Goal: Task Accomplishment & Management: Complete application form

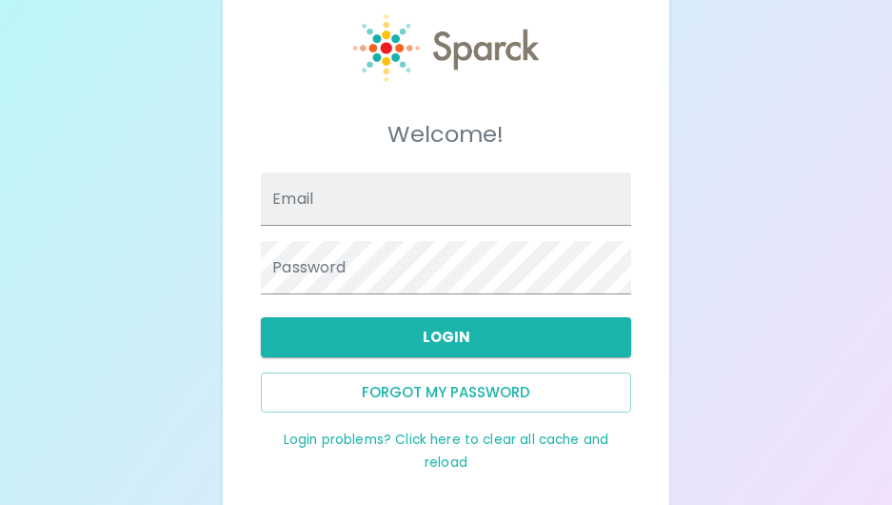
scroll to position [90, 0]
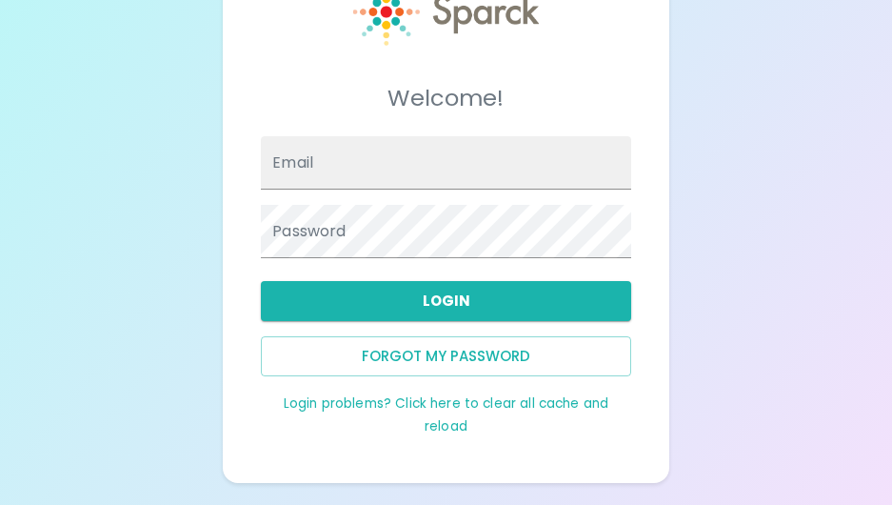
click at [437, 410] on link "Login problems? Click here to clear all cache and reload" at bounding box center [446, 414] width 325 height 41
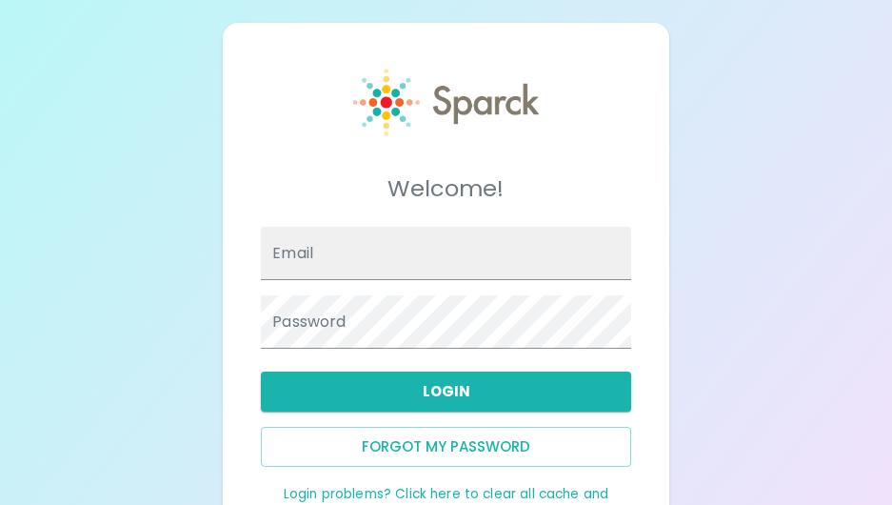
scroll to position [90, 0]
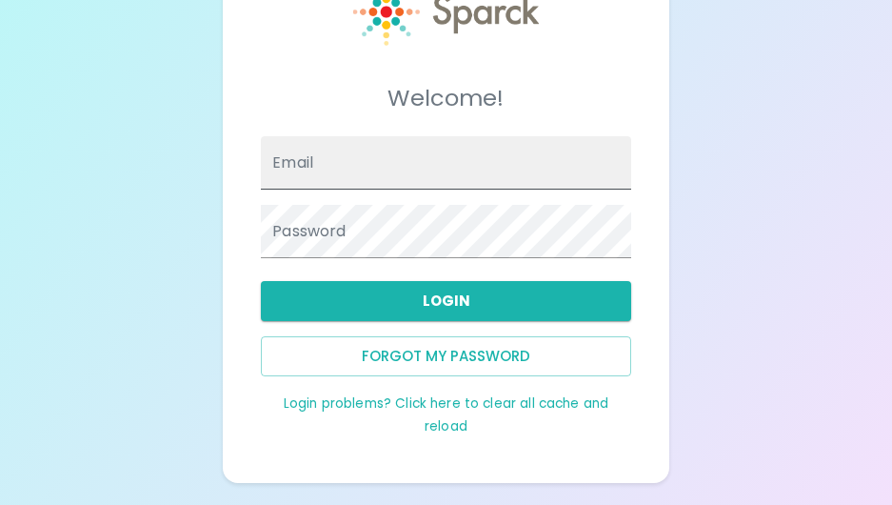
click at [384, 163] on input "Email" at bounding box center [446, 162] width 370 height 53
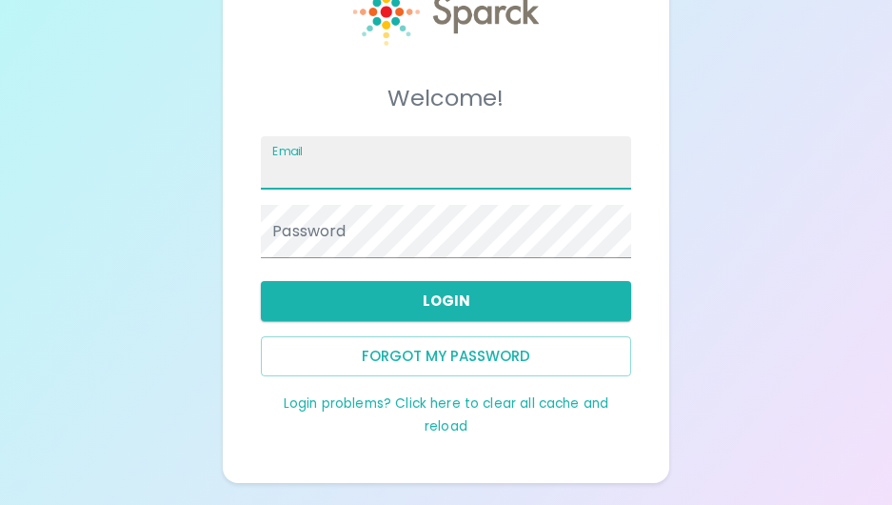
type input "rdavid@sfbaycoffee.com"
click at [467, 355] on button "Forgot my password" at bounding box center [446, 356] width 370 height 40
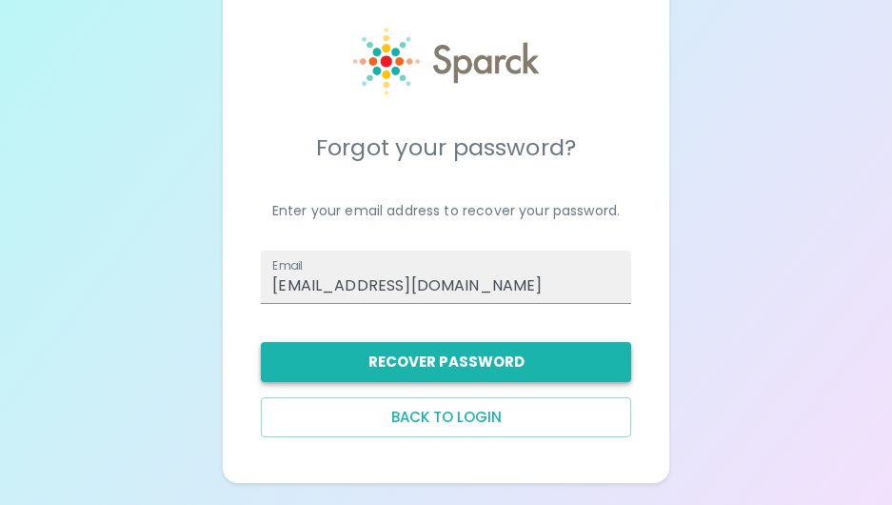
click at [519, 355] on button "Recover Password" at bounding box center [446, 362] width 370 height 40
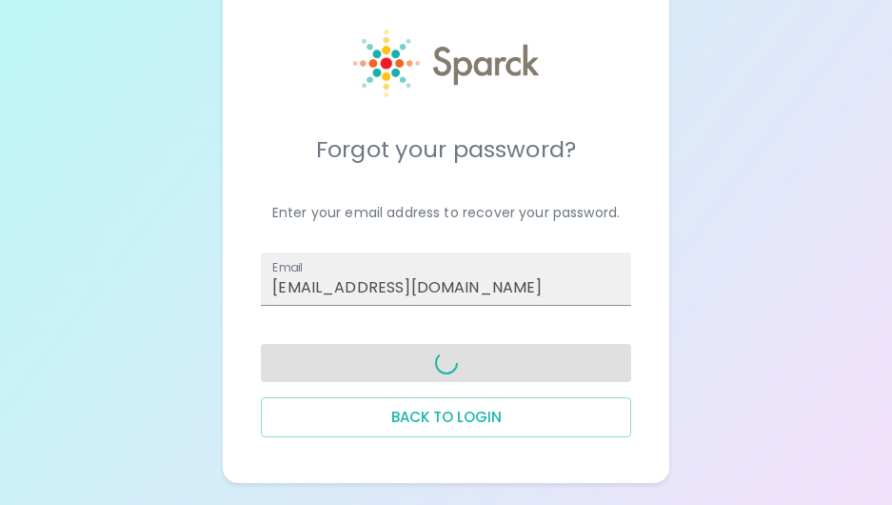
scroll to position [41, 0]
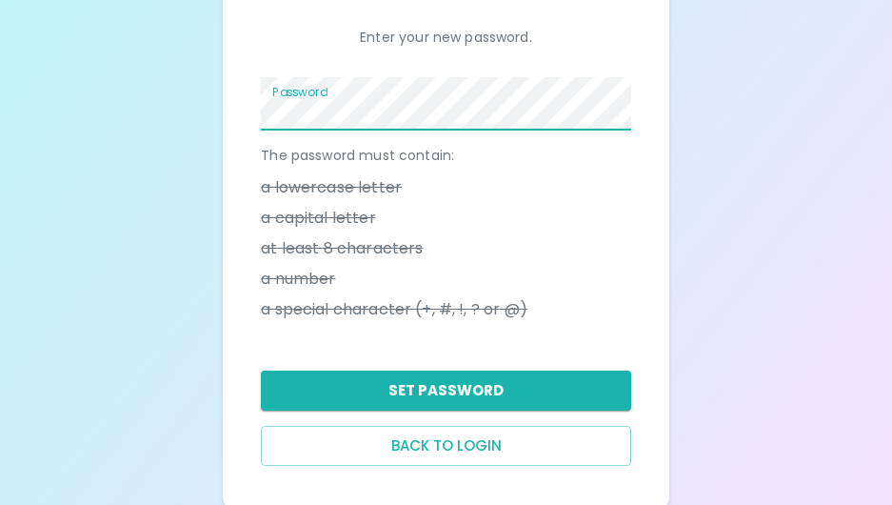
scroll to position [244, 0]
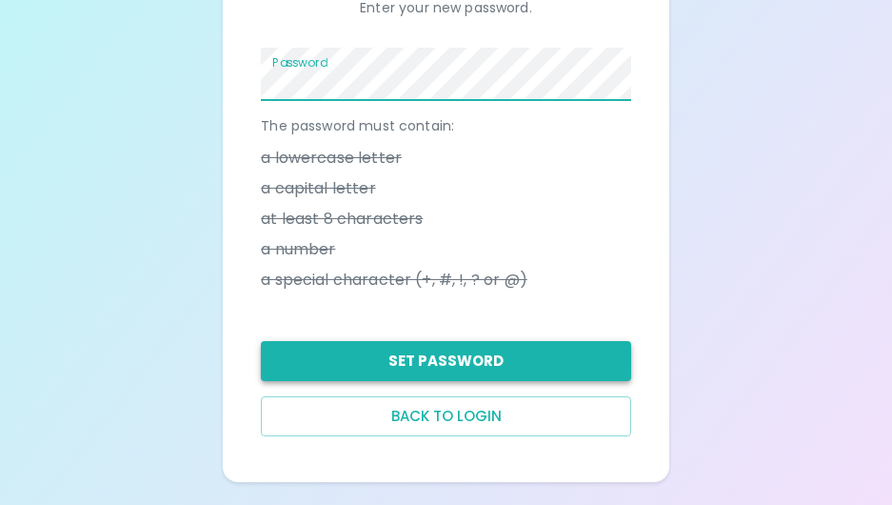
click at [445, 350] on button "Set Password" at bounding box center [446, 361] width 370 height 40
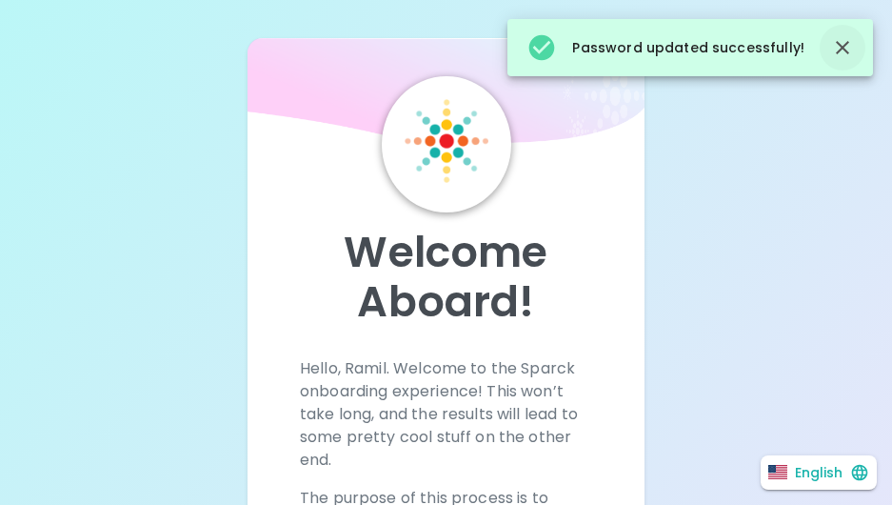
click at [852, 48] on icon "button" at bounding box center [842, 47] width 23 height 23
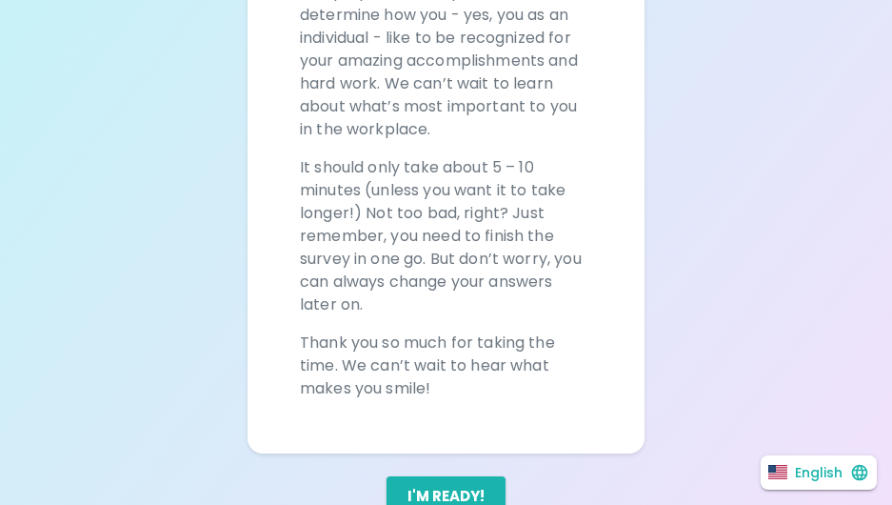
scroll to position [570, 0]
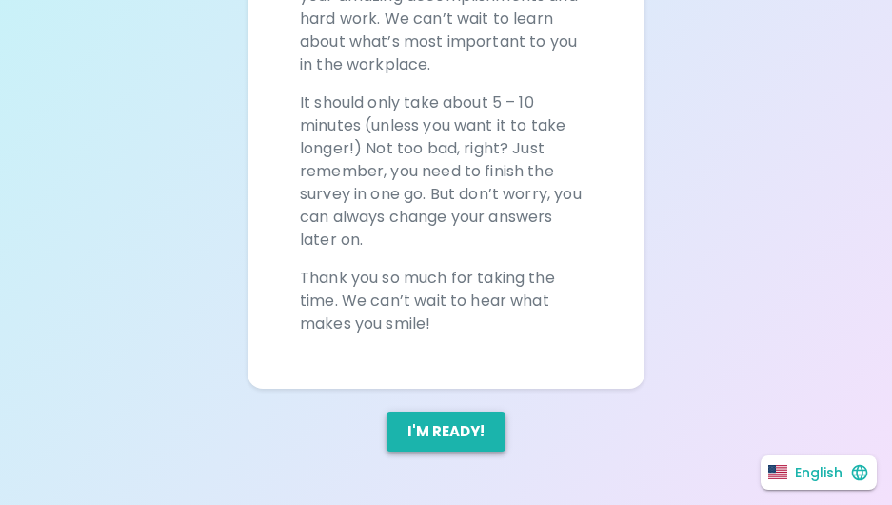
click at [427, 435] on button "I'm ready!" at bounding box center [446, 431] width 119 height 40
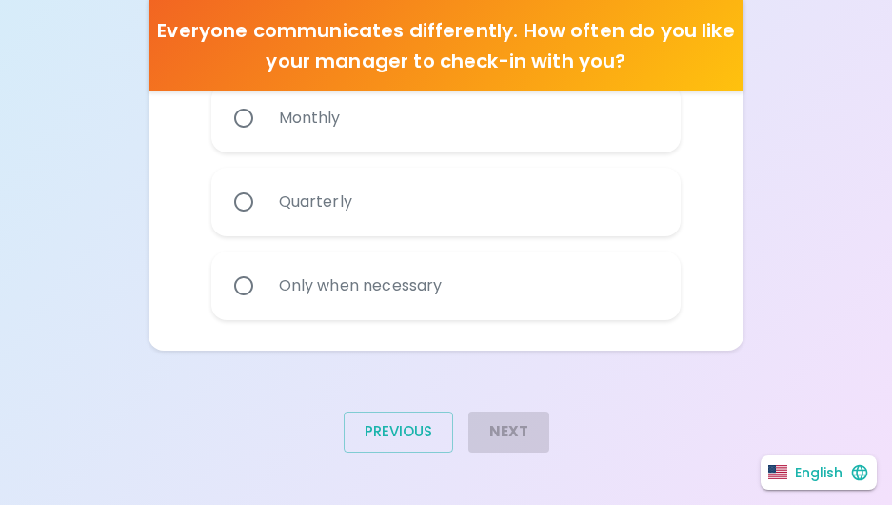
click at [232, 297] on input "Only when necessary" at bounding box center [244, 286] width 40 height 40
radio input "true"
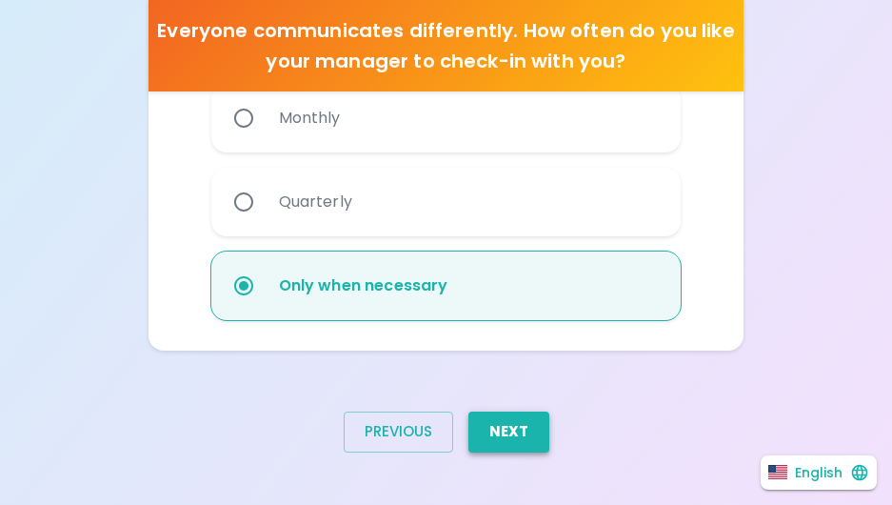
click at [506, 422] on button "Next" at bounding box center [508, 431] width 81 height 40
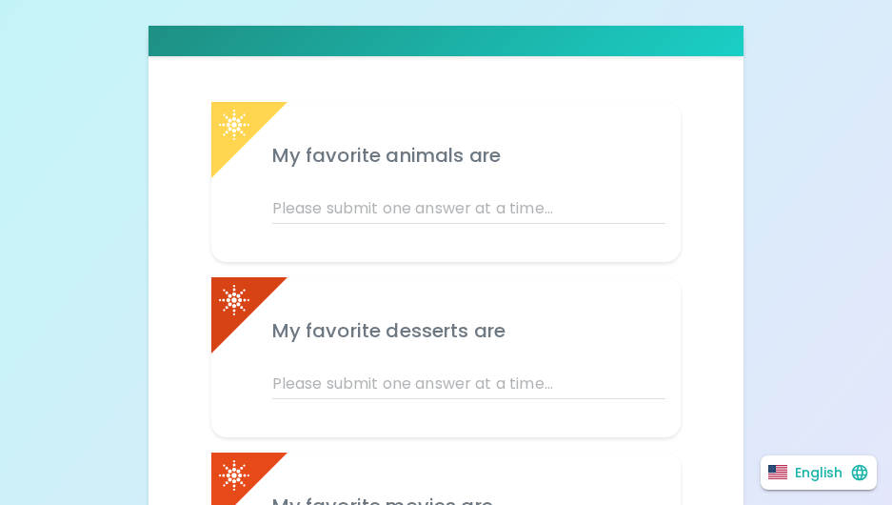
scroll to position [413, 0]
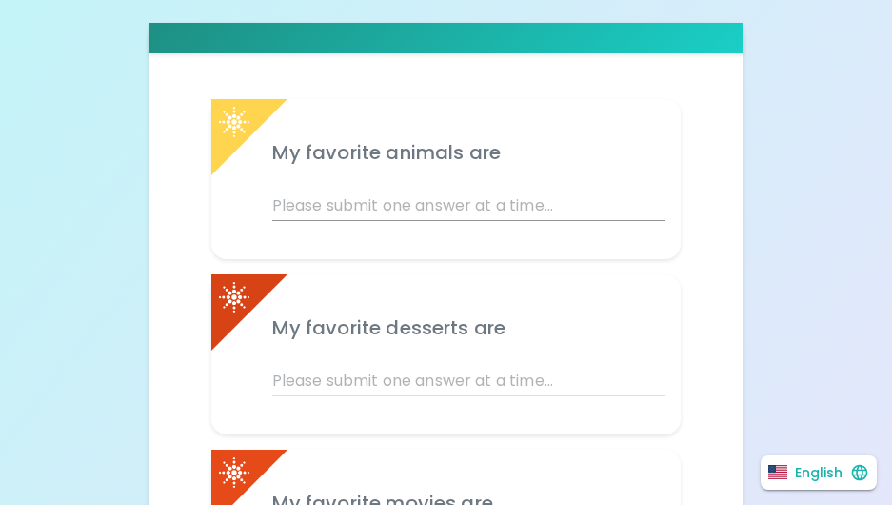
click at [369, 200] on input "text" at bounding box center [469, 205] width 394 height 30
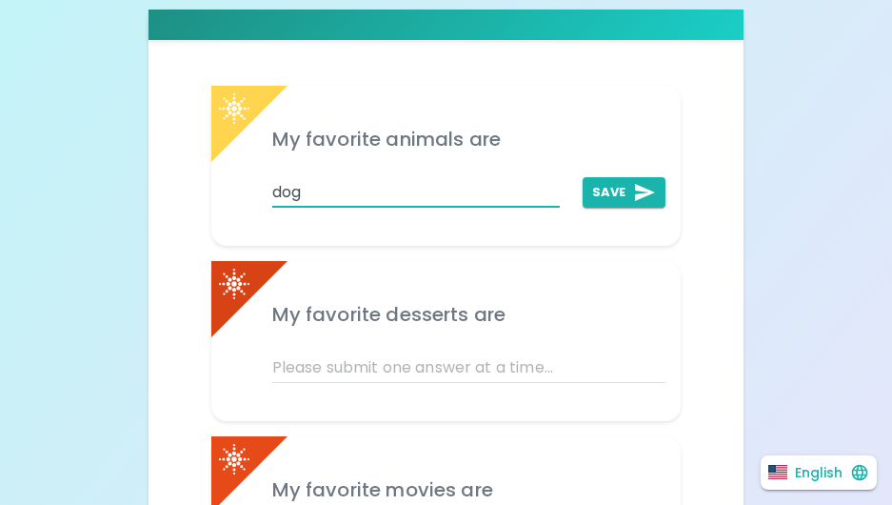
scroll to position [437, 0]
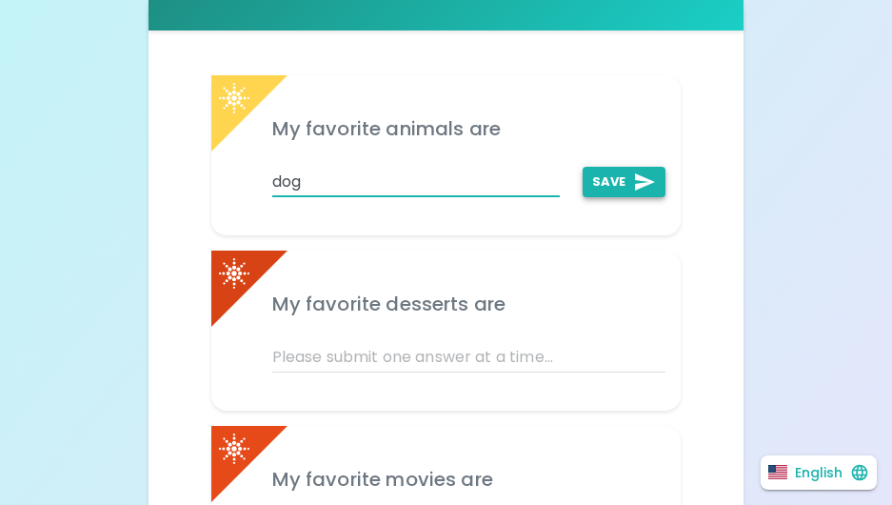
type input "dog"
click at [635, 179] on icon "add profile answer" at bounding box center [644, 181] width 23 height 23
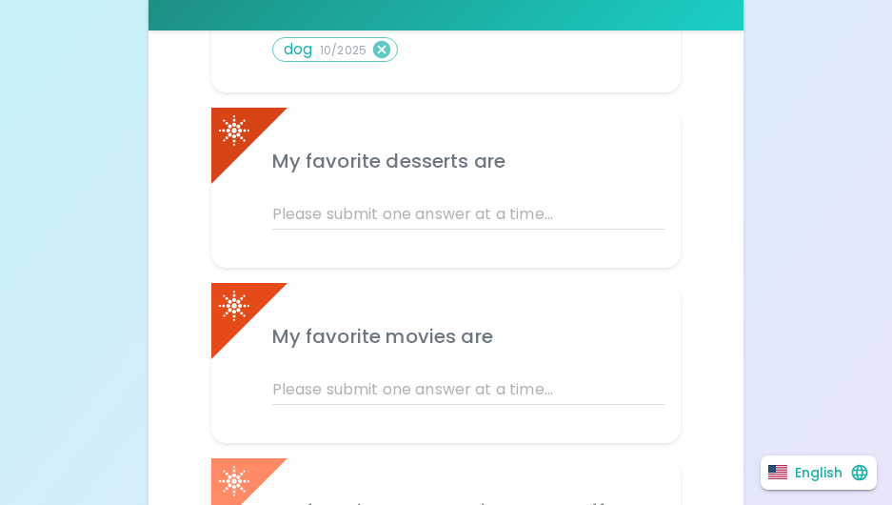
scroll to position [621, 0]
click at [343, 207] on input "text" at bounding box center [469, 213] width 394 height 30
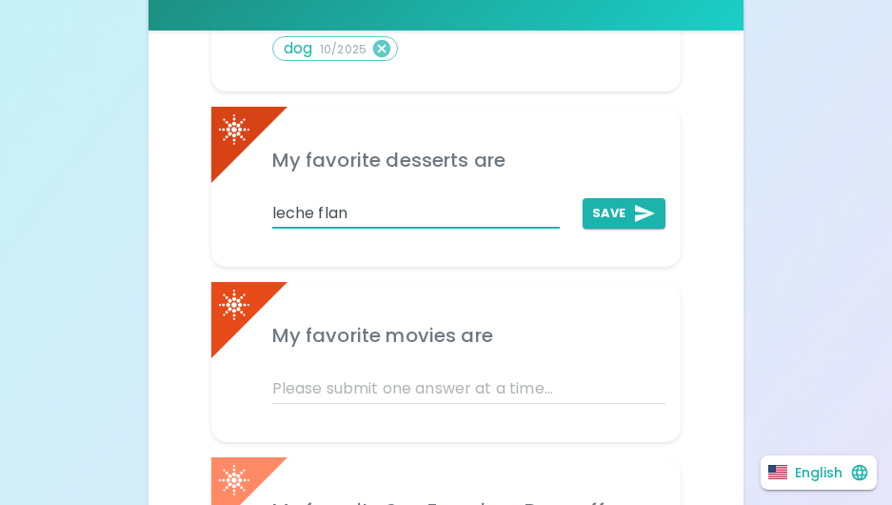
type input "leche flan"
click at [632, 212] on button "Save" at bounding box center [624, 213] width 83 height 30
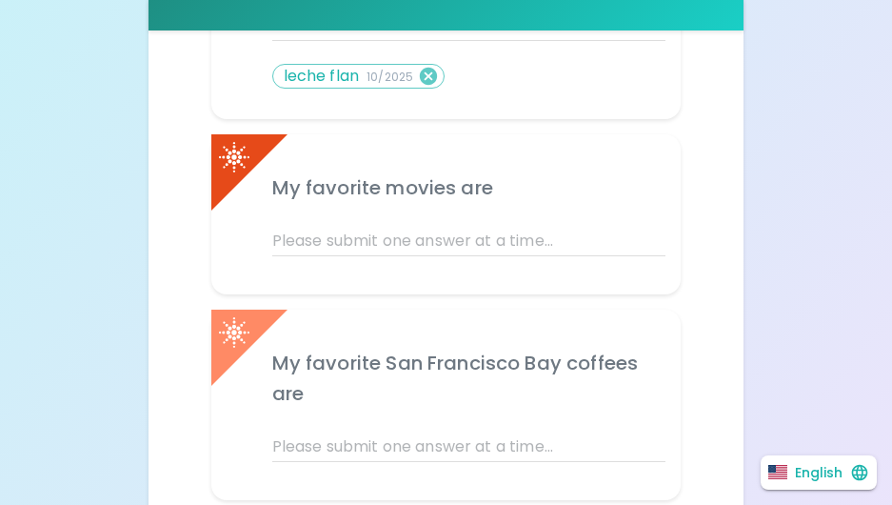
scroll to position [810, 0]
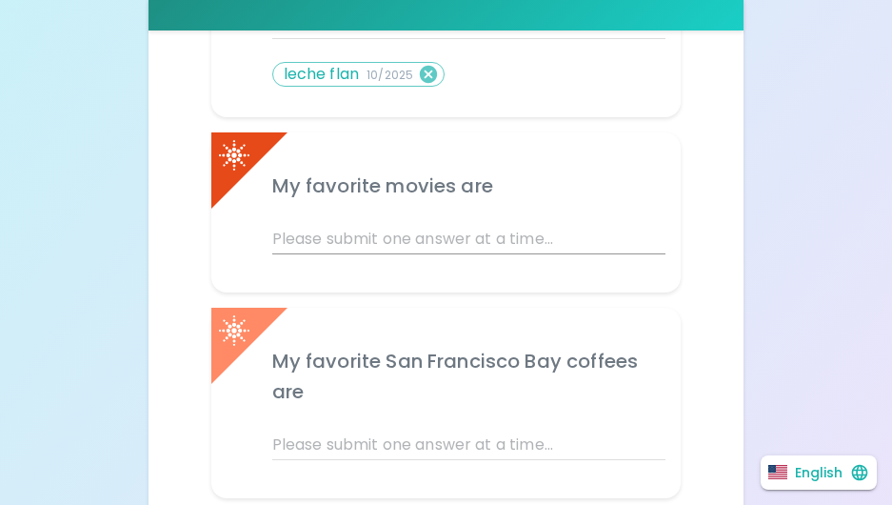
click at [357, 233] on input "text" at bounding box center [469, 239] width 394 height 30
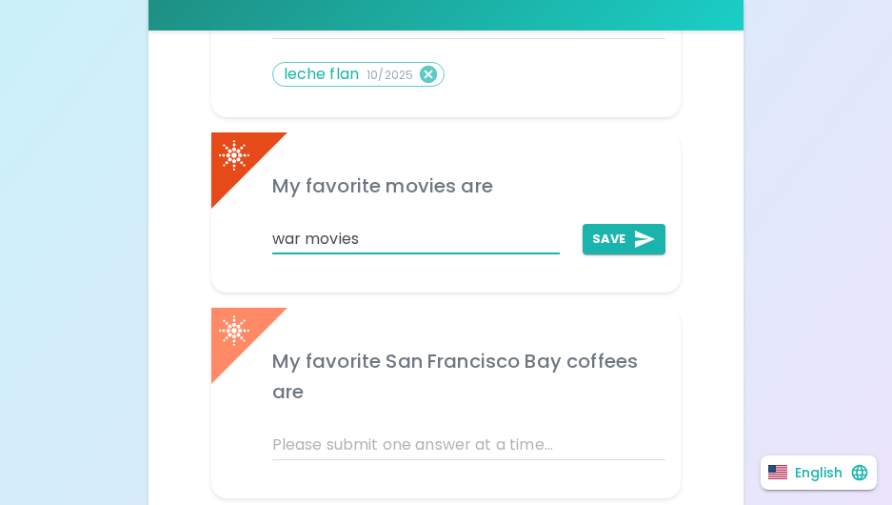
type input "war movies"
click at [637, 238] on icon "add profile answer" at bounding box center [644, 239] width 23 height 23
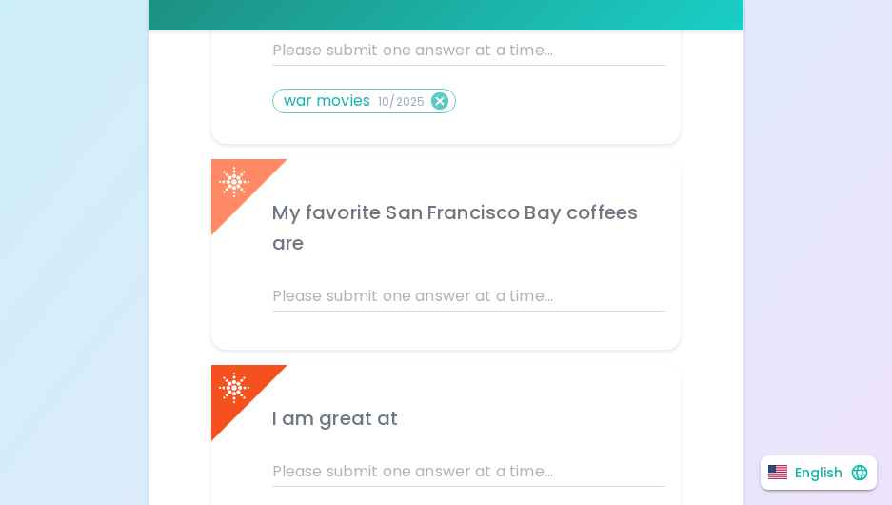
scroll to position [1001, 0]
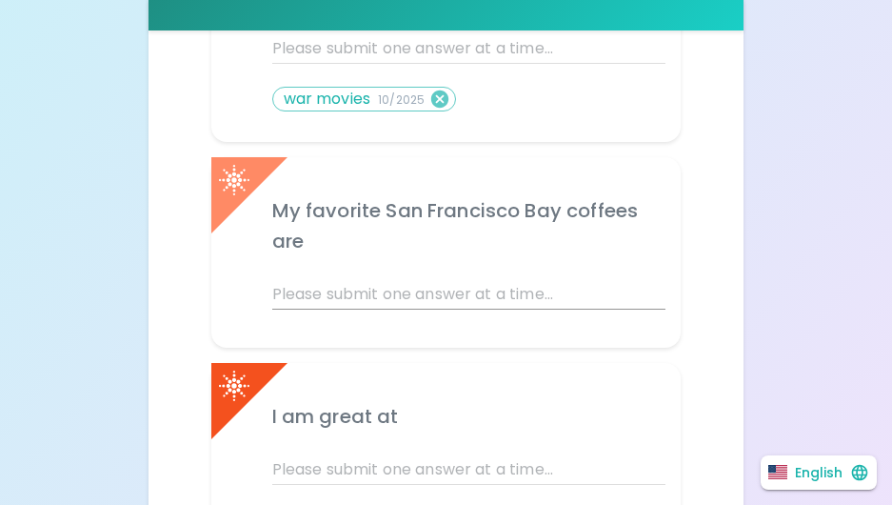
click at [323, 288] on input "text" at bounding box center [469, 294] width 394 height 30
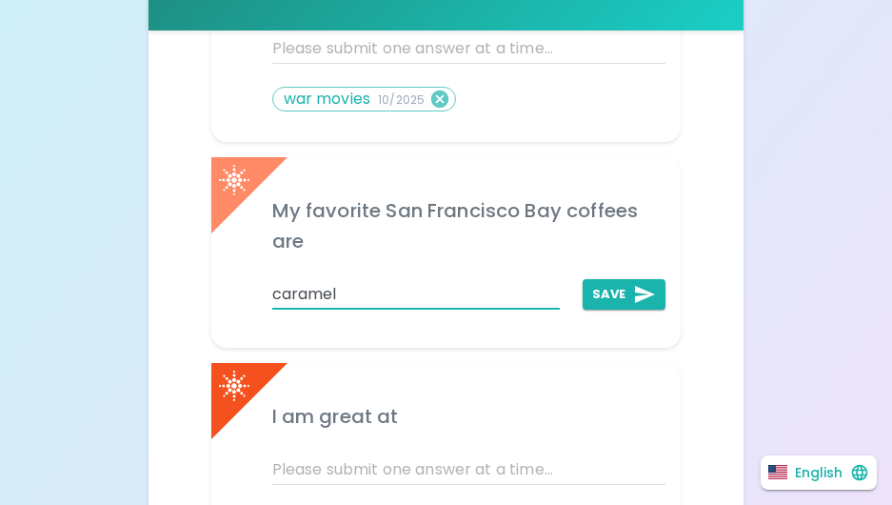
type input "caramel"
click at [633, 290] on button "Save" at bounding box center [624, 294] width 83 height 30
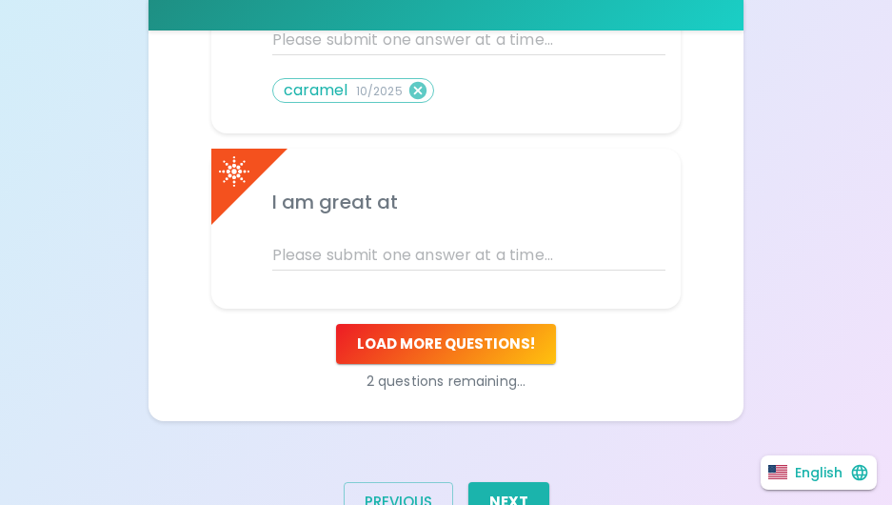
scroll to position [1258, 0]
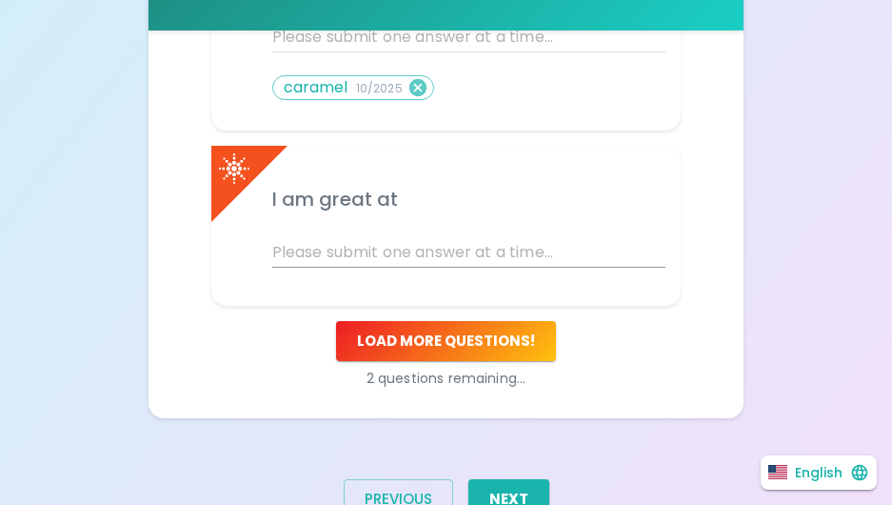
click at [348, 248] on input "text" at bounding box center [469, 252] width 394 height 30
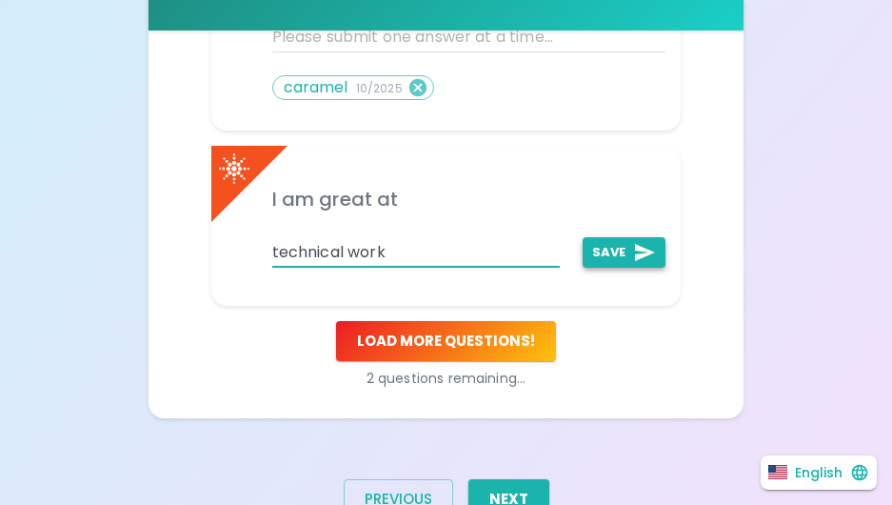
type input "technical work"
click at [637, 243] on icon "add profile answer" at bounding box center [644, 252] width 23 height 23
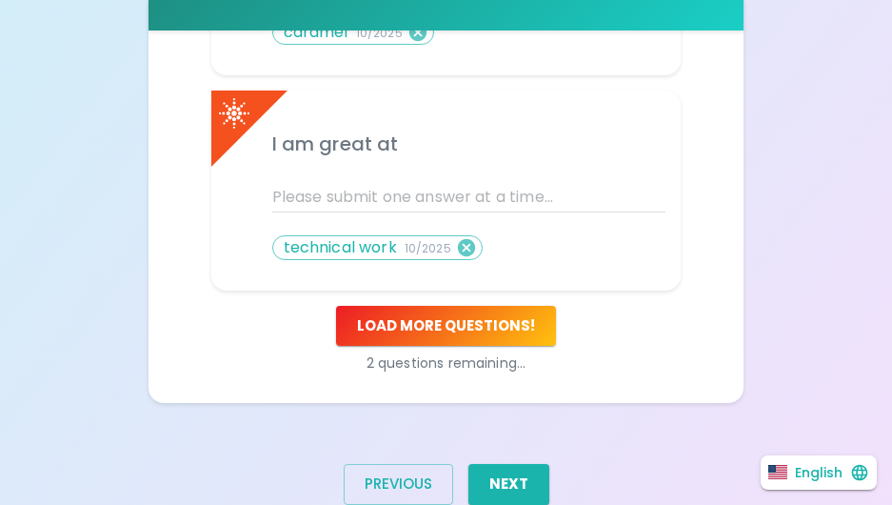
scroll to position [1365, 0]
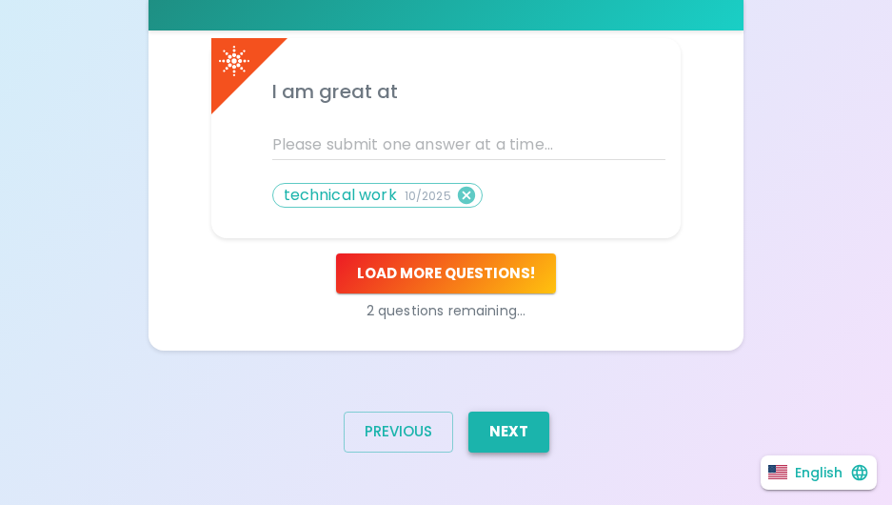
click at [519, 432] on button "Next" at bounding box center [508, 431] width 81 height 40
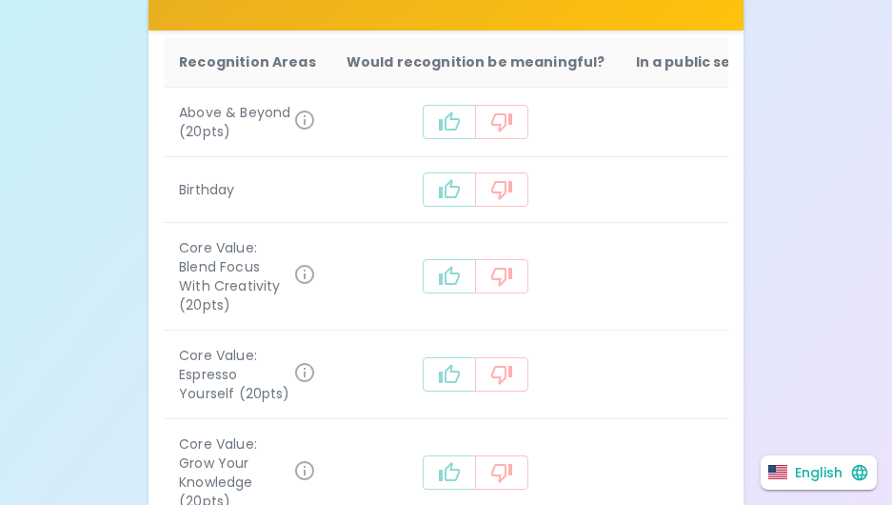
scroll to position [624, 0]
click at [438, 122] on icon "recognition-1058" at bounding box center [449, 121] width 23 height 23
click at [438, 183] on icon "recognition-1058" at bounding box center [449, 189] width 23 height 23
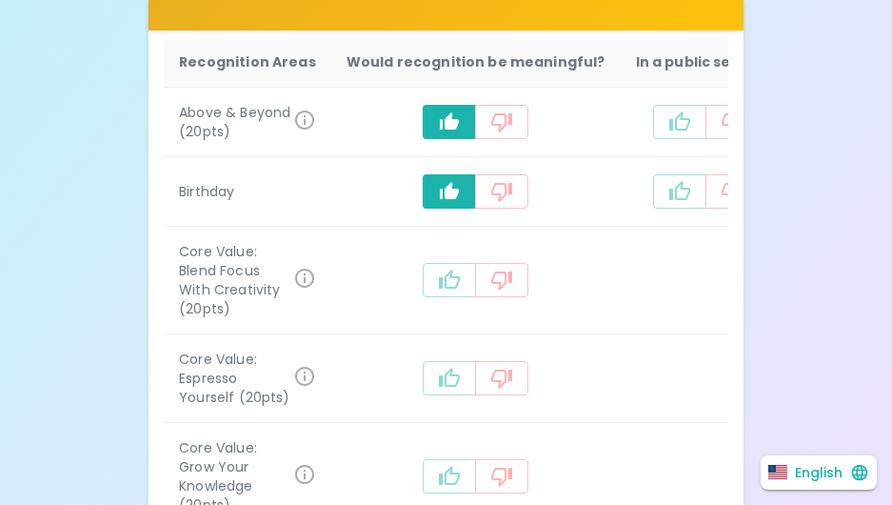
click at [438, 279] on icon "recognition-1058" at bounding box center [449, 279] width 23 height 23
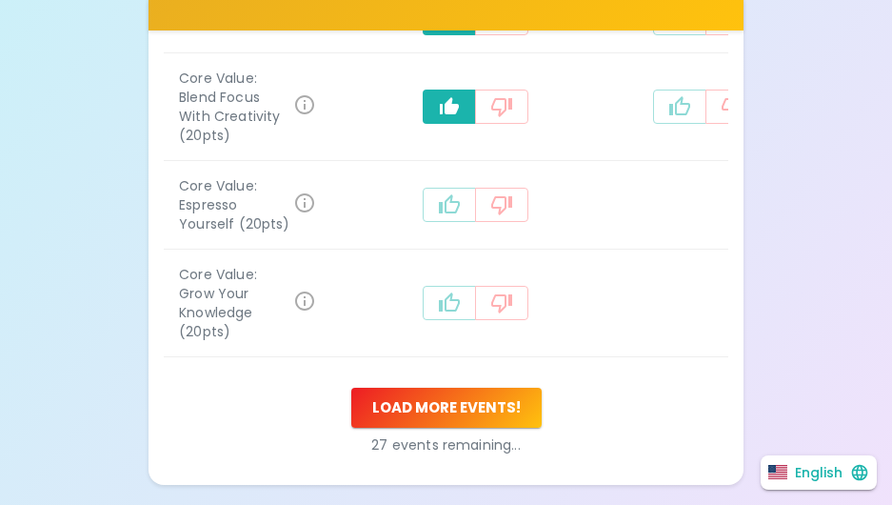
scroll to position [798, 0]
click at [438, 215] on icon "recognition-1058" at bounding box center [449, 203] width 23 height 23
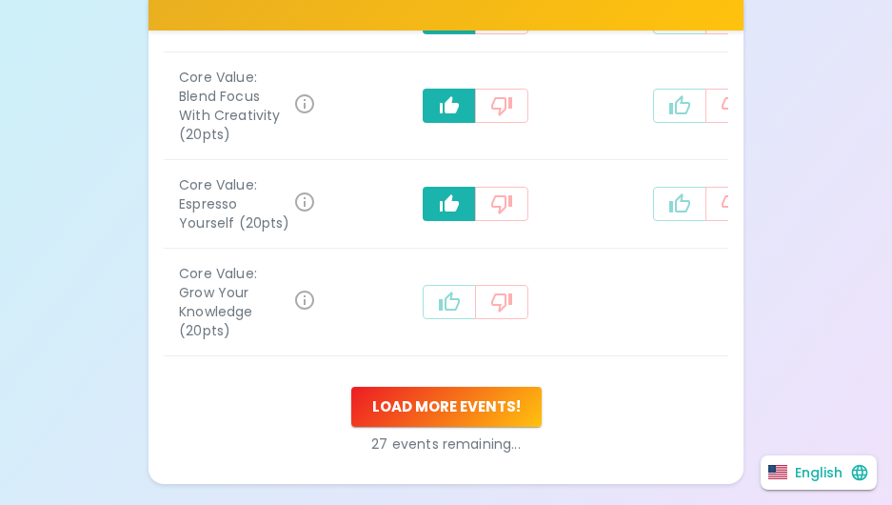
click at [439, 310] on icon "recognition-1058" at bounding box center [449, 300] width 21 height 19
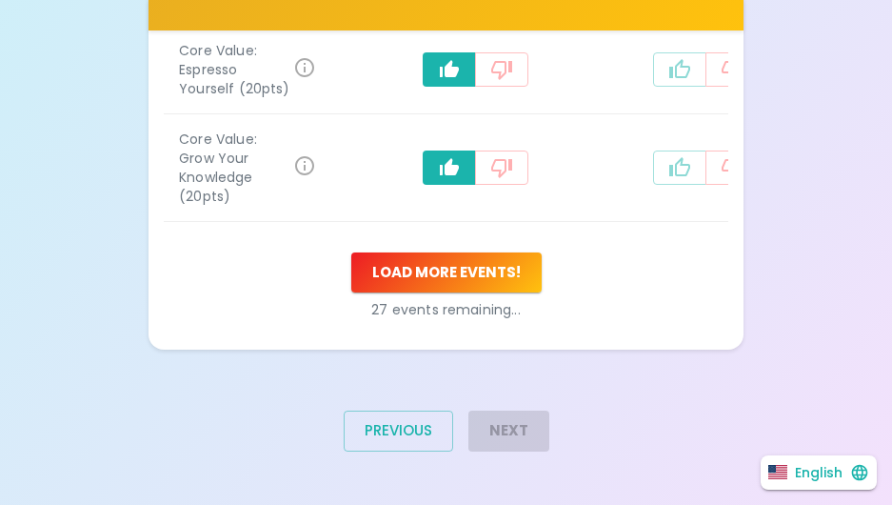
scroll to position [963, 0]
click at [466, 277] on button "Load more events !" at bounding box center [446, 272] width 190 height 40
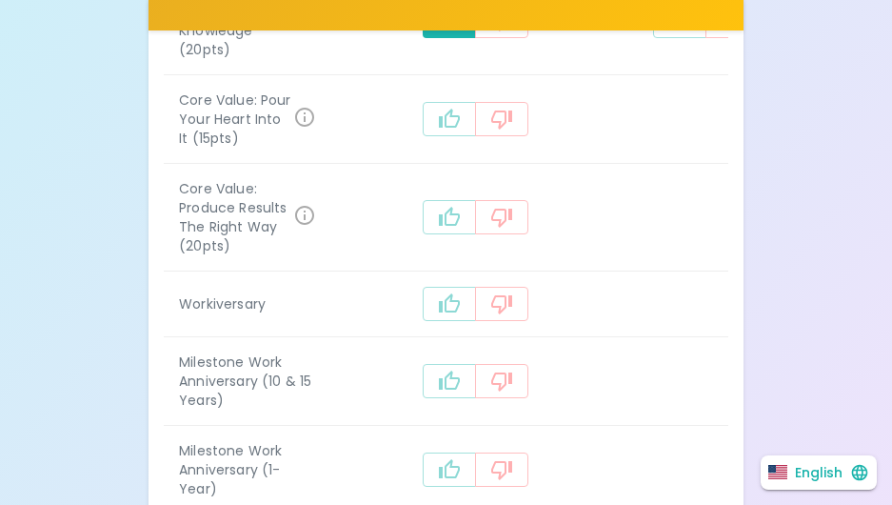
scroll to position [1078, 0]
click at [438, 131] on icon "recognition-1058" at bounding box center [449, 120] width 23 height 23
click at [438, 229] on icon "recognition-1058" at bounding box center [449, 218] width 23 height 23
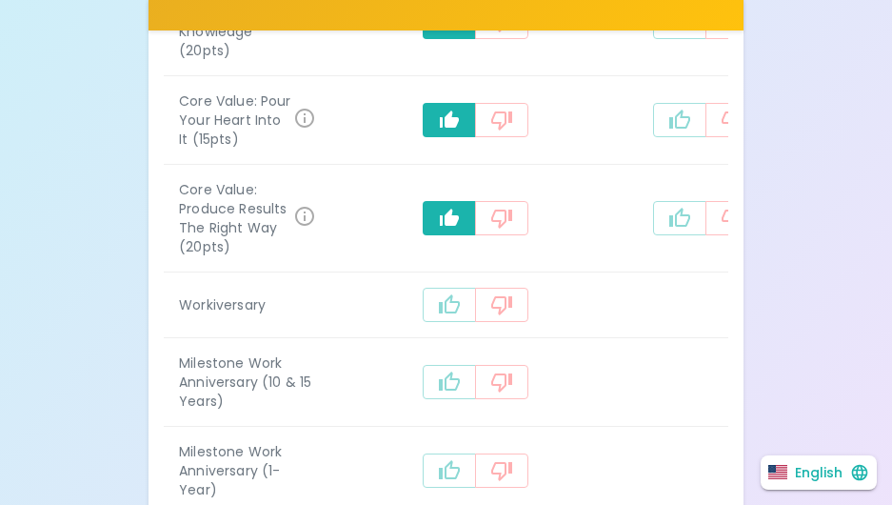
click at [438, 316] on icon "recognition-1058" at bounding box center [449, 304] width 23 height 23
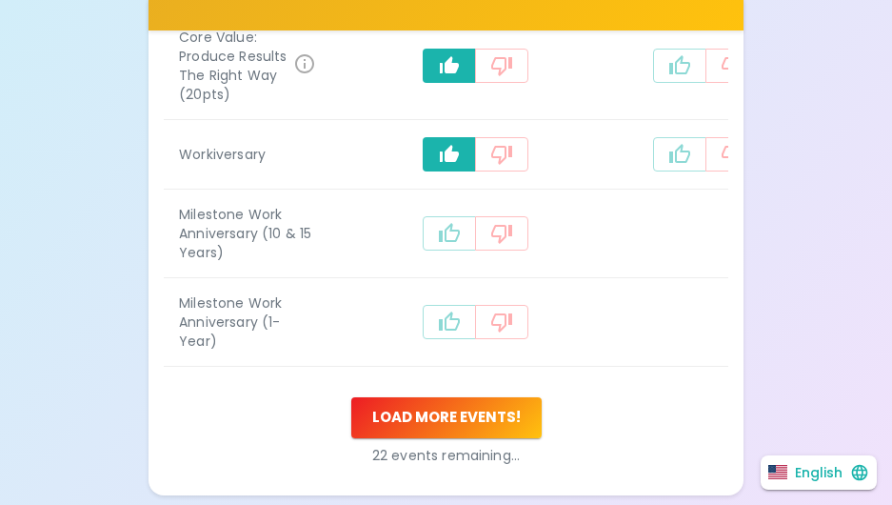
scroll to position [1234, 0]
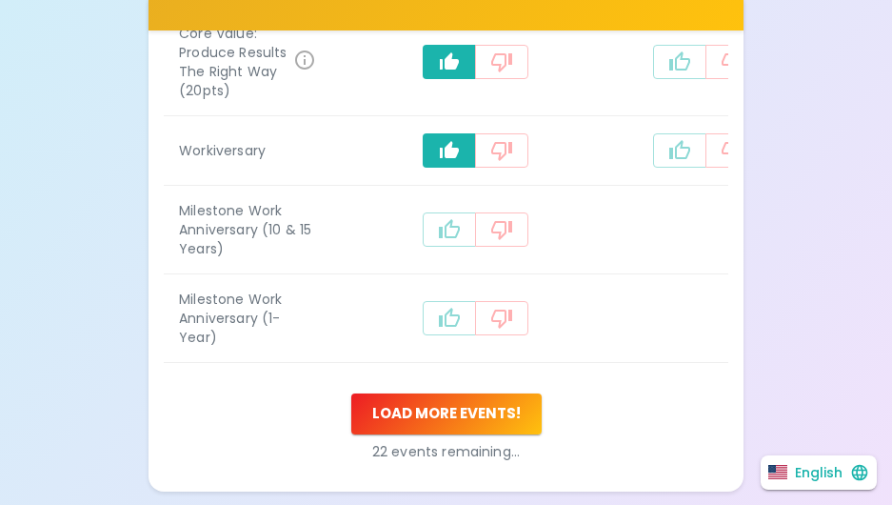
click at [438, 241] on icon "recognition-1058" at bounding box center [449, 229] width 23 height 23
click at [438, 329] on icon "recognition-1058" at bounding box center [449, 318] width 23 height 23
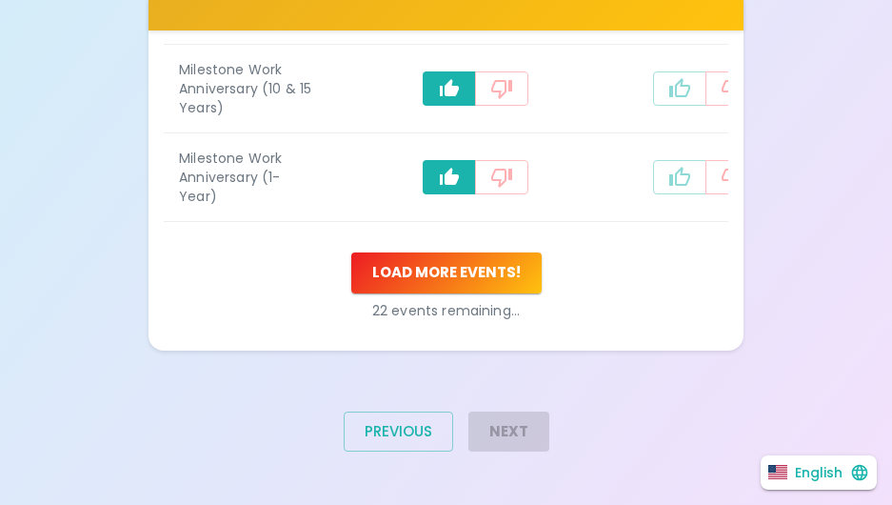
scroll to position [1381, 0]
click at [458, 292] on button "Load more events !" at bounding box center [446, 272] width 190 height 40
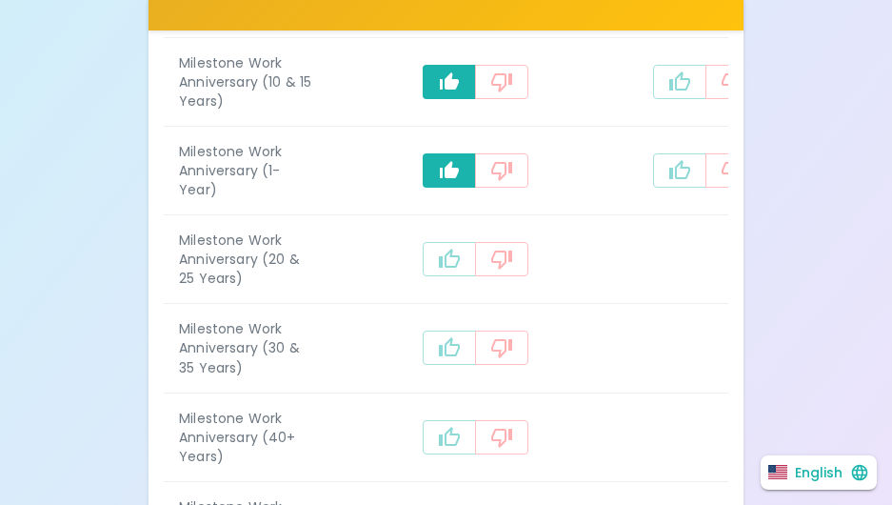
click at [439, 268] on icon "recognition-1058" at bounding box center [449, 257] width 21 height 19
click at [439, 356] on icon "recognition-1058" at bounding box center [449, 346] width 21 height 19
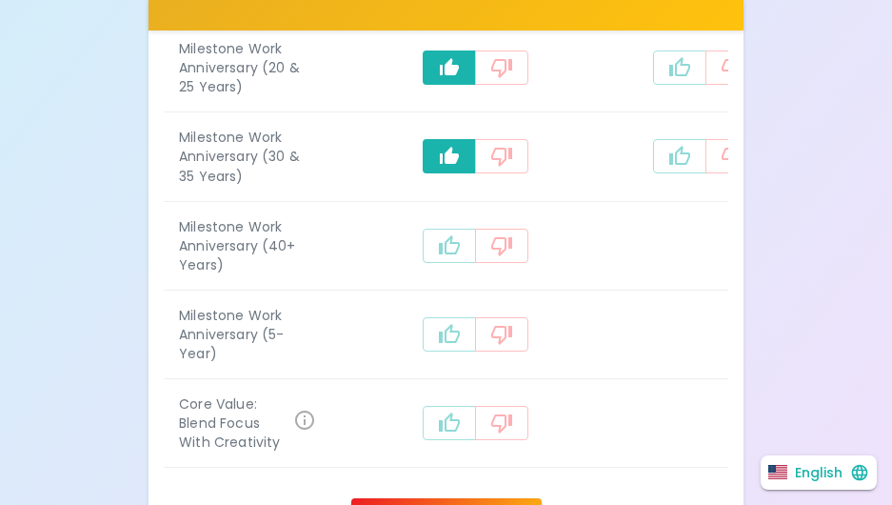
scroll to position [1579, 0]
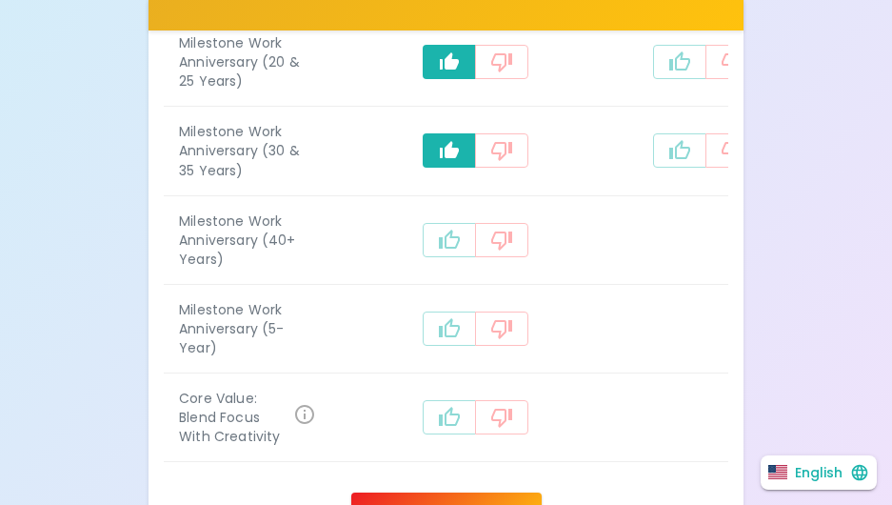
click at [441, 251] on icon "recognition-1058" at bounding box center [449, 239] width 23 height 23
click at [439, 337] on icon "recognition-1058" at bounding box center [449, 327] width 21 height 19
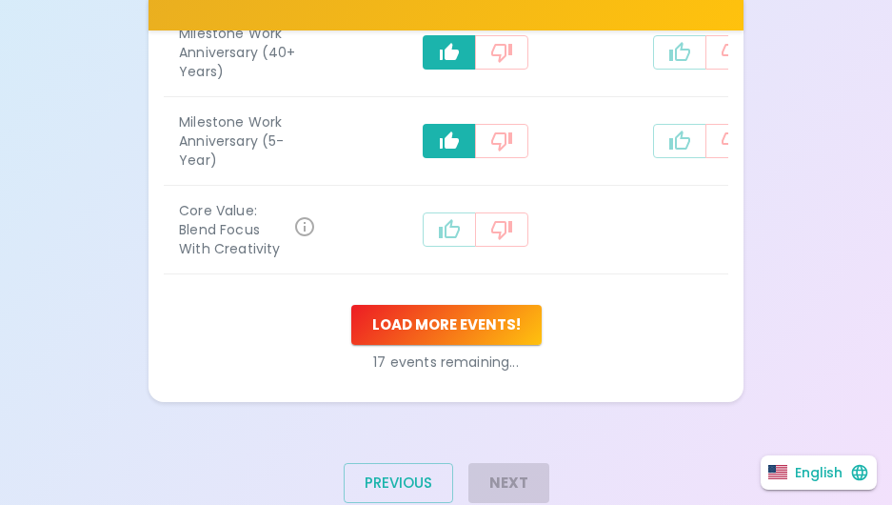
scroll to position [1773, 0]
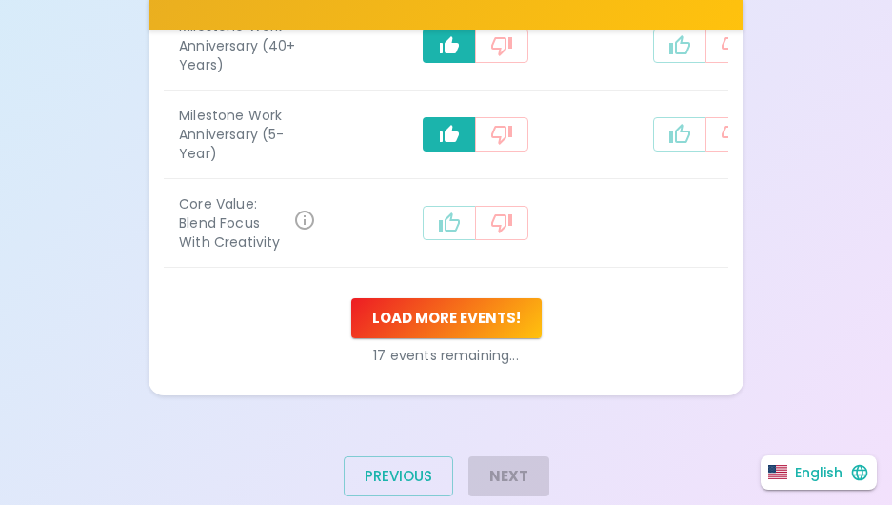
click at [427, 240] on button "recognition-1058" at bounding box center [449, 223] width 53 height 34
click at [454, 338] on button "Load more events !" at bounding box center [446, 318] width 190 height 40
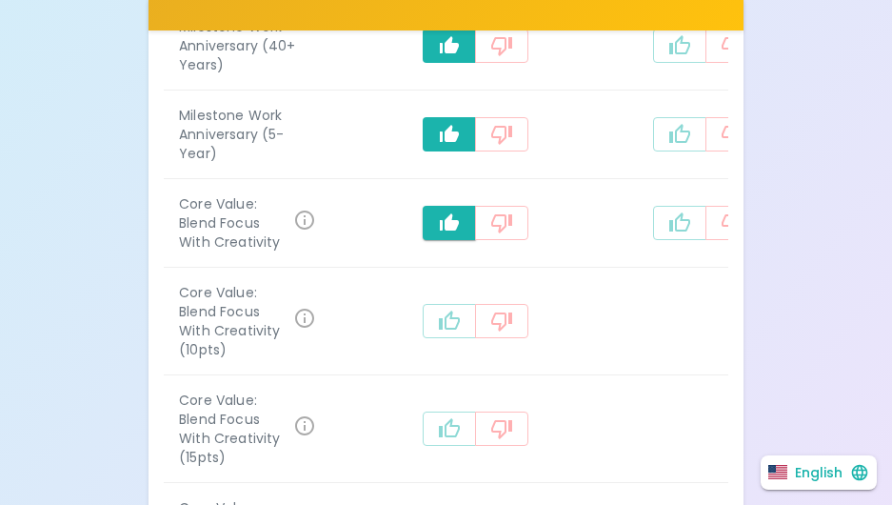
click at [439, 329] on icon "recognition-1058" at bounding box center [449, 319] width 21 height 19
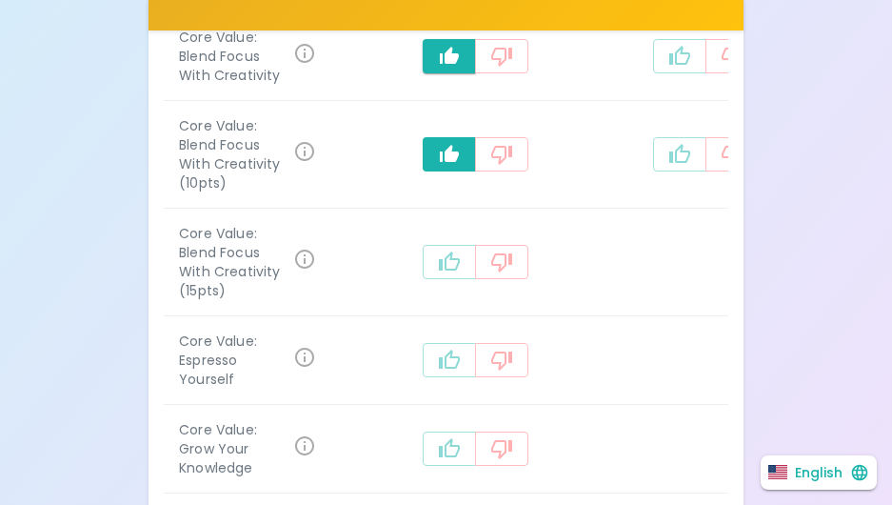
scroll to position [1940, 0]
click at [438, 272] on icon "recognition-1058" at bounding box center [449, 260] width 23 height 23
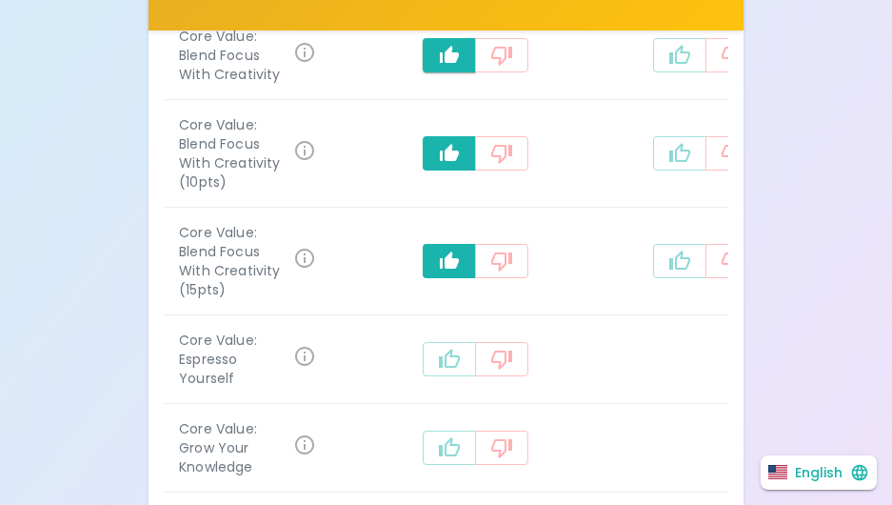
click at [439, 367] on icon "recognition-1058" at bounding box center [449, 357] width 21 height 19
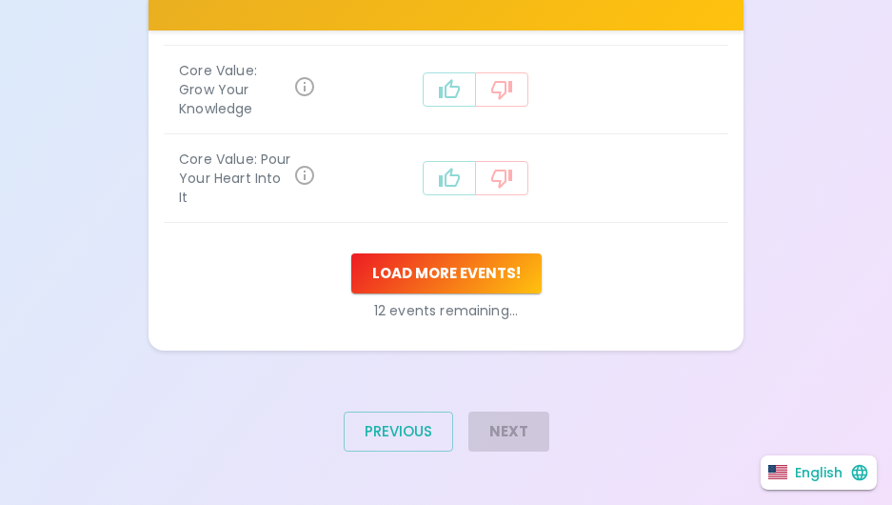
scroll to position [2305, 0]
click at [438, 189] on icon "recognition-1058" at bounding box center [449, 178] width 23 height 23
click at [439, 98] on icon "recognition-1058" at bounding box center [449, 88] width 21 height 19
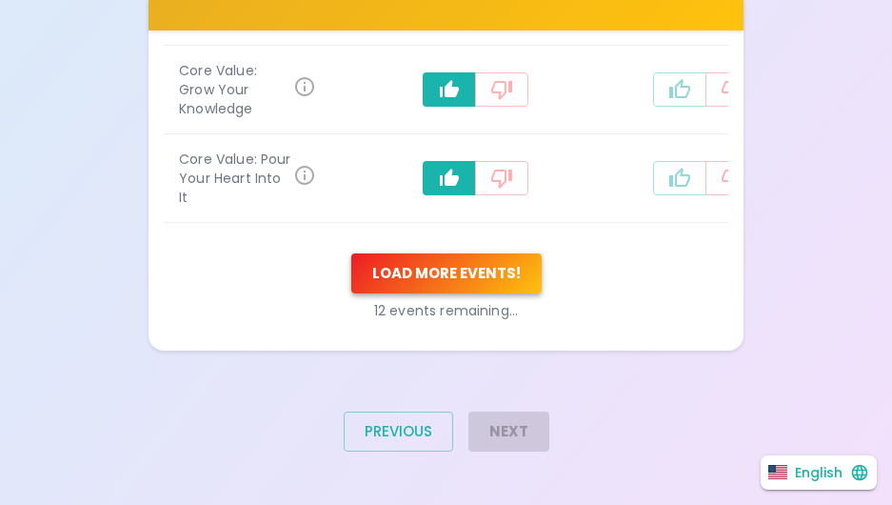
click at [450, 293] on button "Load more events !" at bounding box center [446, 273] width 190 height 40
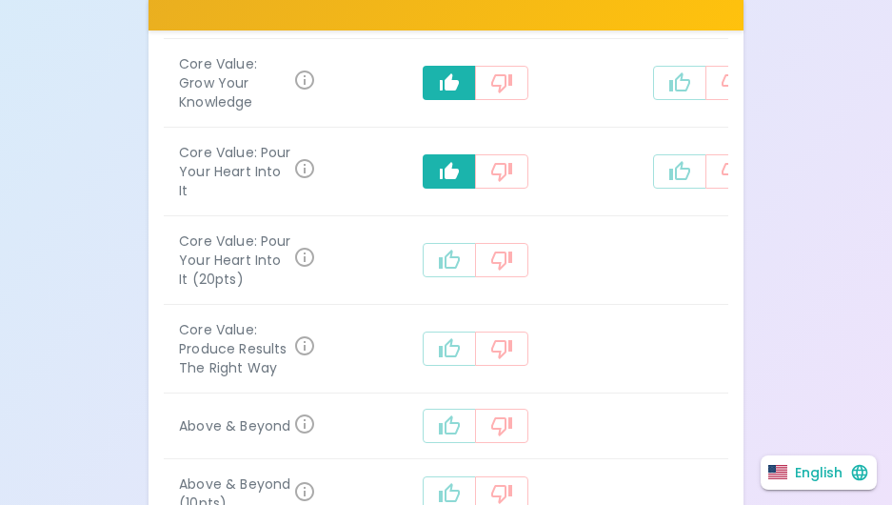
click at [447, 277] on button "recognition-1058" at bounding box center [449, 260] width 53 height 34
click at [438, 360] on icon "recognition-1058" at bounding box center [449, 348] width 23 height 23
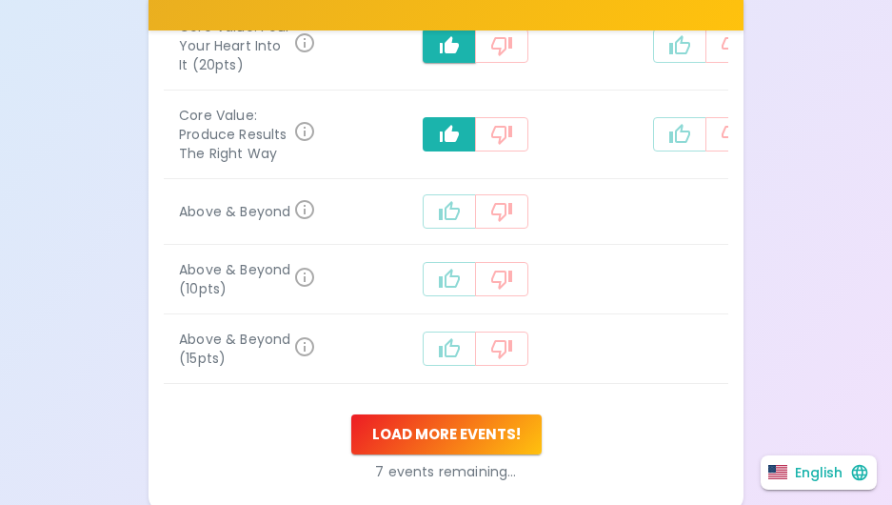
scroll to position [2519, 0]
click at [438, 223] on icon "recognition-1058" at bounding box center [449, 211] width 23 height 23
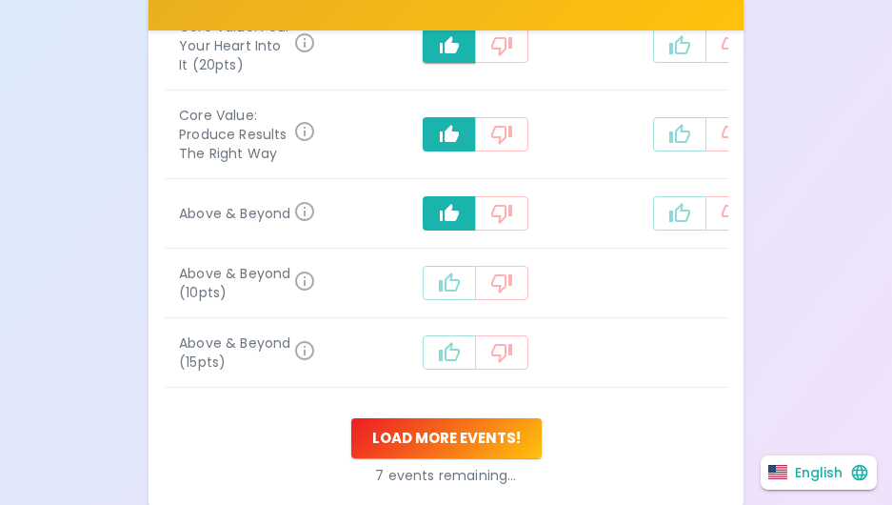
click at [438, 294] on icon "recognition-1058" at bounding box center [449, 282] width 23 height 23
click at [439, 361] on icon "recognition-1058" at bounding box center [449, 351] width 21 height 19
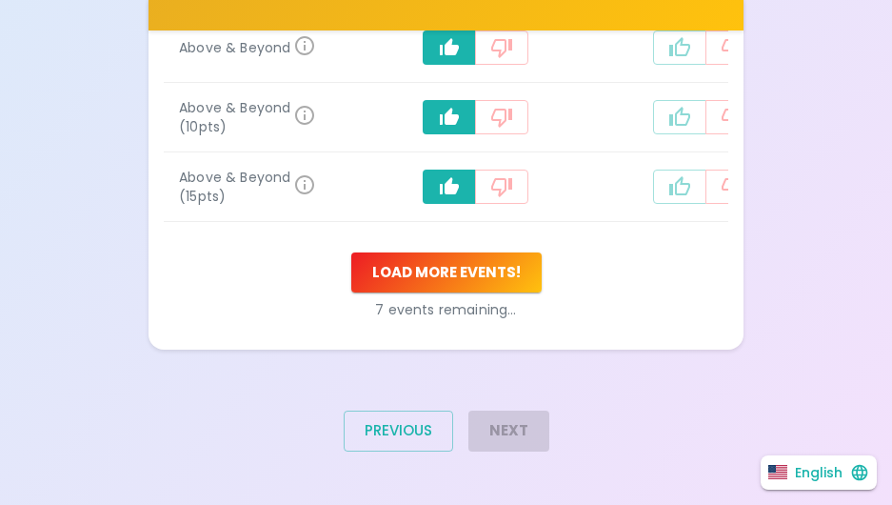
scroll to position [2774, 0]
click at [469, 292] on button "Load more events !" at bounding box center [446, 272] width 190 height 40
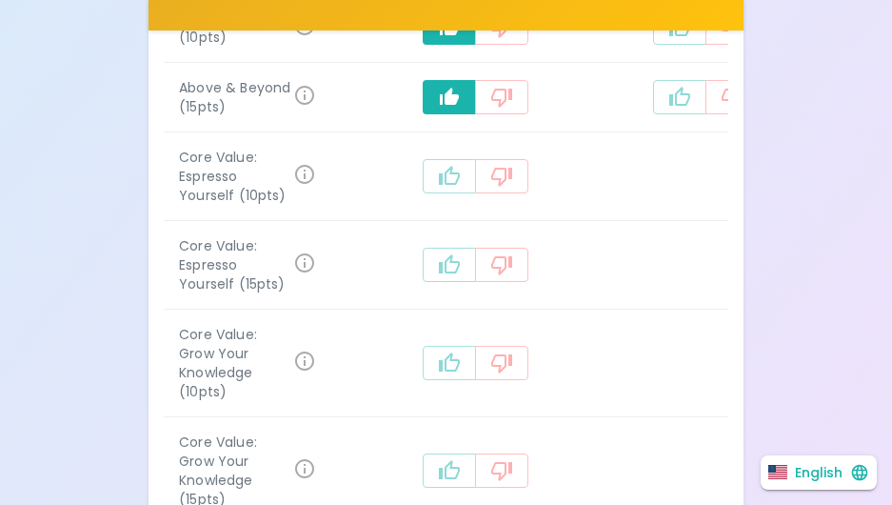
click at [439, 185] on icon "recognition-1058" at bounding box center [449, 175] width 21 height 19
click at [438, 276] on icon "recognition-1058" at bounding box center [449, 264] width 23 height 23
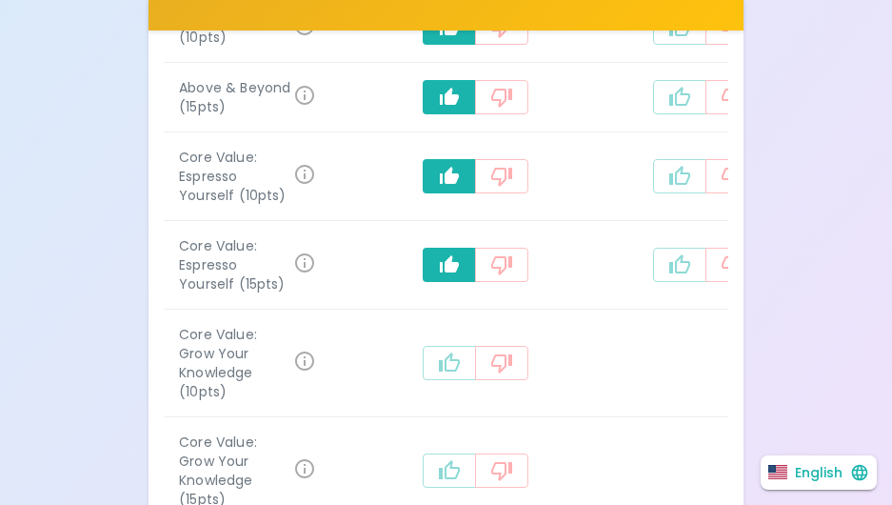
click at [439, 371] on icon "recognition-1058" at bounding box center [449, 361] width 21 height 19
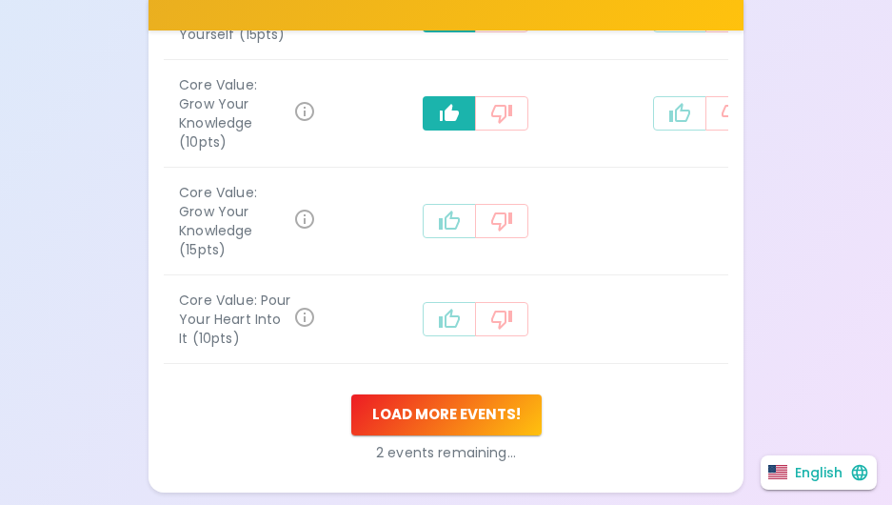
scroll to position [3025, 0]
click at [438, 231] on icon "recognition-1058" at bounding box center [449, 219] width 23 height 23
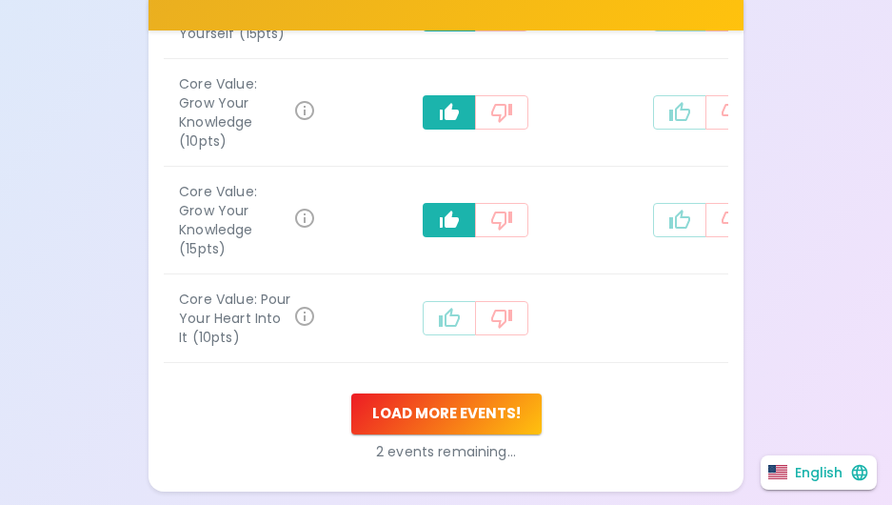
click at [430, 335] on button "recognition-1058" at bounding box center [449, 318] width 53 height 34
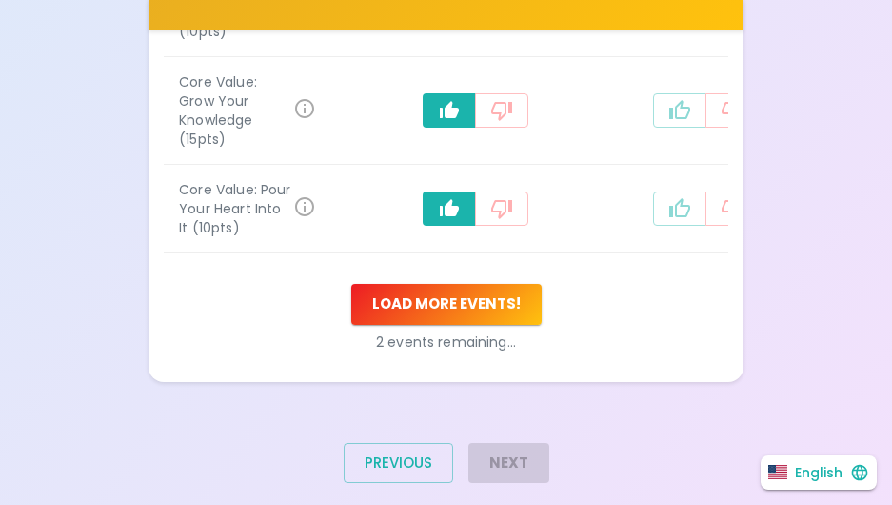
scroll to position [3137, 0]
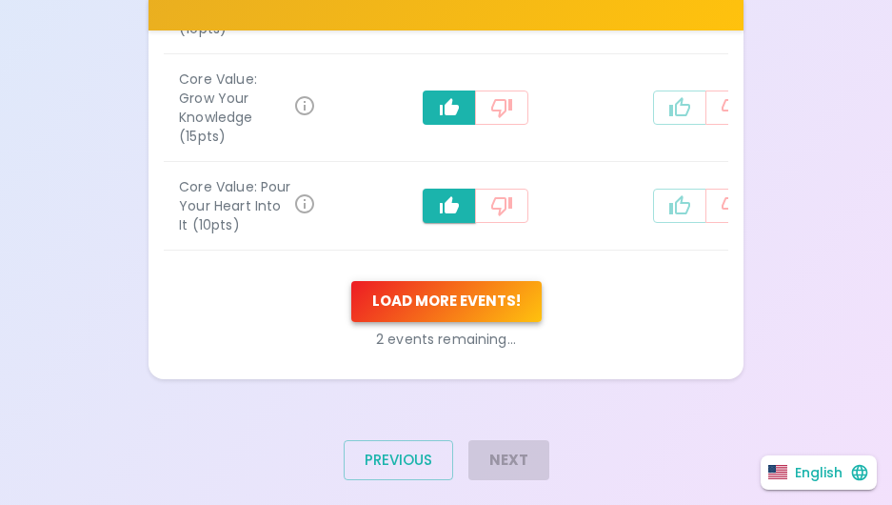
click at [465, 321] on button "Load more events !" at bounding box center [446, 301] width 190 height 40
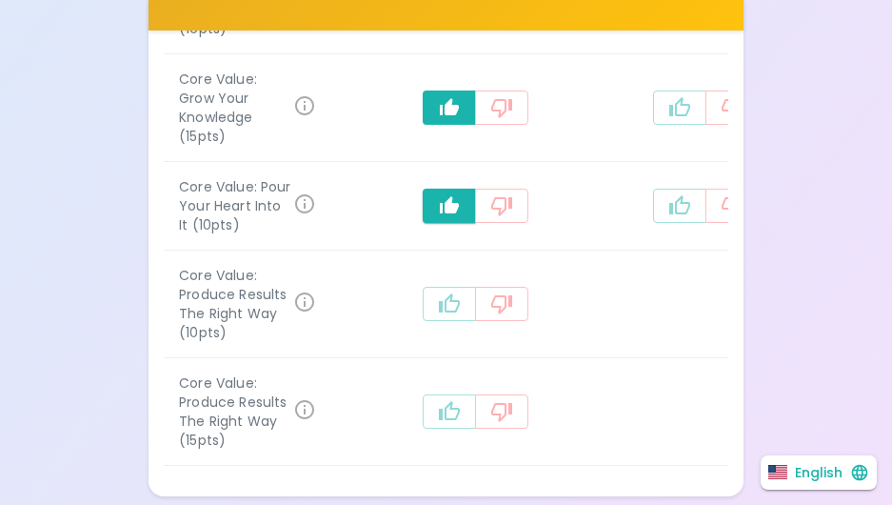
click at [447, 321] on button "recognition-1058" at bounding box center [449, 304] width 53 height 34
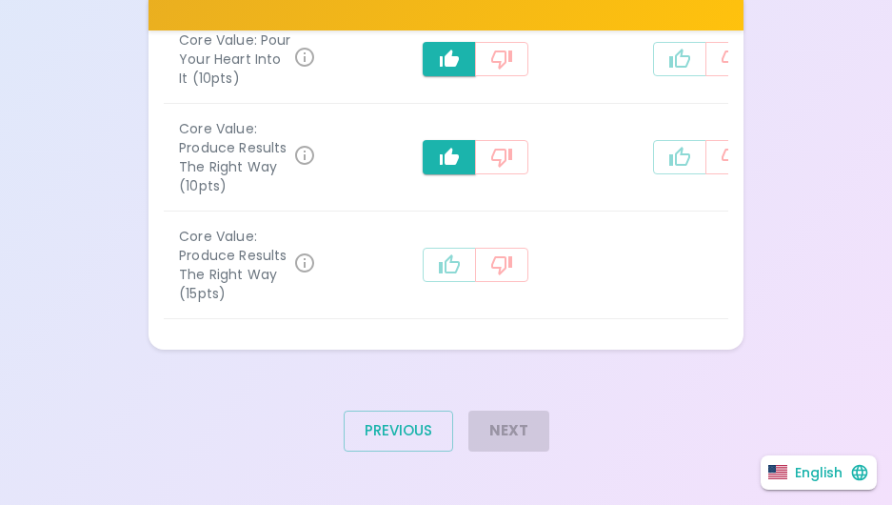
click at [439, 273] on icon "recognition-1058" at bounding box center [449, 263] width 21 height 19
click at [398, 431] on button "Previous" at bounding box center [398, 430] width 109 height 40
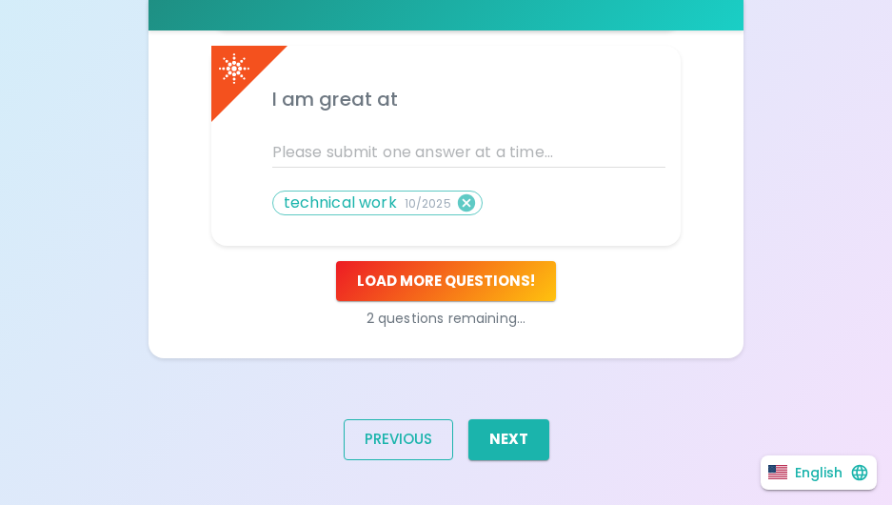
scroll to position [1365, 0]
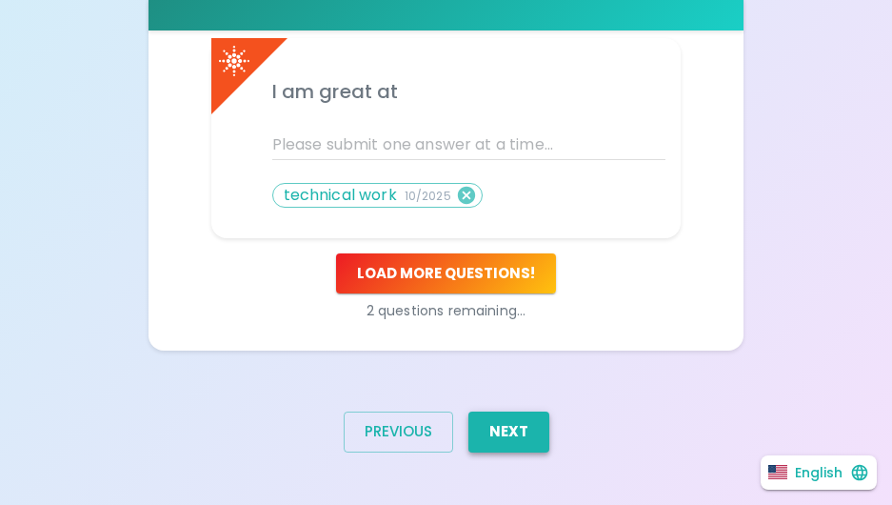
click at [520, 427] on button "Next" at bounding box center [508, 431] width 81 height 40
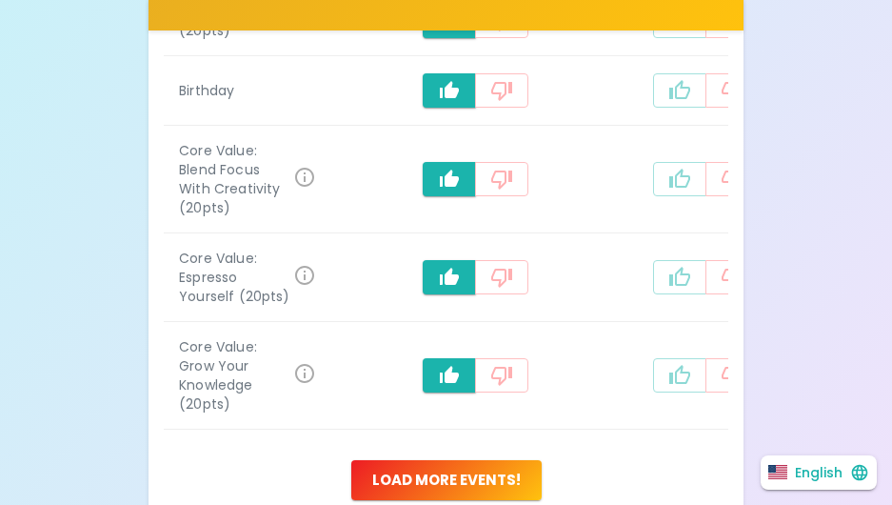
scroll to position [964, 0]
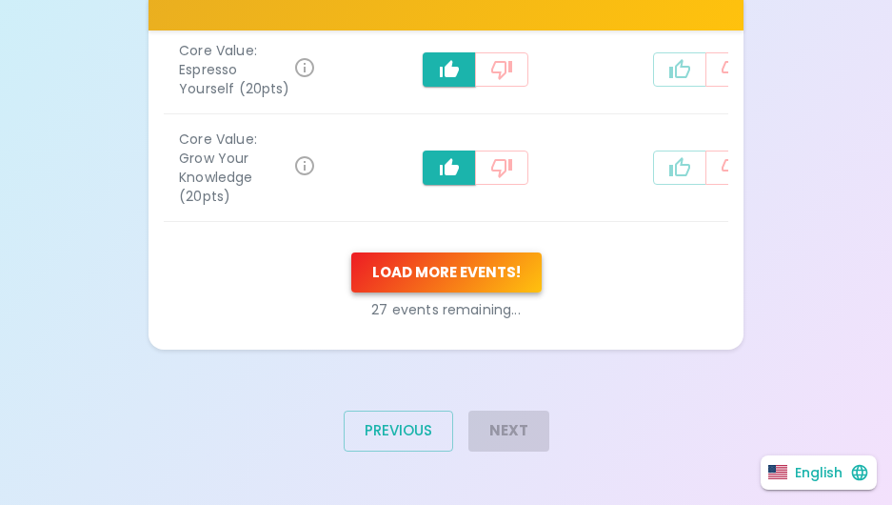
click at [497, 274] on button "Load more events !" at bounding box center [446, 272] width 190 height 40
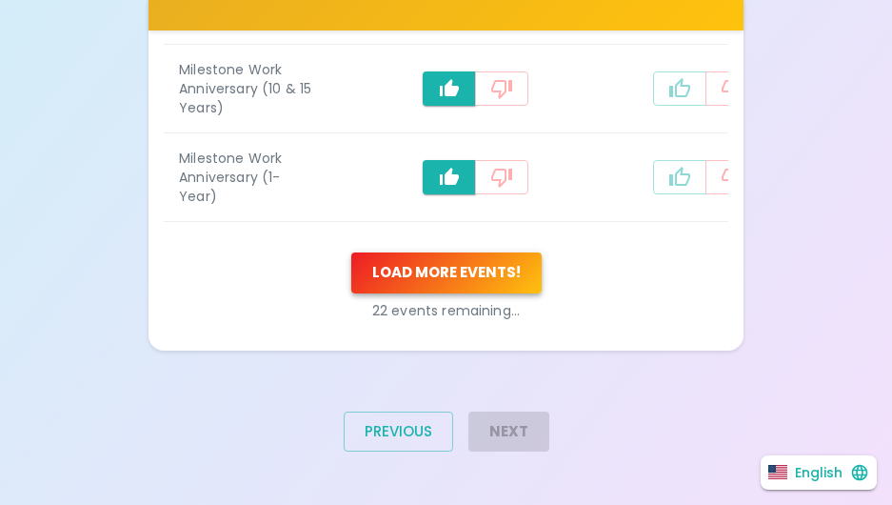
scroll to position [1446, 0]
click at [467, 269] on button "Load more events !" at bounding box center [446, 272] width 190 height 40
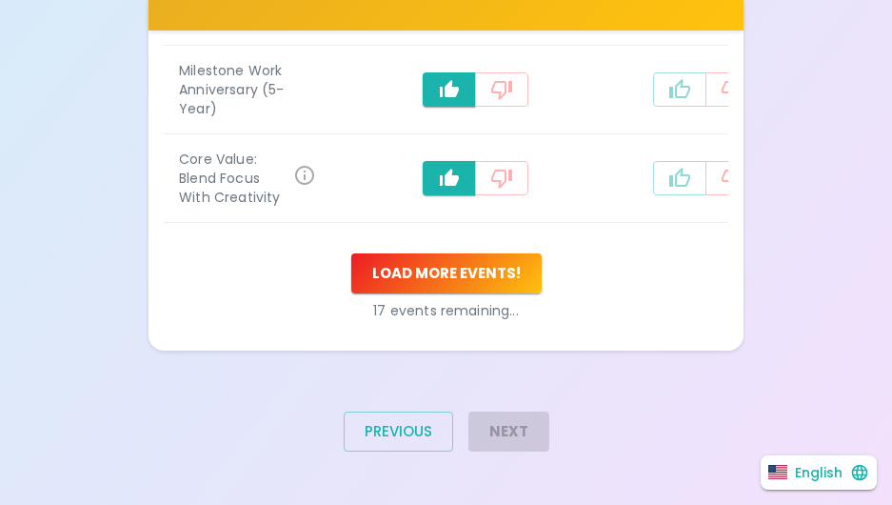
scroll to position [1889, 0]
click at [468, 274] on button "Load more events !" at bounding box center [446, 273] width 190 height 40
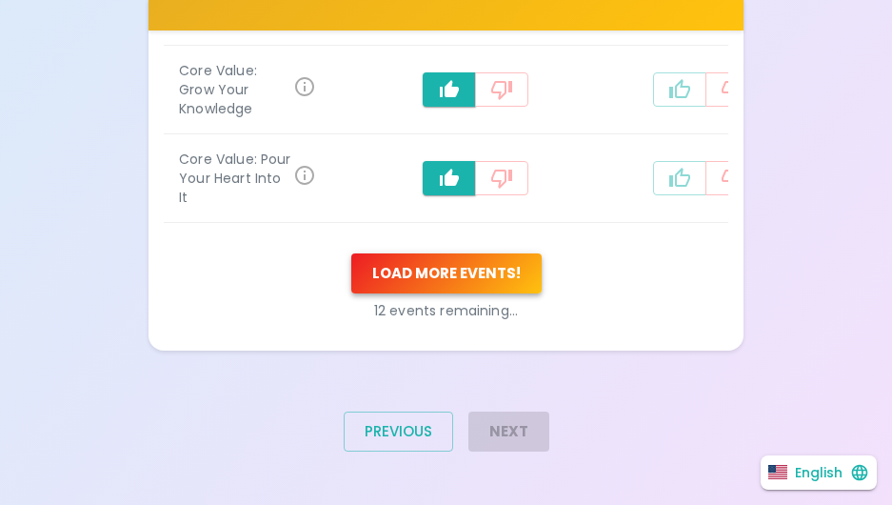
scroll to position [2370, 0]
click at [467, 275] on button "Load more events !" at bounding box center [446, 273] width 190 height 40
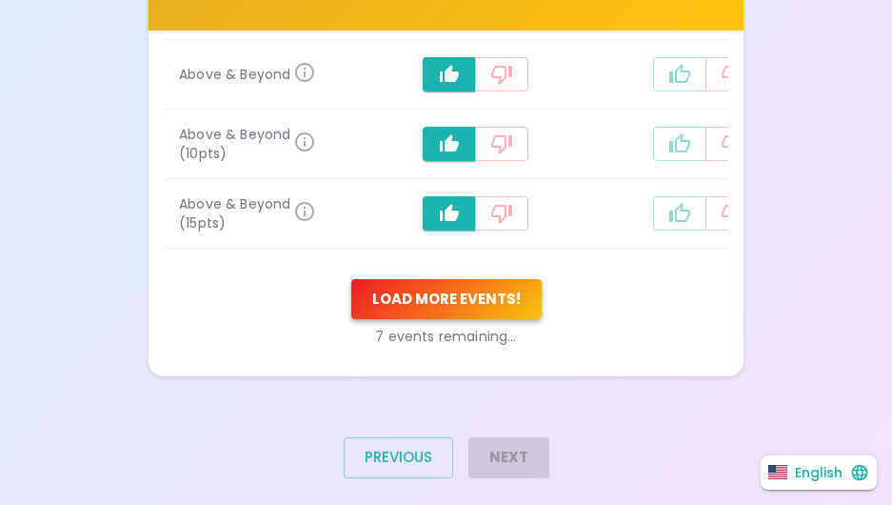
scroll to position [2793, 0]
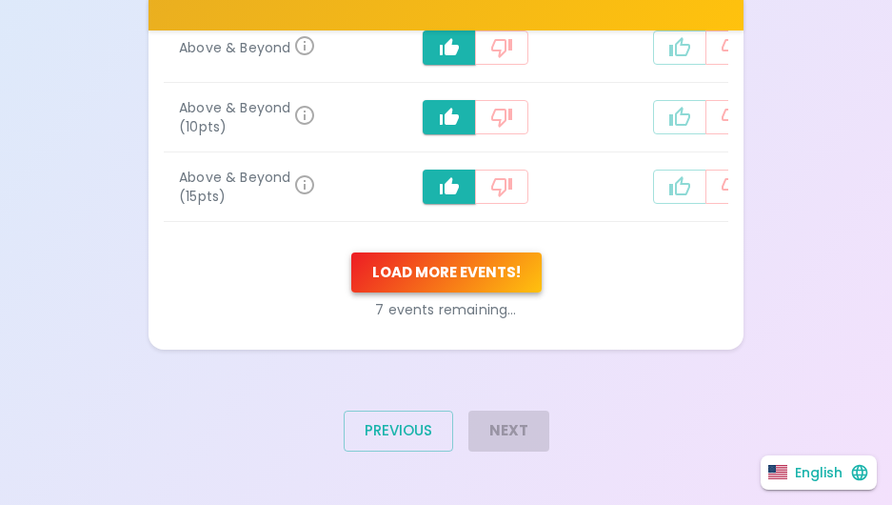
click at [473, 274] on button "Load more events !" at bounding box center [446, 272] width 190 height 40
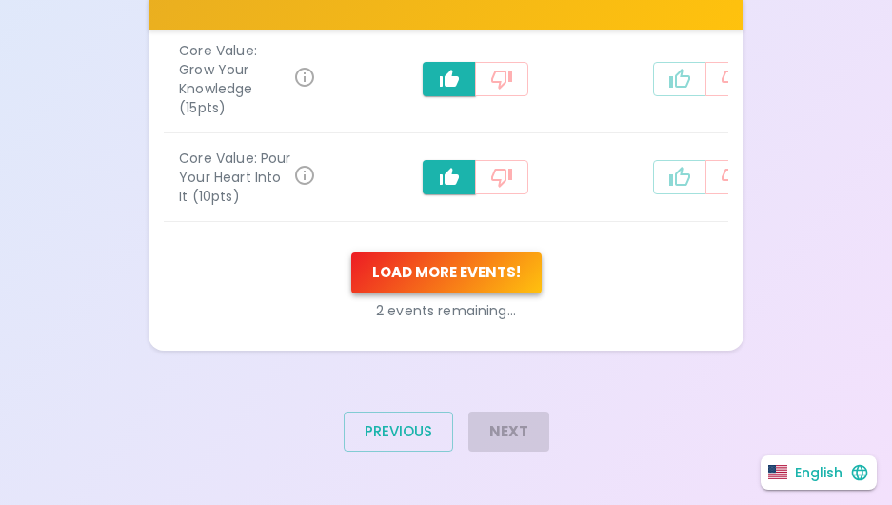
scroll to position [3244, 0]
click at [471, 292] on button "Load more events !" at bounding box center [446, 272] width 190 height 40
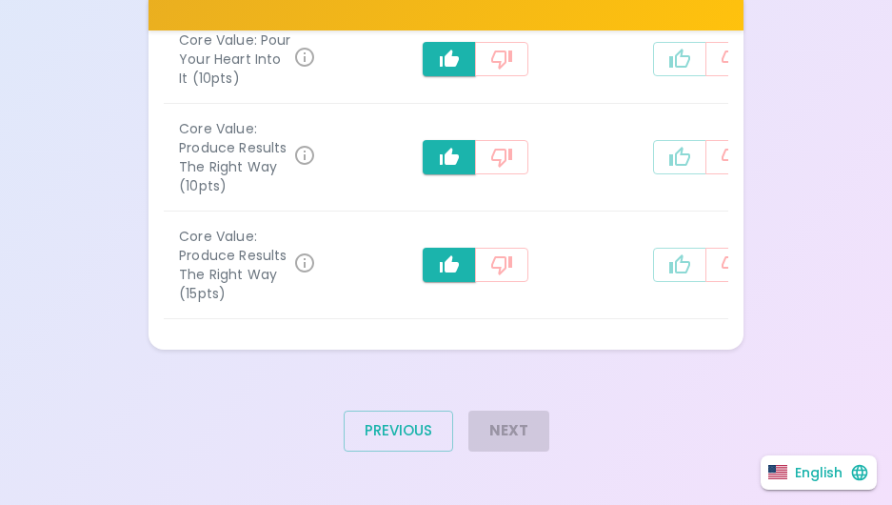
scroll to position [3450, 0]
click at [514, 440] on div "Next" at bounding box center [501, 438] width 96 height 86
click at [524, 424] on div "Next" at bounding box center [501, 438] width 96 height 86
click at [536, 427] on div "Next" at bounding box center [501, 438] width 96 height 86
click at [398, 425] on button "Previous" at bounding box center [398, 430] width 109 height 40
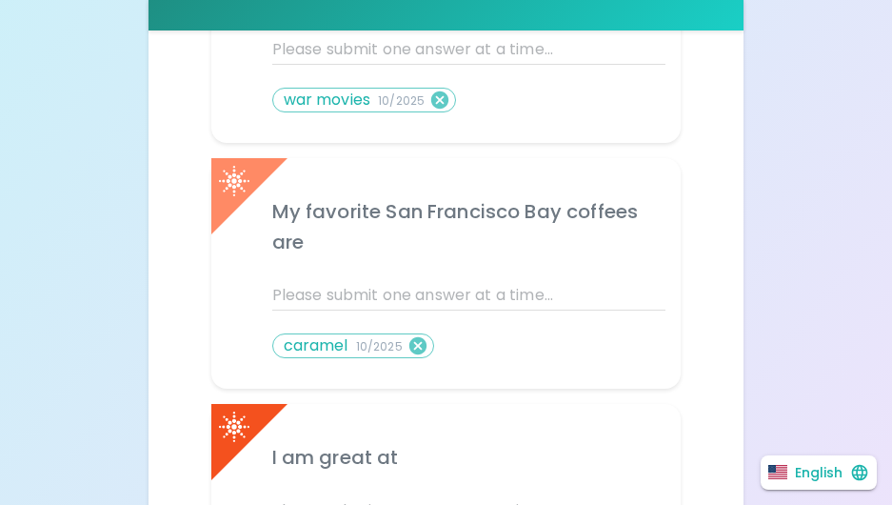
scroll to position [996, 0]
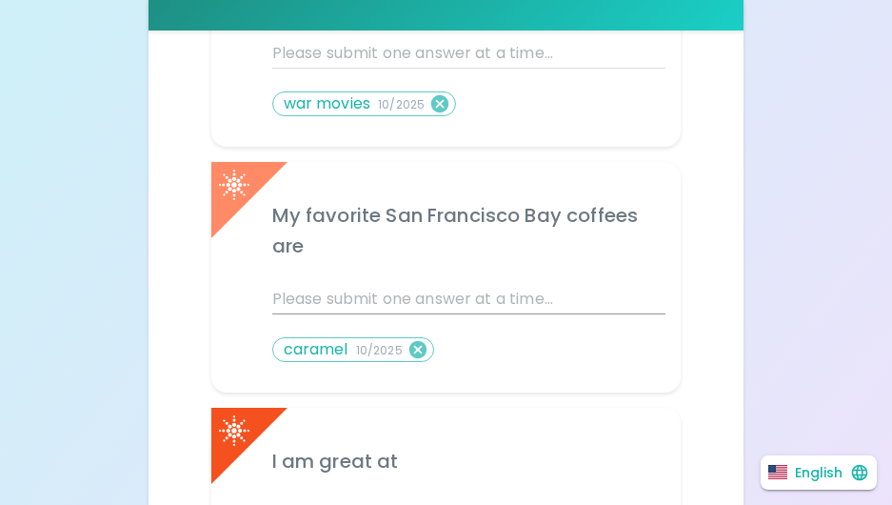
click at [346, 300] on input "text" at bounding box center [469, 299] width 394 height 30
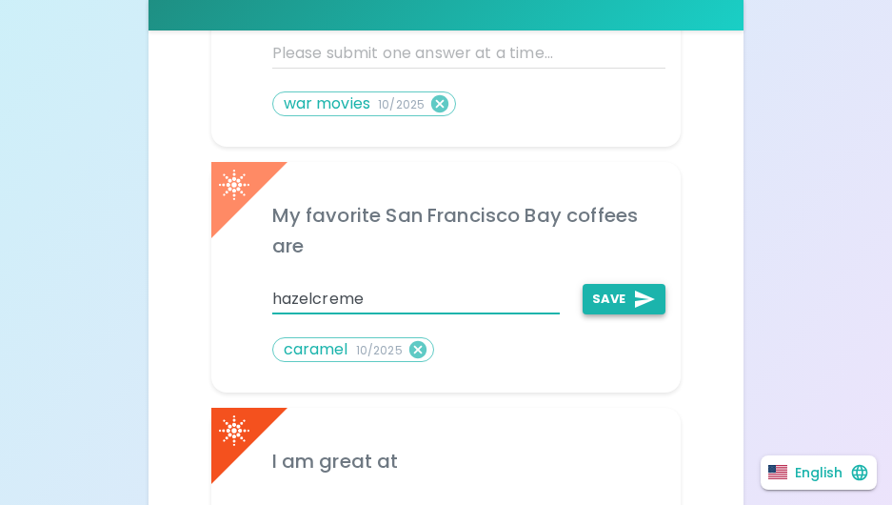
type input "hazelcreme"
click at [626, 285] on button "Save" at bounding box center [624, 299] width 83 height 30
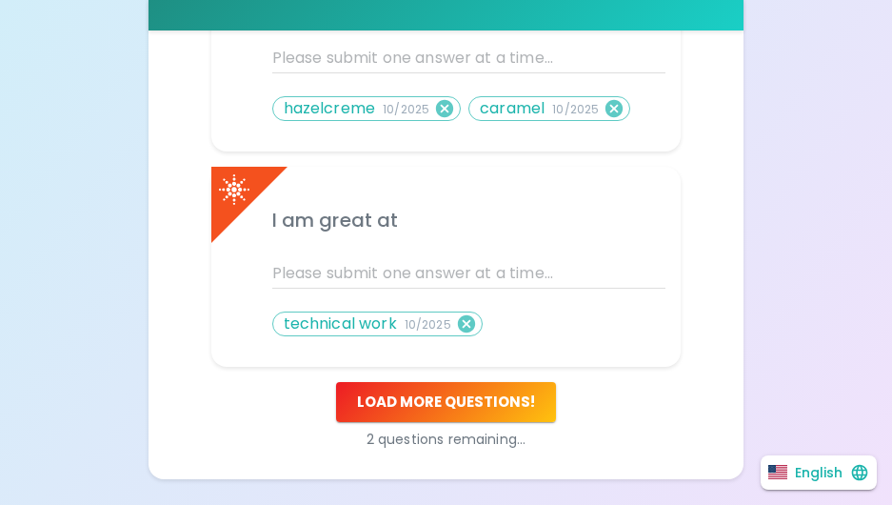
scroll to position [1365, 0]
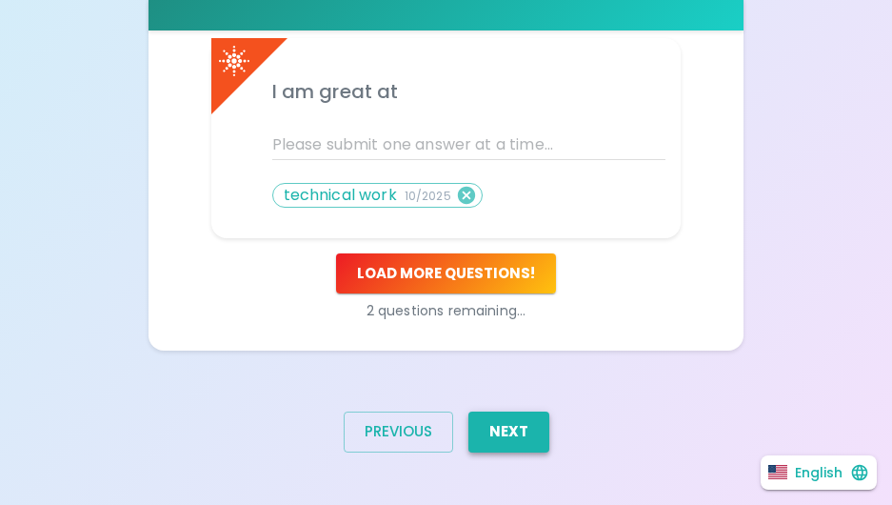
click at [501, 435] on button "Next" at bounding box center [508, 431] width 81 height 40
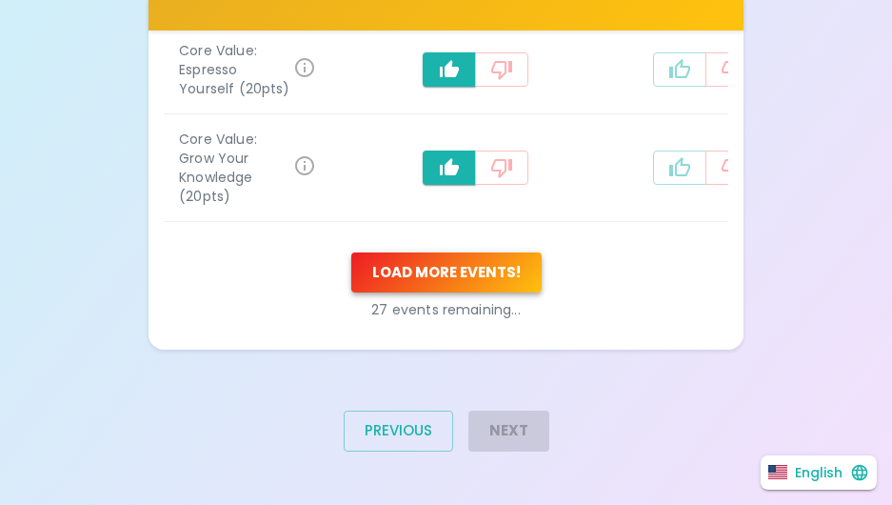
click at [500, 278] on button "Load more events !" at bounding box center [446, 272] width 190 height 40
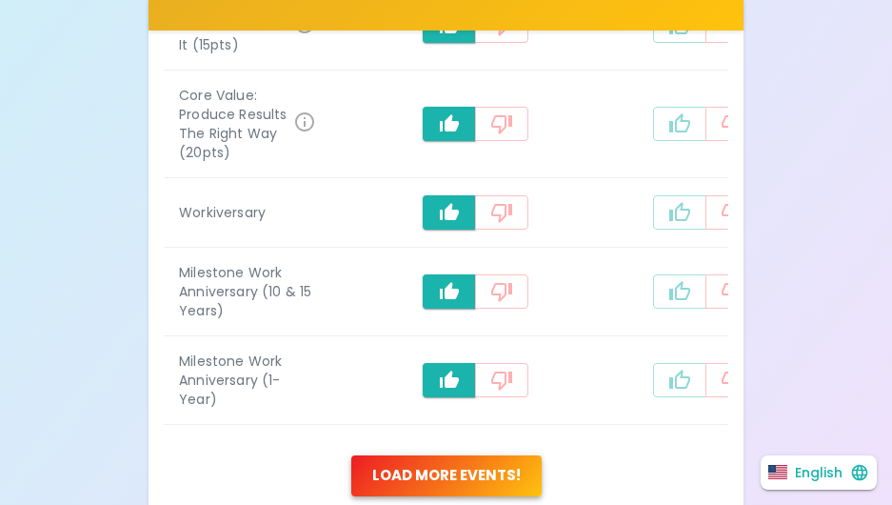
scroll to position [1446, 0]
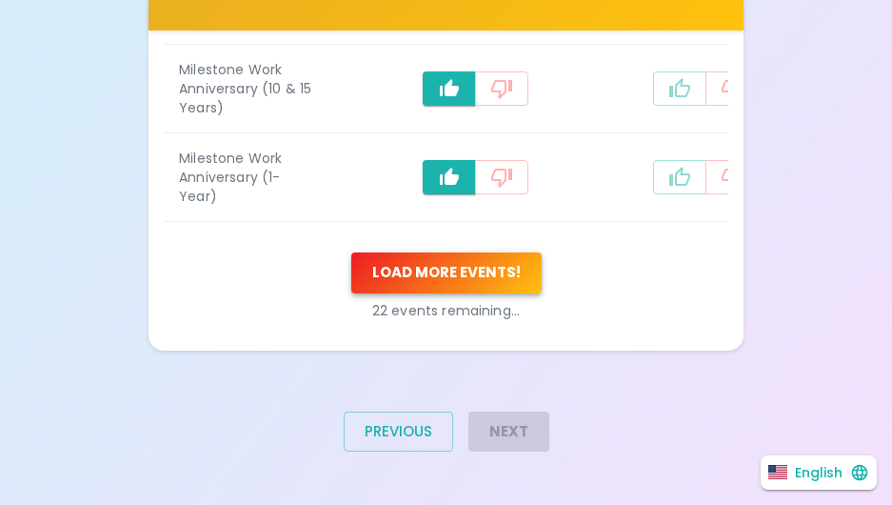
click at [486, 277] on button "Load more events !" at bounding box center [446, 272] width 190 height 40
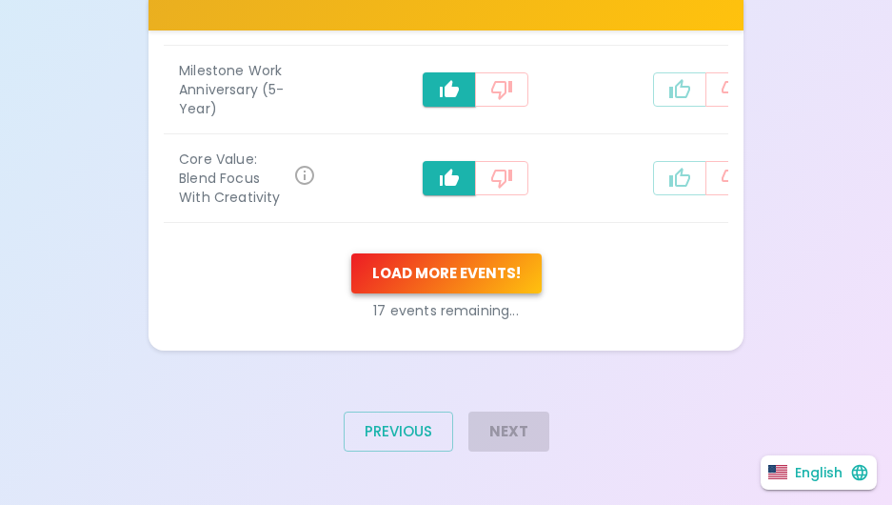
scroll to position [1889, 0]
click at [477, 286] on button "Load more events !" at bounding box center [446, 273] width 190 height 40
click at [431, 293] on button "Load more events !" at bounding box center [446, 273] width 190 height 40
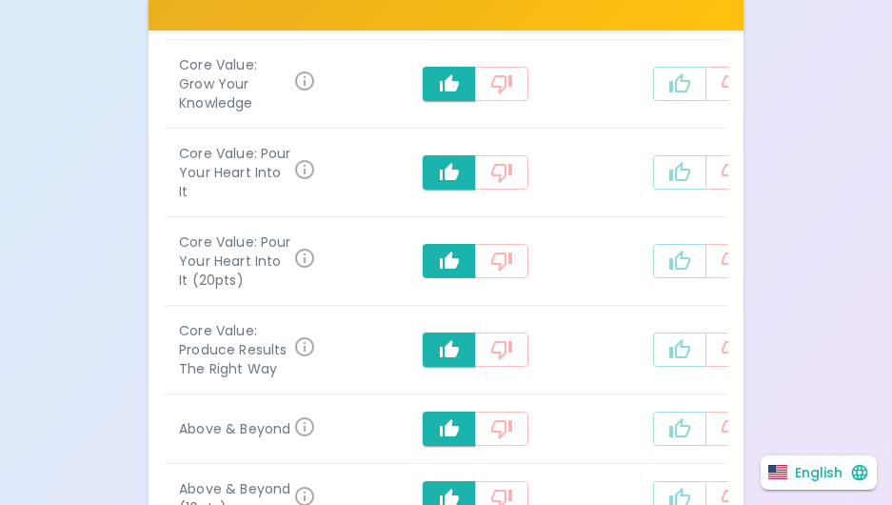
click at [431, 278] on button "recognition-1058" at bounding box center [449, 261] width 53 height 34
click at [438, 272] on icon "recognition-1058" at bounding box center [449, 260] width 23 height 23
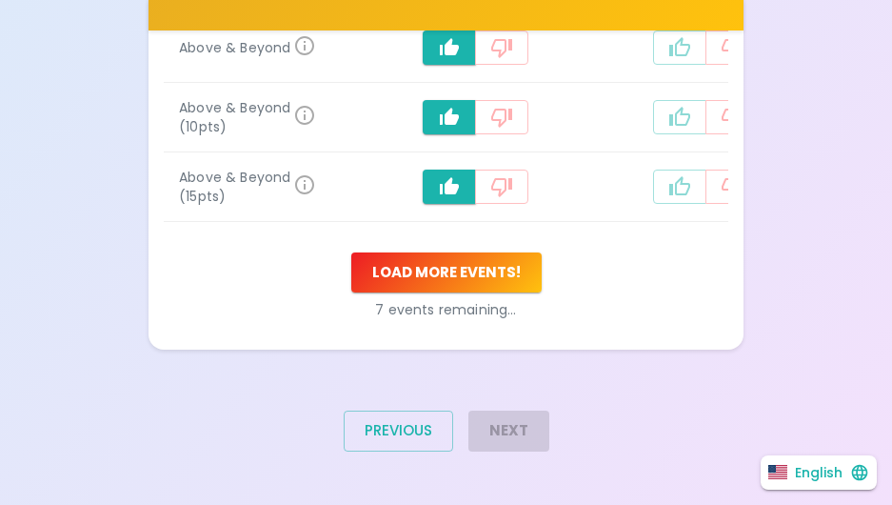
scroll to position [2772, 0]
click at [483, 284] on button "Load more events !" at bounding box center [446, 272] width 190 height 40
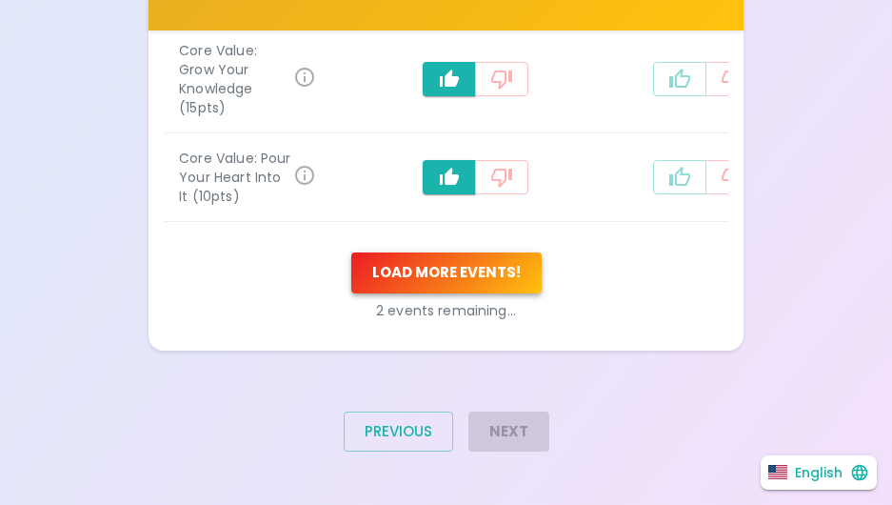
scroll to position [3294, 0]
click at [455, 271] on button "Load more events !" at bounding box center [446, 272] width 190 height 40
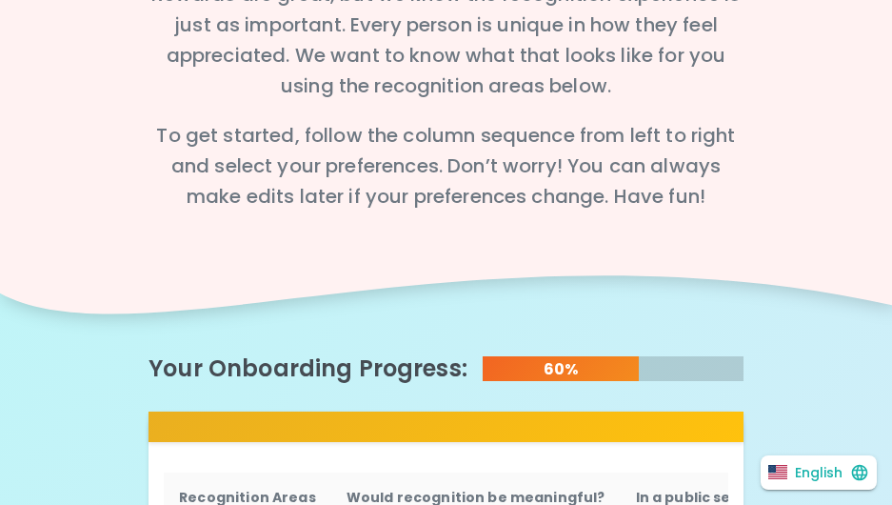
scroll to position [193, 0]
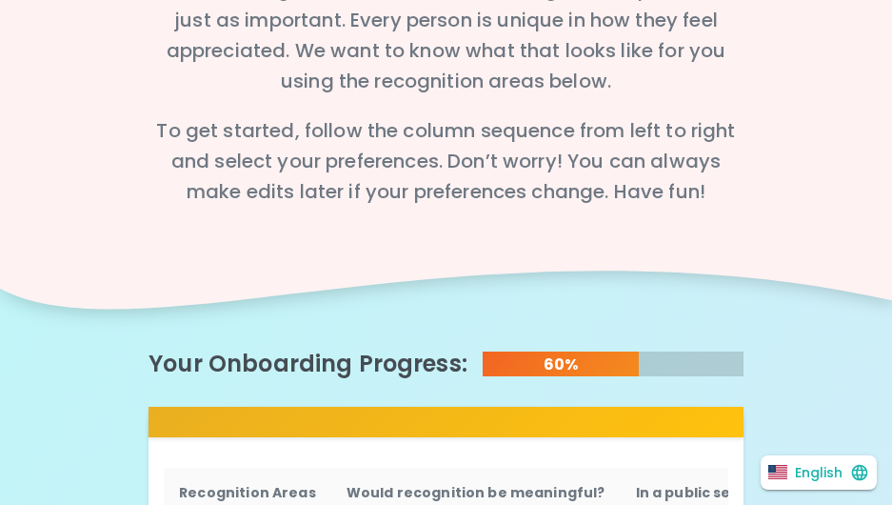
click at [861, 328] on icon at bounding box center [446, 295] width 892 height 95
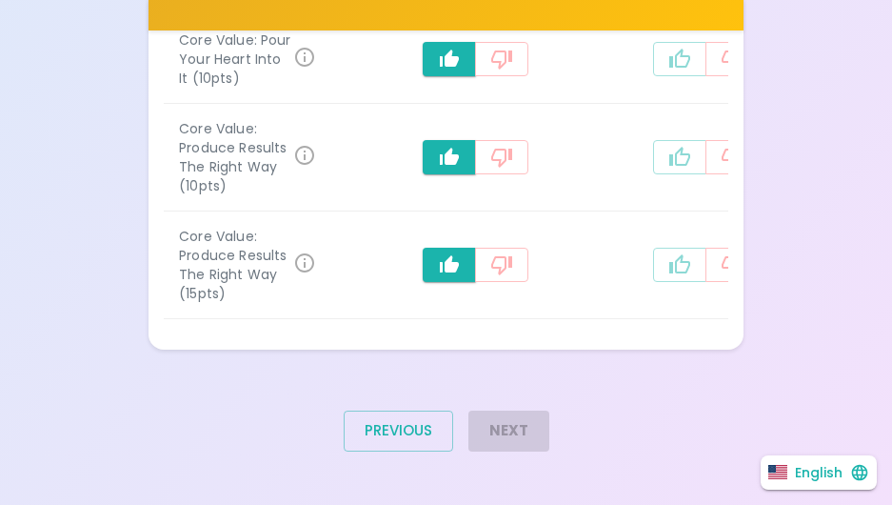
scroll to position [0, 38]
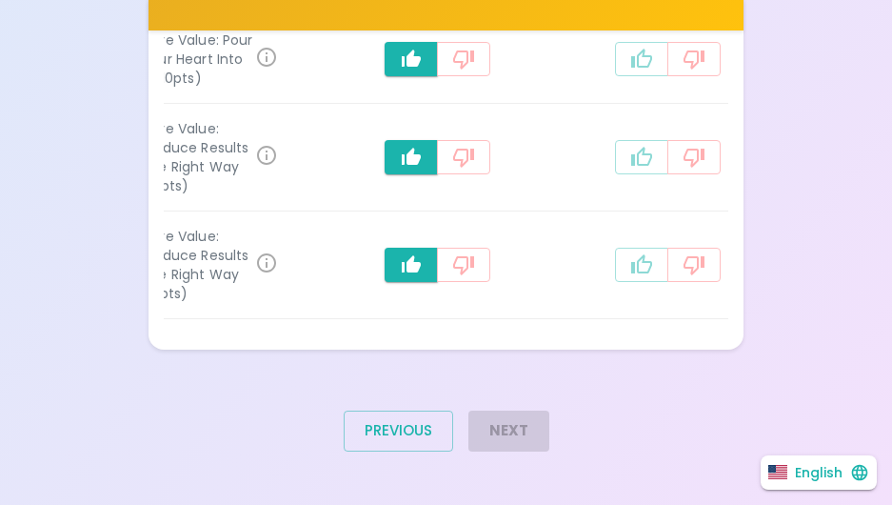
click at [753, 303] on td "Peers peers ​" at bounding box center [812, 265] width 118 height 108
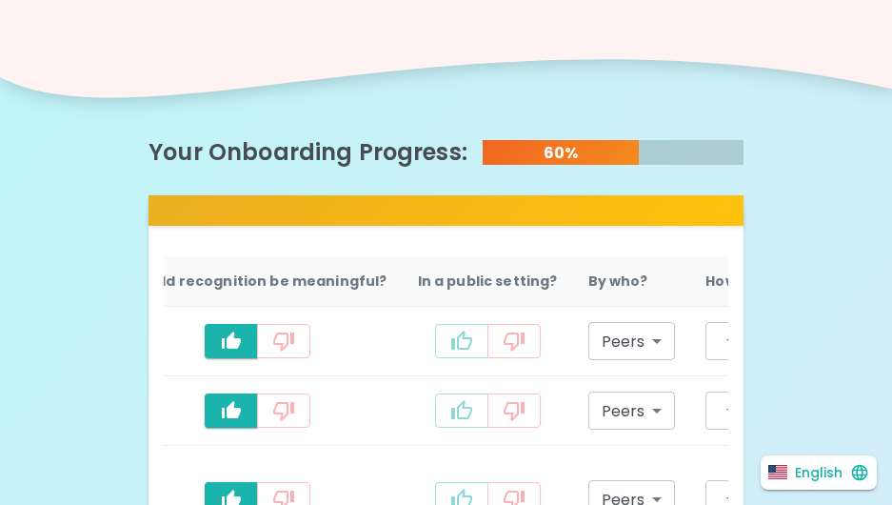
scroll to position [482, 0]
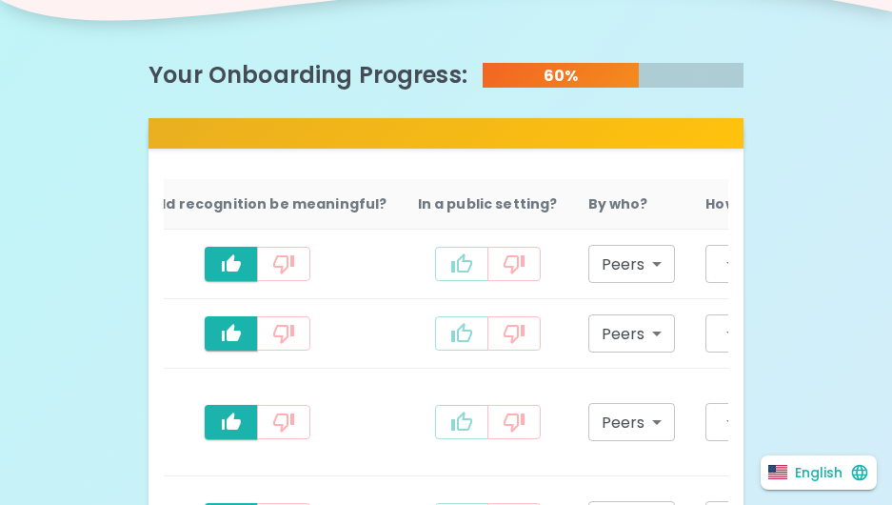
click at [450, 268] on icon "recognition-1058" at bounding box center [461, 263] width 23 height 23
type input "staff_meeting"
click at [451, 328] on icon "recognition-1058" at bounding box center [461, 332] width 21 height 19
type input "staff_meeting"
click at [450, 427] on icon "recognition-1058" at bounding box center [461, 421] width 23 height 23
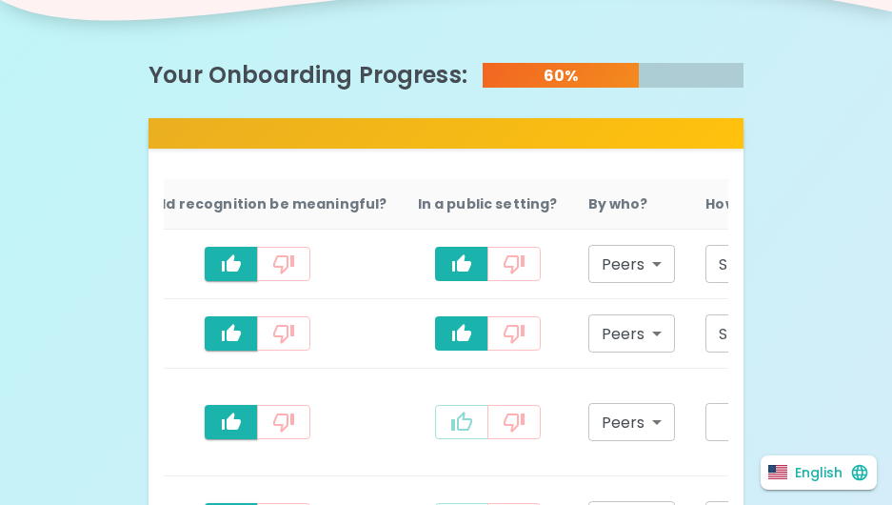
type input "staff_meeting"
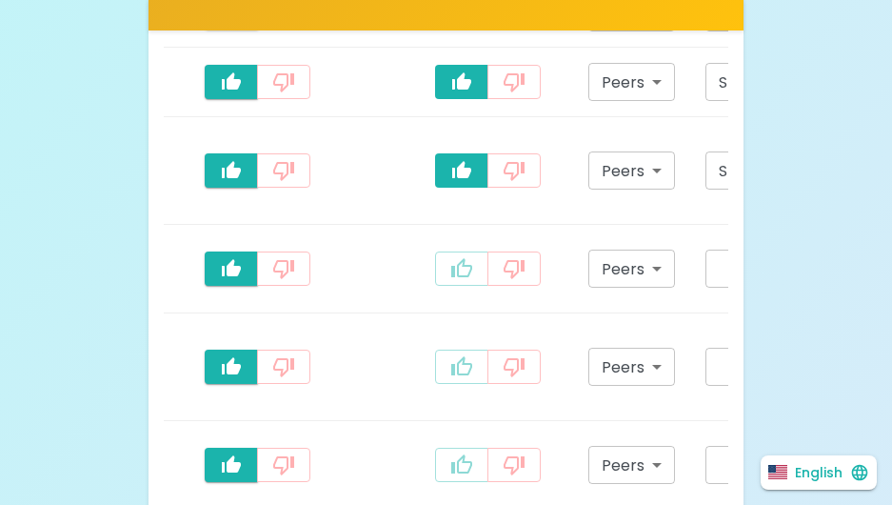
scroll to position [736, 0]
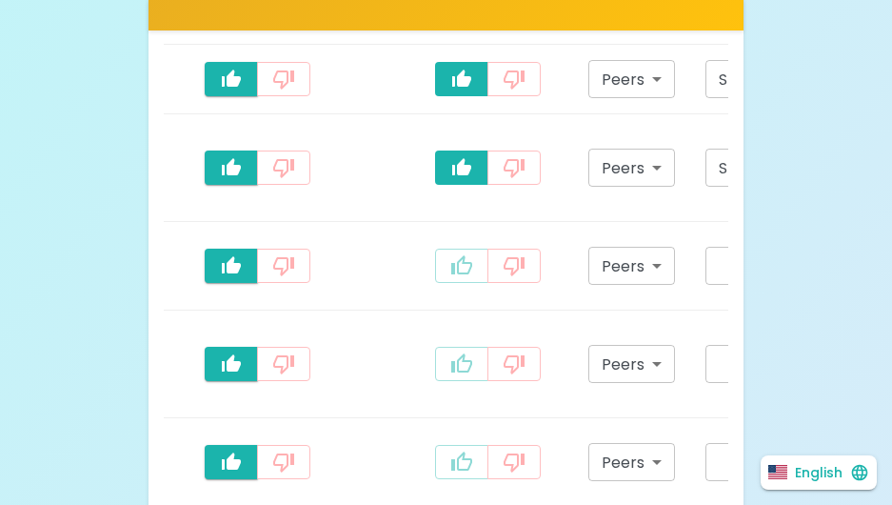
click at [450, 275] on icon "recognition-1058" at bounding box center [461, 265] width 23 height 23
type input "staff_meeting"
click at [450, 375] on icon "recognition-1058" at bounding box center [461, 363] width 23 height 23
type input "staff_meeting"
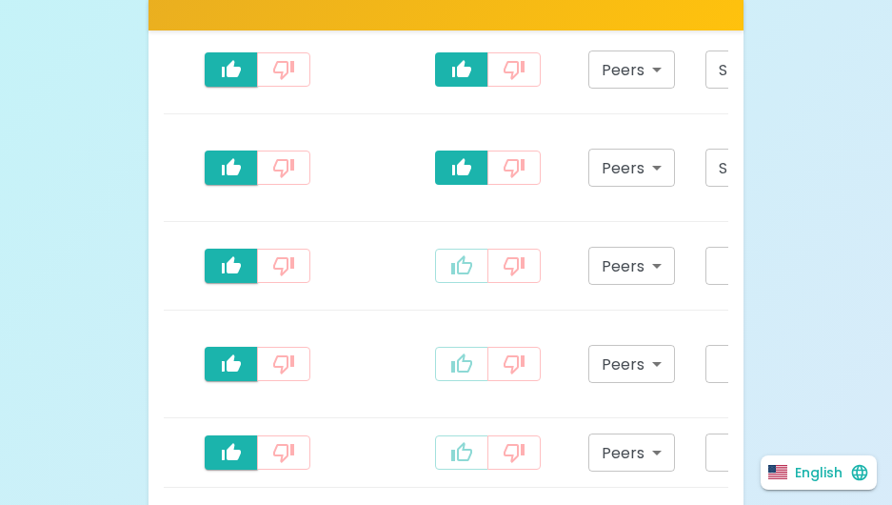
scroll to position [941, 0]
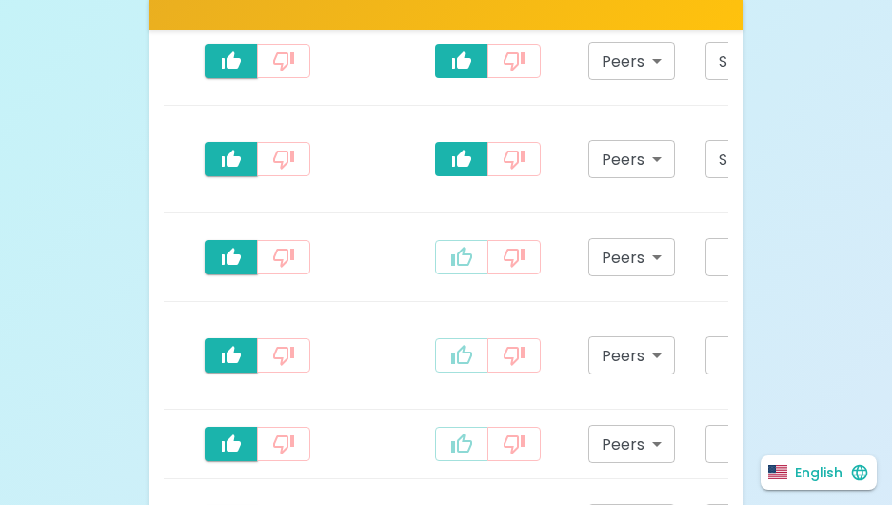
click at [451, 266] on icon "recognition-1058" at bounding box center [461, 256] width 21 height 19
type input "staff_meeting"
click at [450, 367] on icon "recognition-1058" at bounding box center [461, 355] width 23 height 23
type input "staff_meeting"
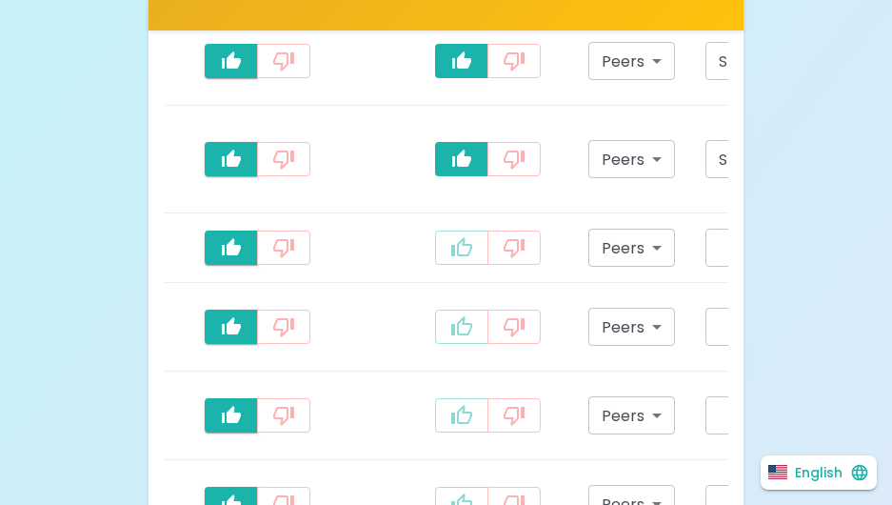
scroll to position [1137, 0]
click at [451, 256] on icon "recognition-1058" at bounding box center [461, 246] width 21 height 19
type input "staff_meeting"
click at [451, 335] on icon "recognition-1058" at bounding box center [461, 325] width 21 height 19
type input "staff_meeting"
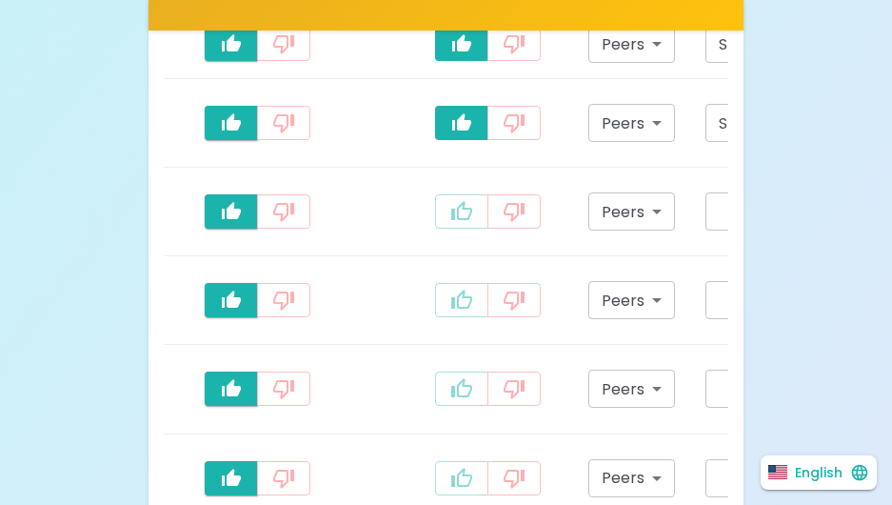
scroll to position [1341, 0]
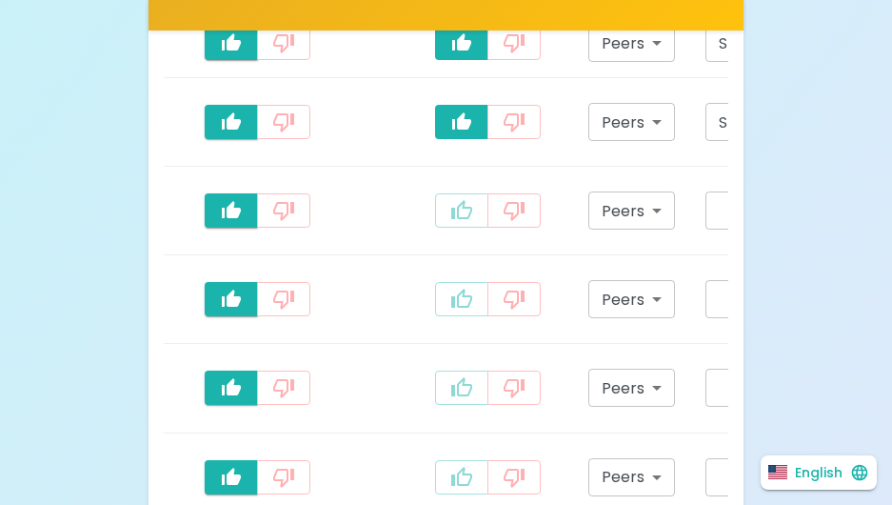
click at [450, 310] on icon "recognition-1058" at bounding box center [461, 299] width 23 height 23
type input "staff_meeting"
click at [441, 228] on button "recognition-1058" at bounding box center [461, 210] width 53 height 34
type input "staff_meeting"
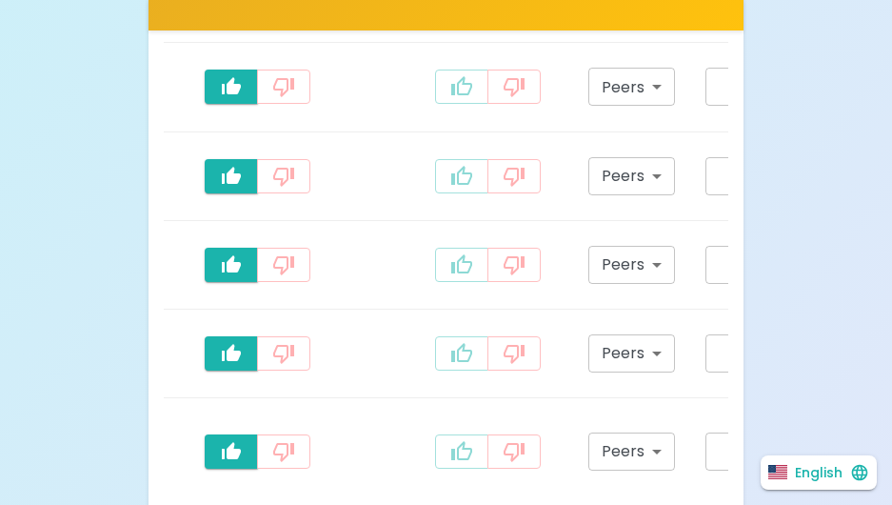
scroll to position [1643, 0]
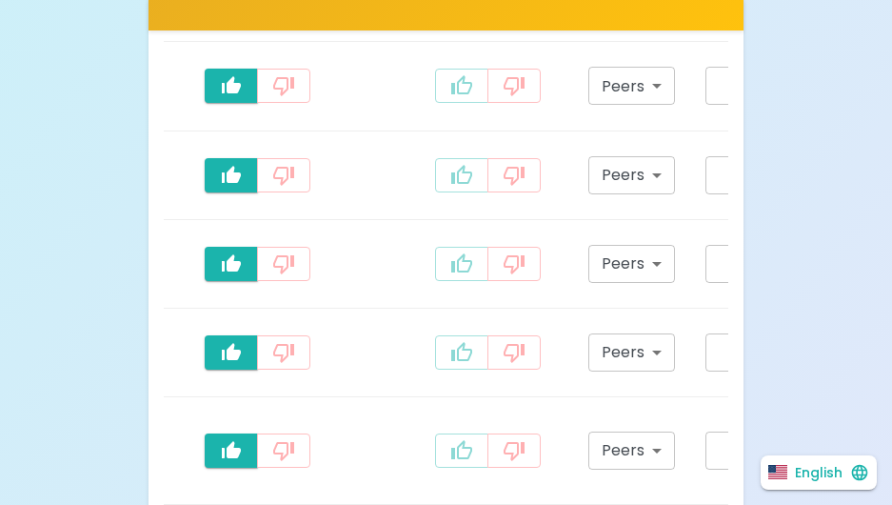
click at [450, 275] on icon "recognition-1058" at bounding box center [461, 263] width 23 height 23
type input "staff_meeting"
click at [449, 192] on button "recognition-1058" at bounding box center [461, 175] width 53 height 34
type input "staff_meeting"
click at [440, 103] on button "recognition-1058" at bounding box center [461, 86] width 53 height 34
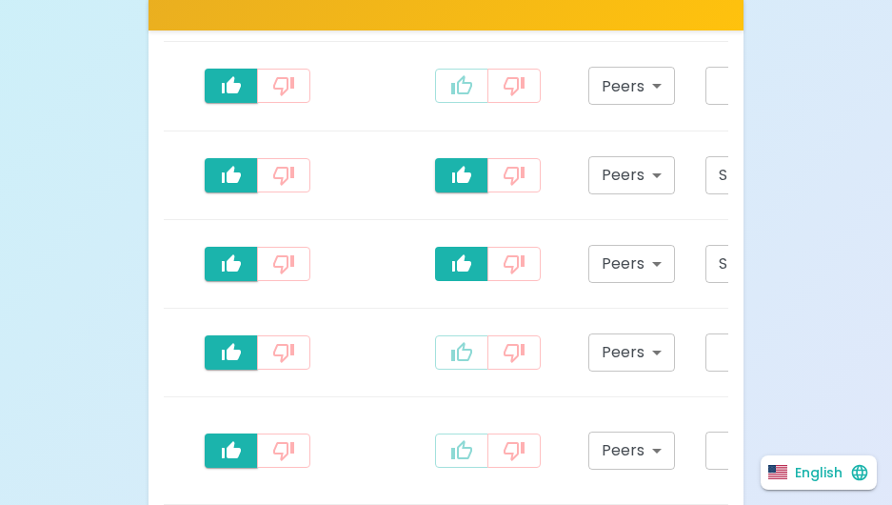
type input "staff_meeting"
click at [450, 364] on icon "recognition-1058" at bounding box center [461, 352] width 23 height 23
type input "staff_meeting"
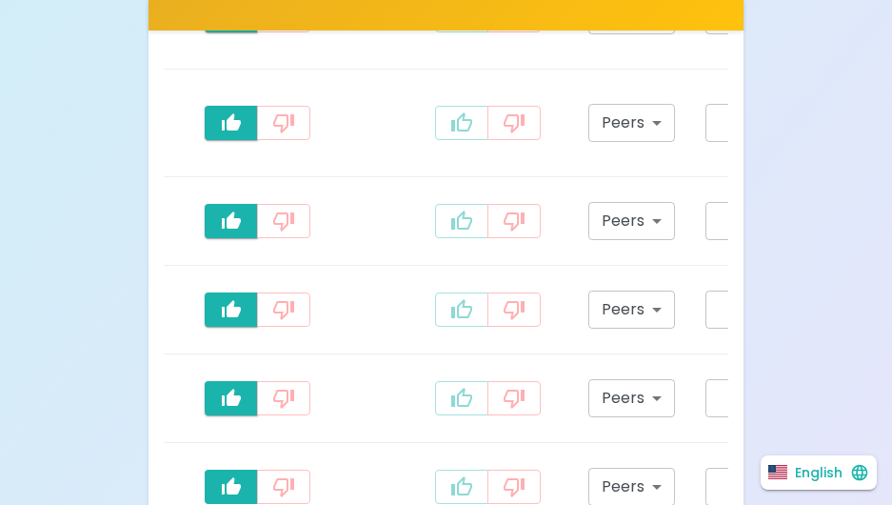
scroll to position [2079, 0]
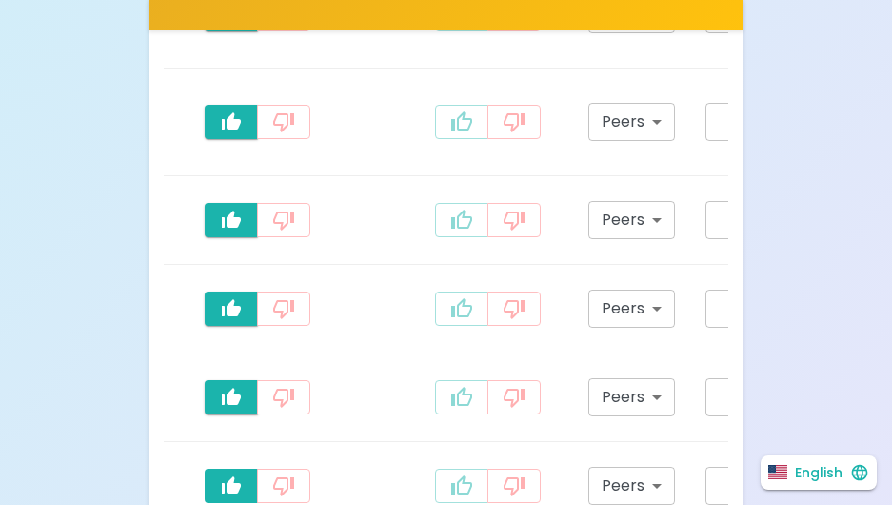
click at [435, 237] on button "recognition-1058" at bounding box center [461, 220] width 53 height 34
type input "staff_meeting"
click at [435, 139] on button "recognition-1058" at bounding box center [461, 122] width 53 height 34
type input "staff_meeting"
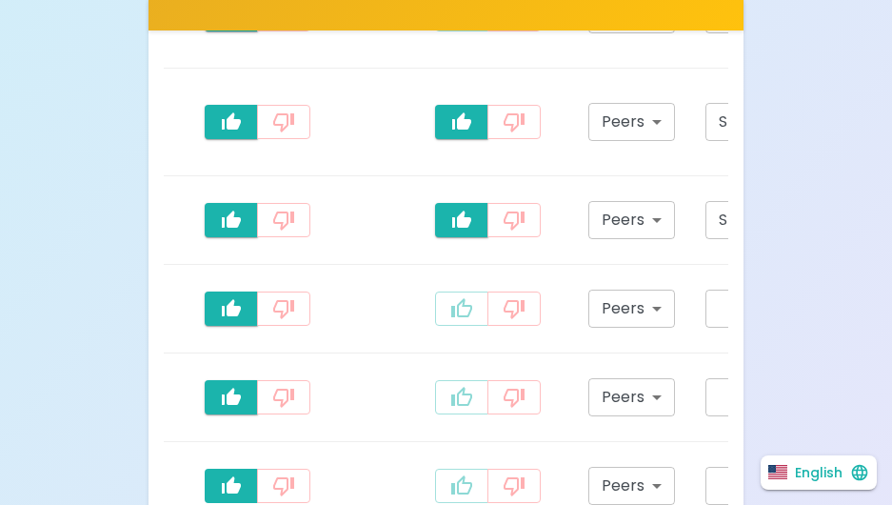
click at [450, 26] on icon "recognition-1058" at bounding box center [461, 14] width 23 height 23
type input "staff_meeting"
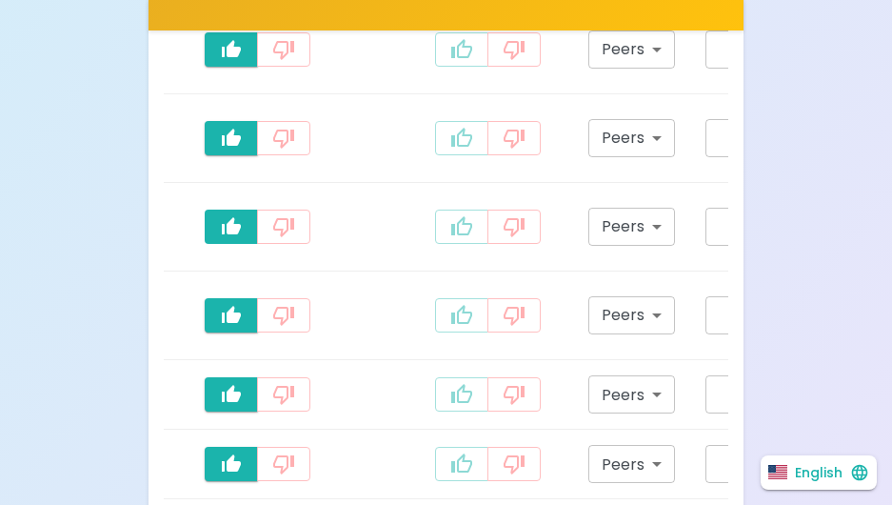
scroll to position [2340, 0]
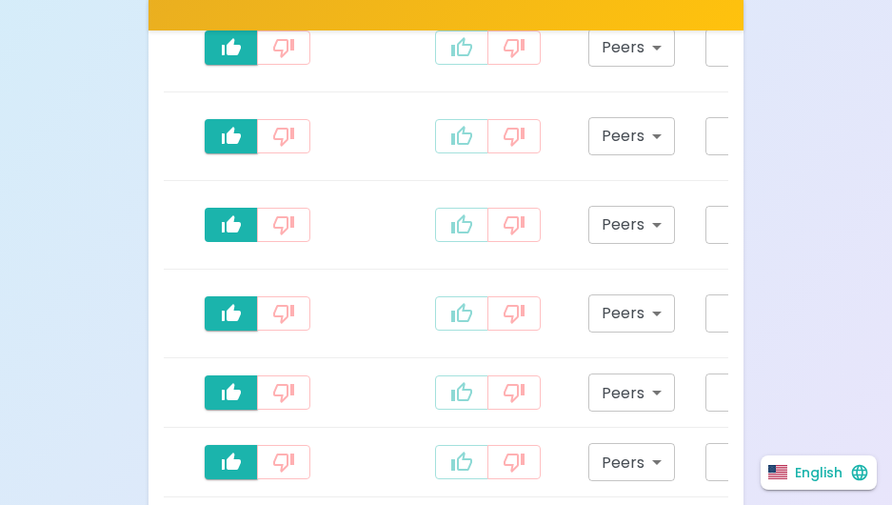
click at [450, 236] on icon "recognition-1058" at bounding box center [461, 224] width 23 height 23
type input "staff_meeting"
click at [451, 145] on icon "recognition-1058" at bounding box center [461, 135] width 21 height 19
type input "staff_meeting"
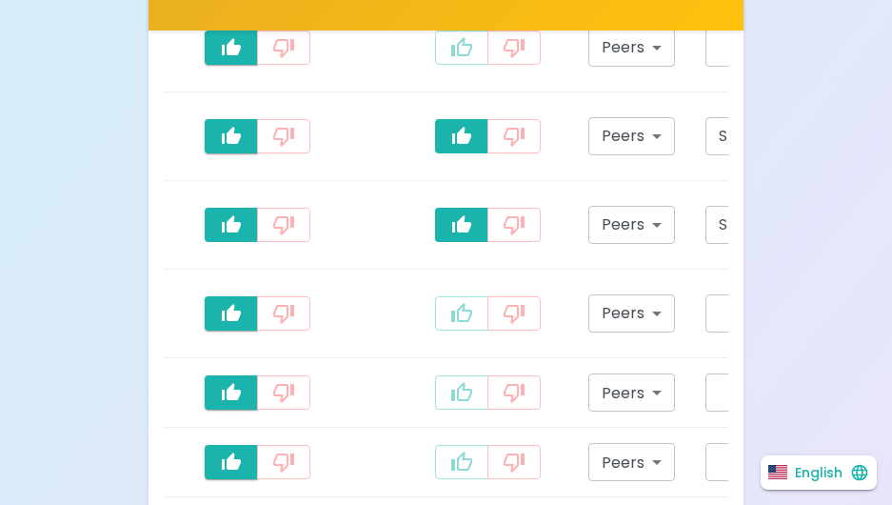
click at [450, 59] on icon "recognition-1058" at bounding box center [461, 47] width 23 height 23
type input "staff_meeting"
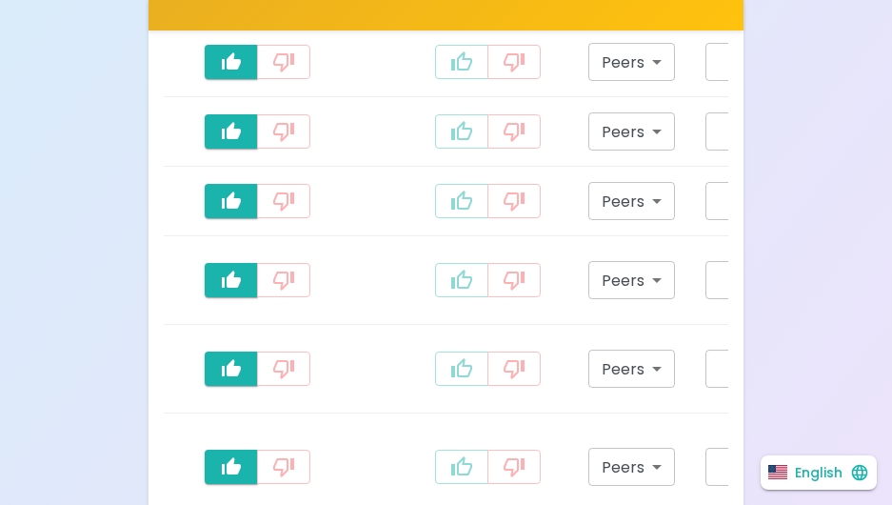
scroll to position [2671, 0]
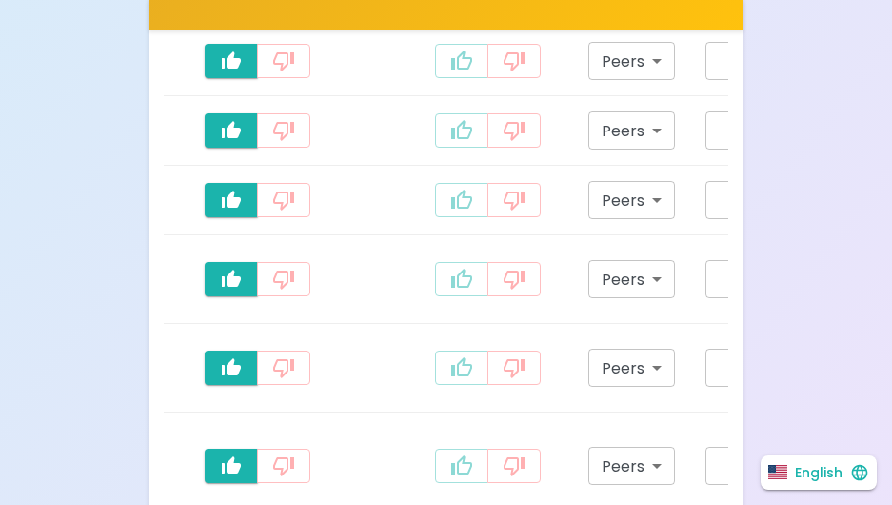
click at [435, 385] on button "recognition-1058" at bounding box center [461, 367] width 53 height 34
type input "staff_meeting"
click at [450, 290] on icon "recognition-1058" at bounding box center [461, 279] width 23 height 23
type input "staff_meeting"
click at [450, 211] on icon "recognition-1058" at bounding box center [461, 200] width 23 height 23
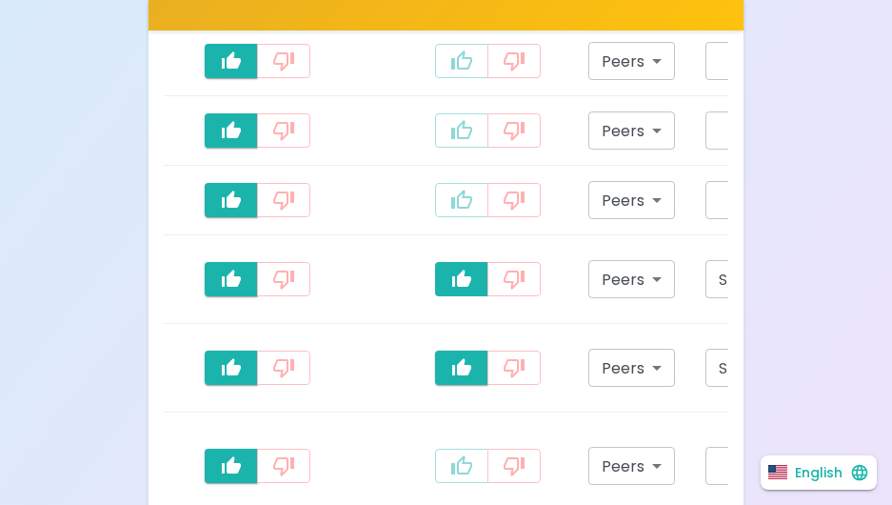
type input "staff_meeting"
click at [442, 148] on button "recognition-1058" at bounding box center [461, 130] width 53 height 34
type input "staff_meeting"
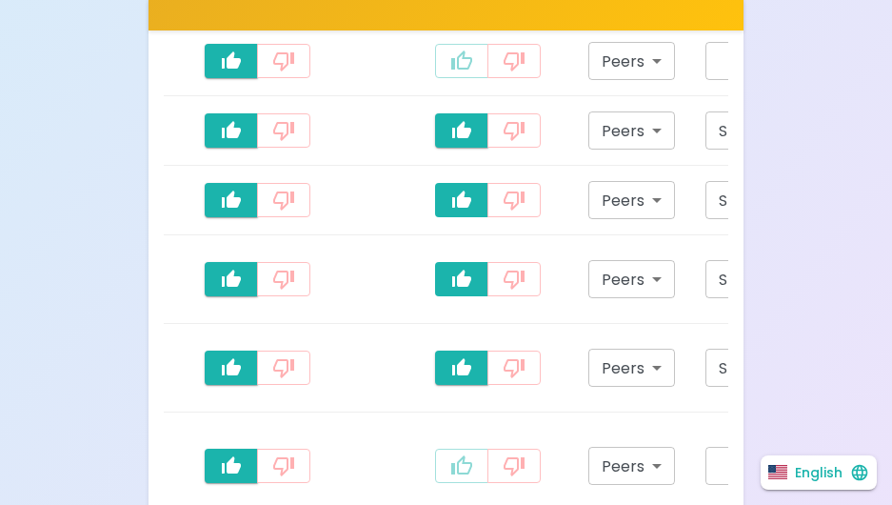
click at [450, 72] on icon "recognition-1058" at bounding box center [461, 61] width 23 height 23
type input "staff_meeting"
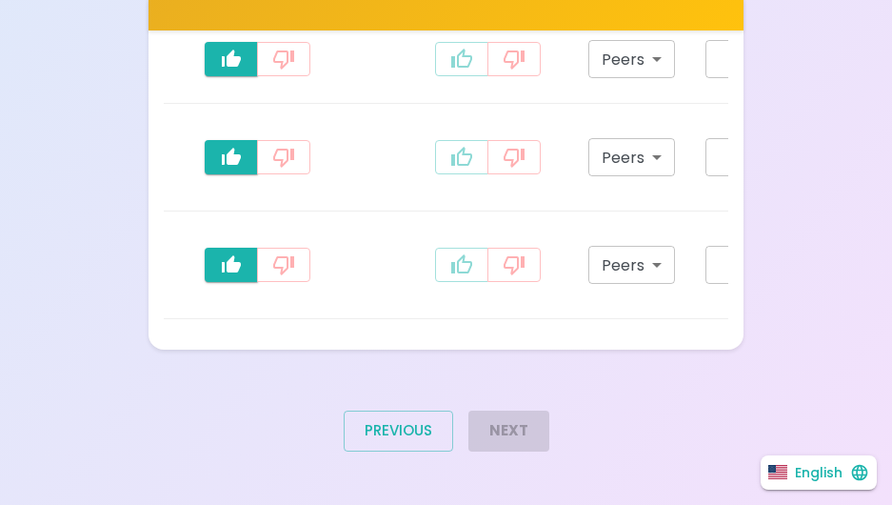
scroll to position [3418, 0]
click at [451, 268] on icon "recognition-1058" at bounding box center [461, 263] width 21 height 19
type input "staff_meeting"
click at [451, 147] on icon "recognition-1058" at bounding box center [461, 156] width 21 height 19
type input "staff_meeting"
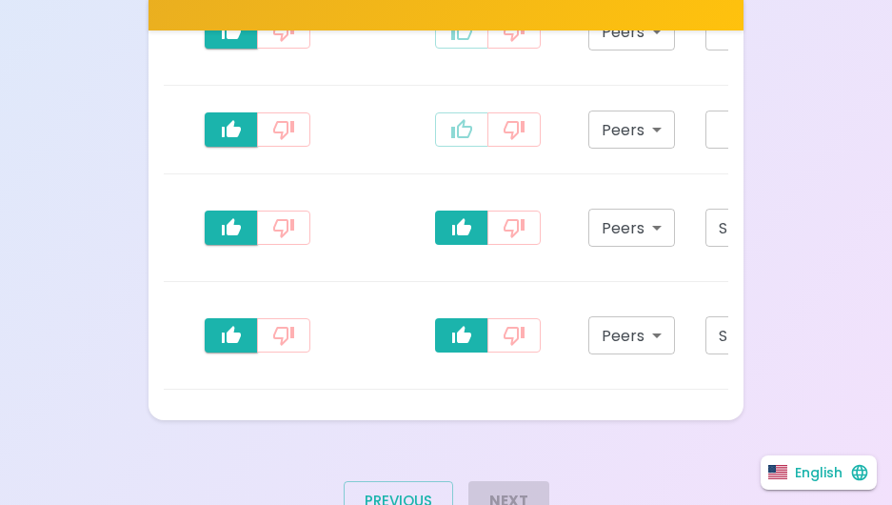
scroll to position [3200, 0]
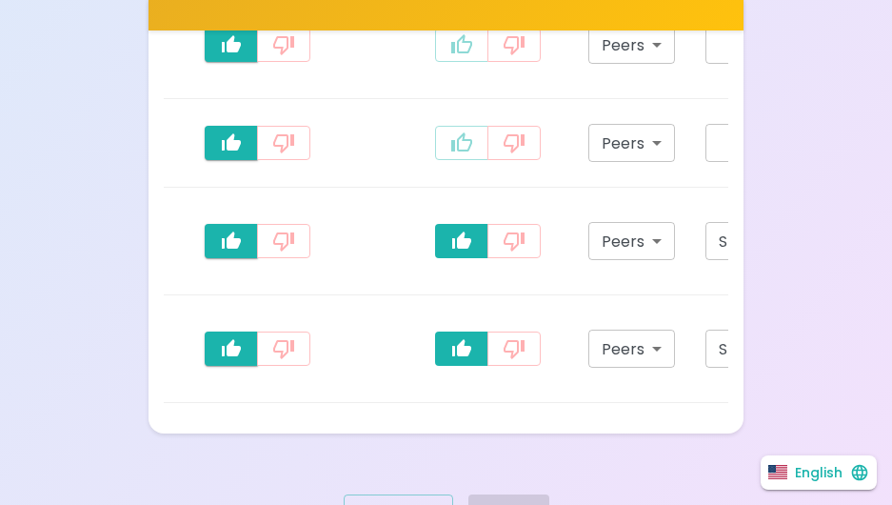
click at [451, 151] on icon "recognition-1058" at bounding box center [461, 141] width 21 height 19
type input "staff_meeting"
click at [451, 53] on icon "recognition-1058" at bounding box center [461, 43] width 21 height 19
type input "staff_meeting"
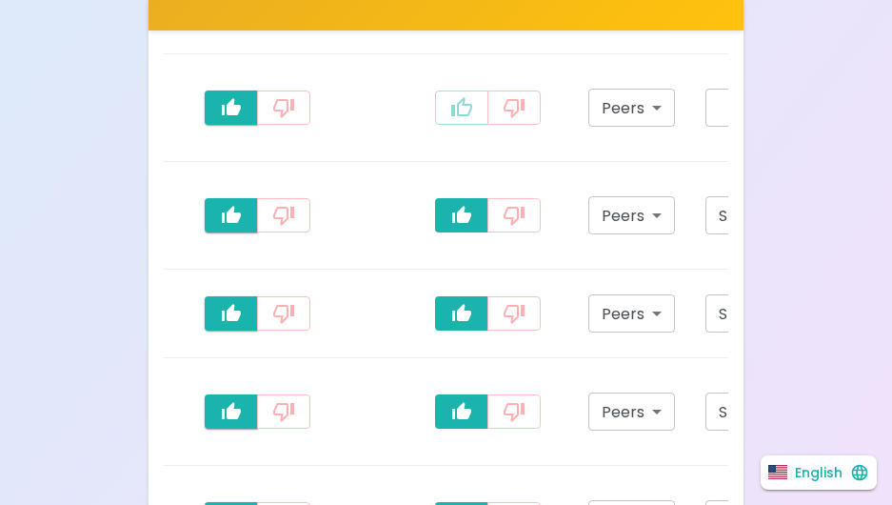
scroll to position [3029, 0]
click at [450, 119] on icon "recognition-1058" at bounding box center [461, 107] width 23 height 23
type input "staff_meeting"
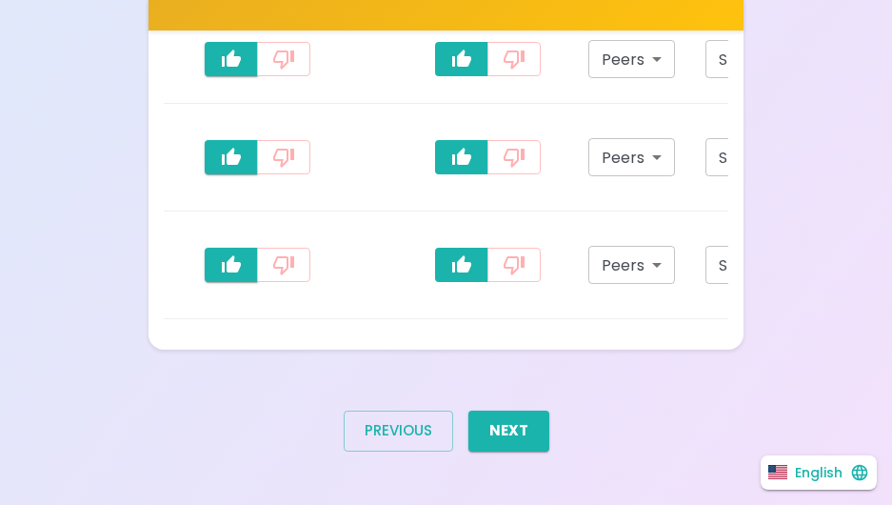
scroll to position [0, 320]
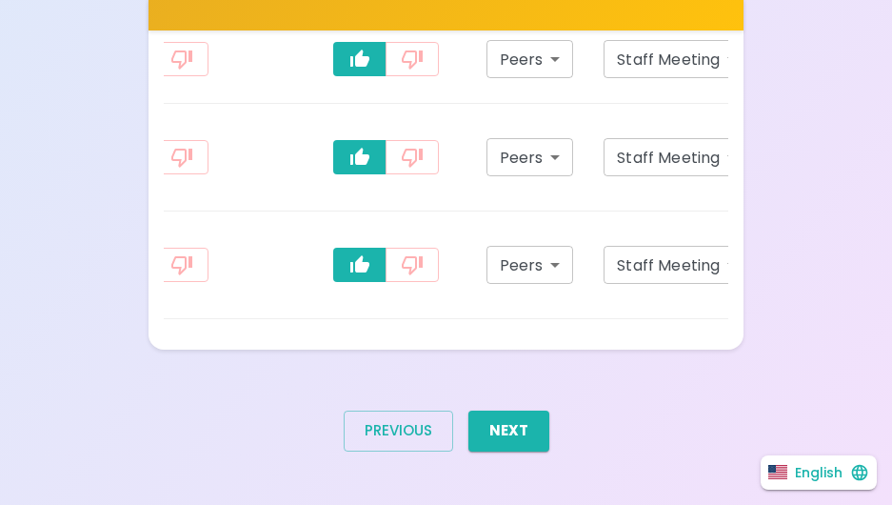
click at [508, 450] on button "Next" at bounding box center [508, 430] width 81 height 40
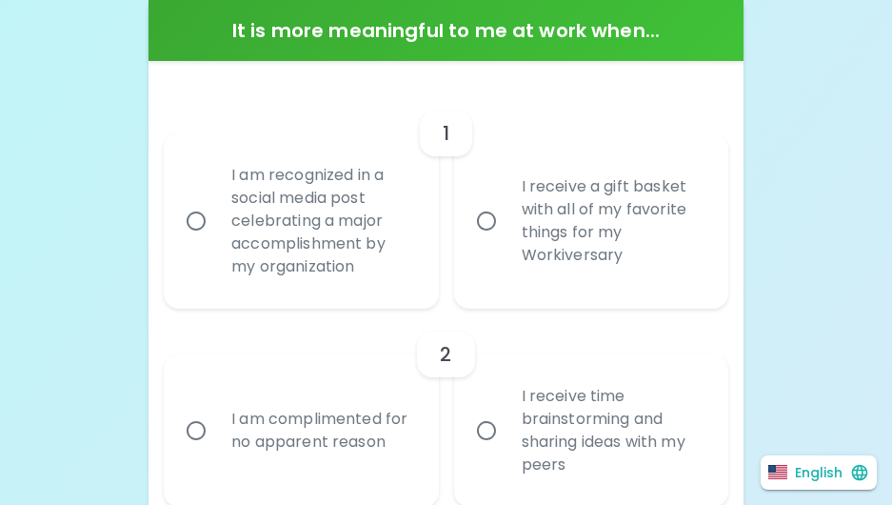
scroll to position [585, 0]
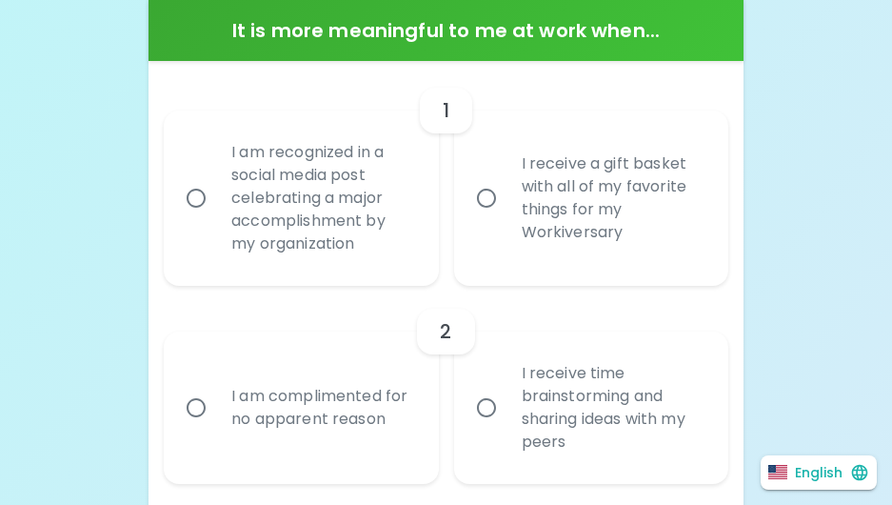
click at [493, 193] on input "I receive a gift basket with all of my favorite things for my Workiversary" at bounding box center [487, 198] width 40 height 40
radio input "true"
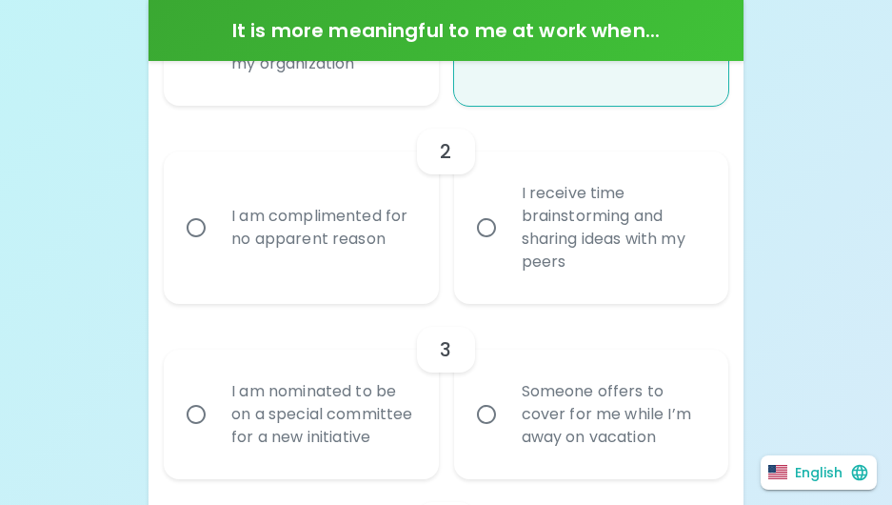
scroll to position [768, 0]
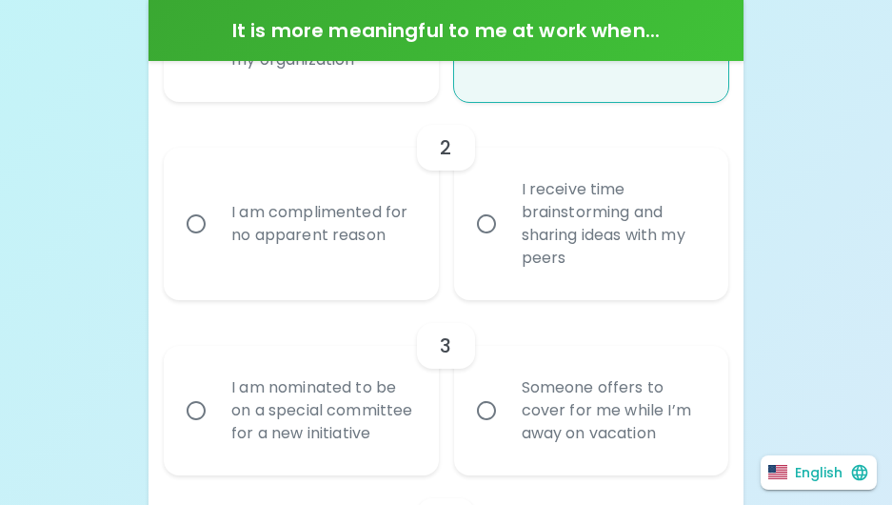
click at [495, 228] on input "I receive time brainstorming and sharing ideas with my peers" at bounding box center [487, 224] width 40 height 40
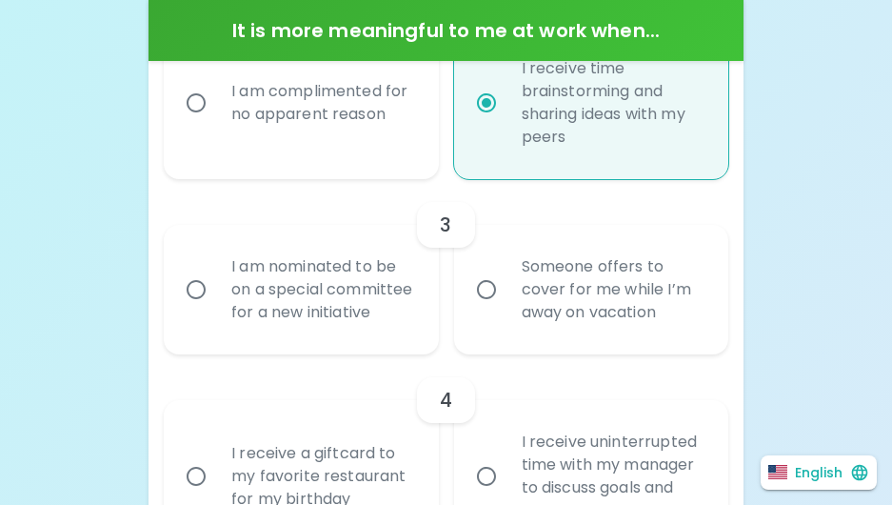
scroll to position [921, 0]
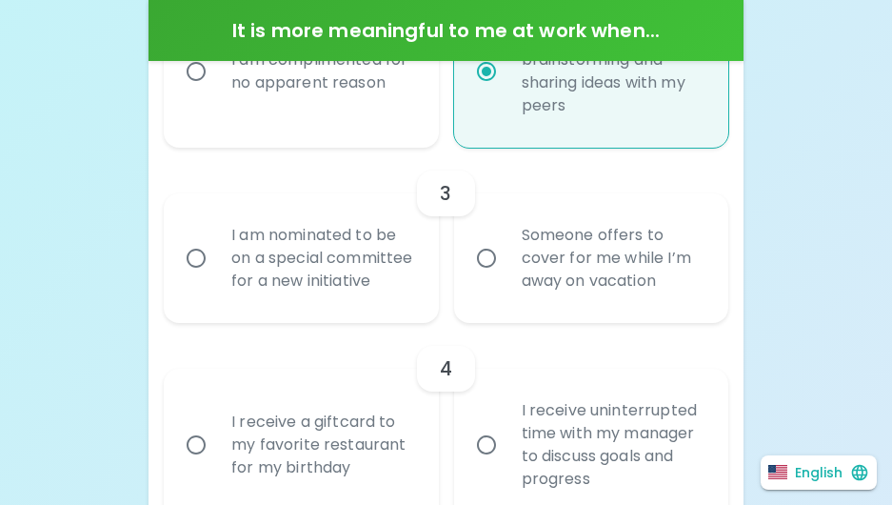
click at [495, 261] on input "Someone offers to cover for me while I’m away on vacation" at bounding box center [487, 258] width 40 height 40
radio input "true"
radio input "false"
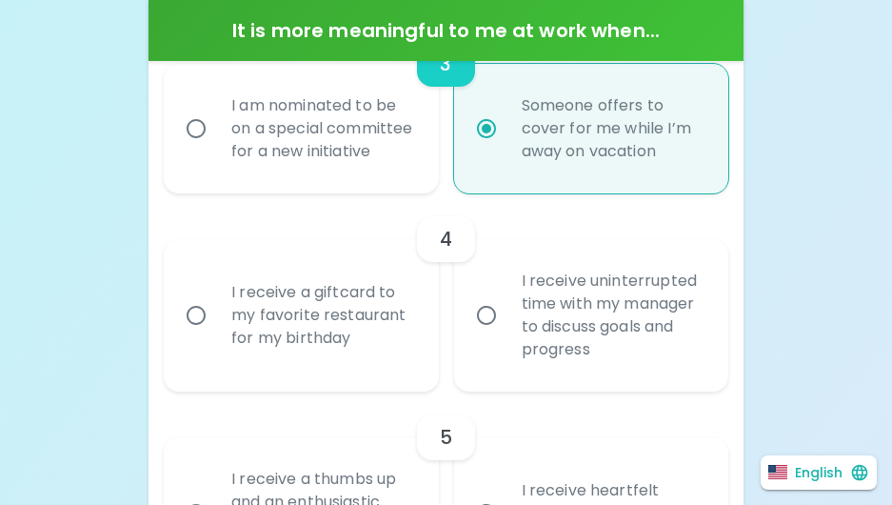
scroll to position [1073, 0]
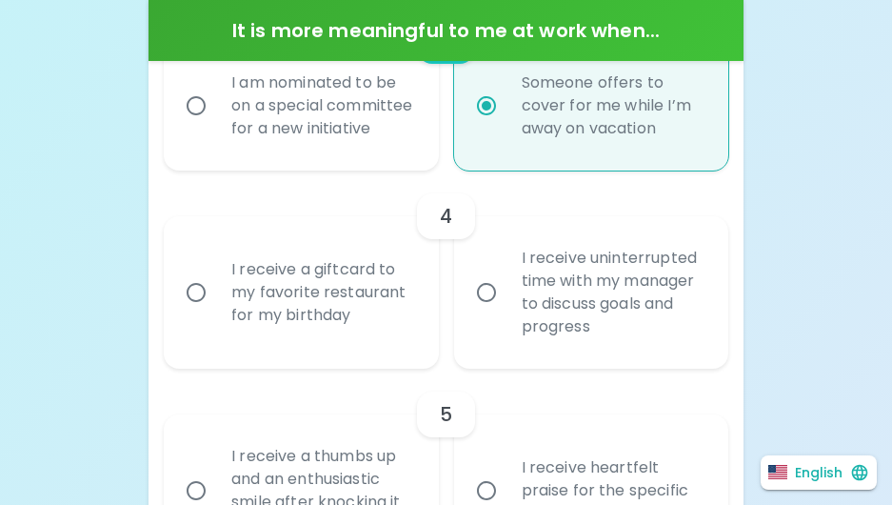
click at [211, 312] on input "I receive a giftcard to my favorite restaurant for my birthday" at bounding box center [196, 292] width 40 height 40
radio input "false"
radio input "true"
radio input "false"
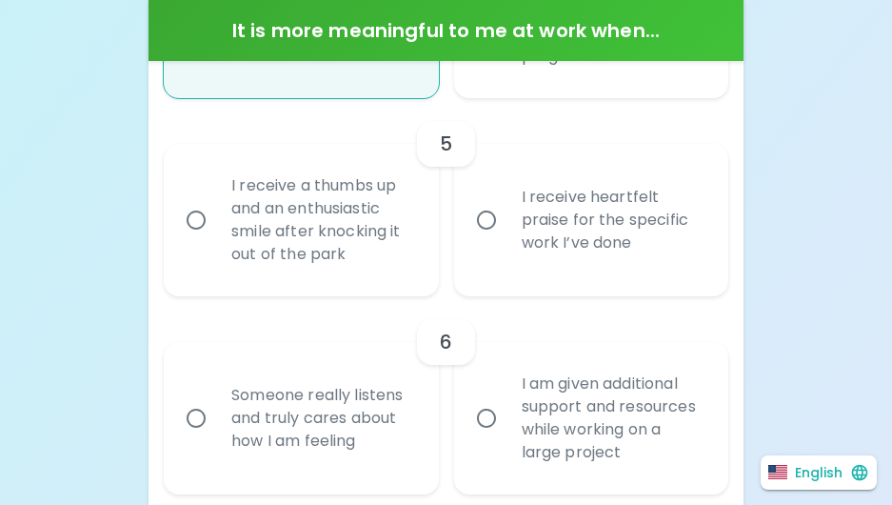
scroll to position [1360, 0]
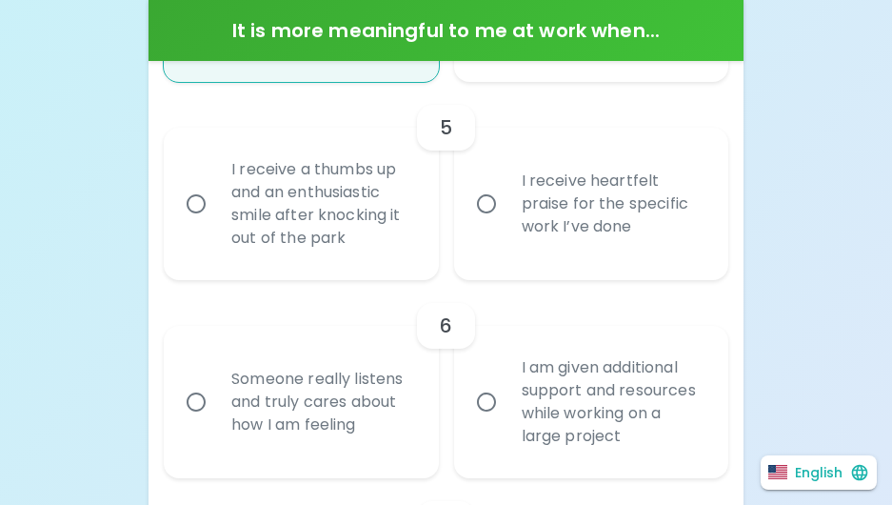
click at [196, 222] on input "I receive a thumbs up and an enthusiastic smile after knocking it out of the pa…" at bounding box center [196, 204] width 40 height 40
radio input "false"
radio input "true"
radio input "false"
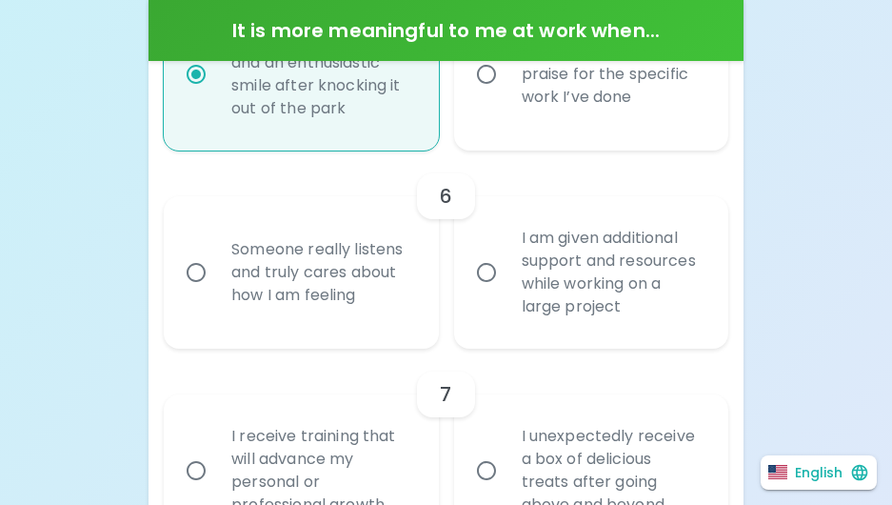
scroll to position [1512, 0]
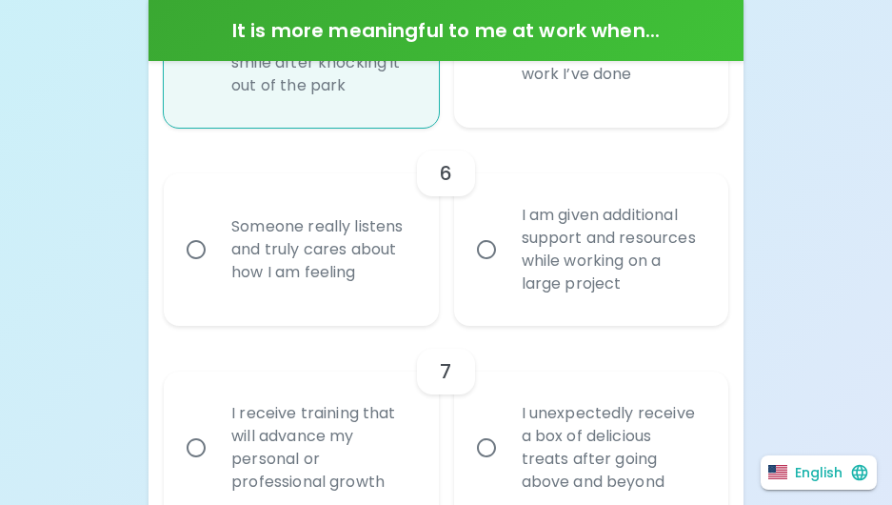
click at [492, 263] on input "I am given additional support and resources while working on a large project" at bounding box center [487, 249] width 40 height 40
radio input "false"
radio input "true"
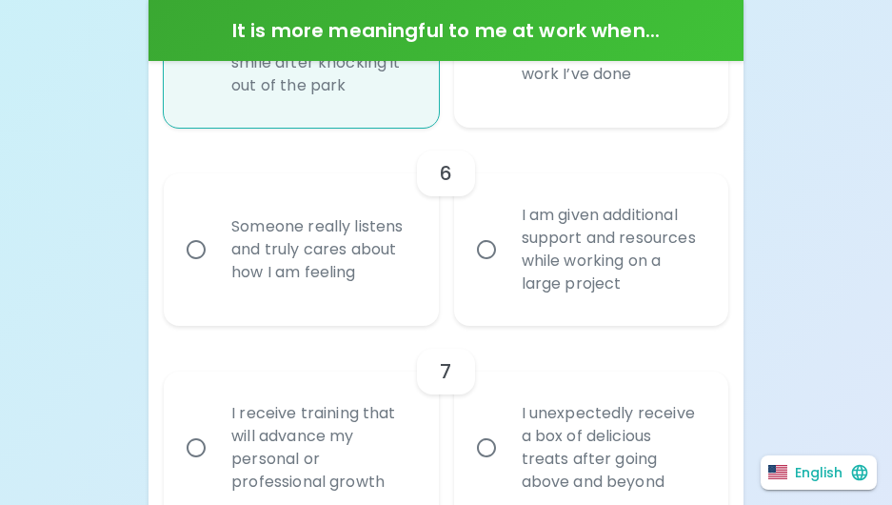
radio input "false"
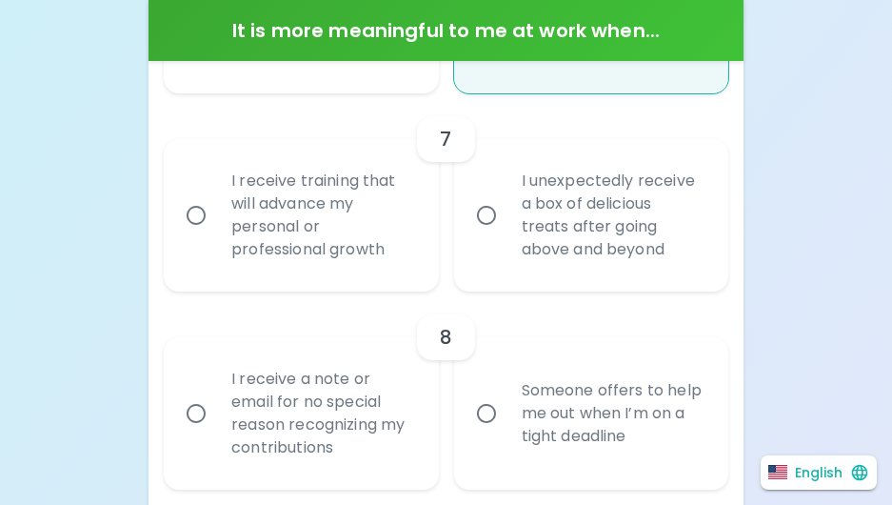
scroll to position [1745, 0]
click at [194, 234] on input "I receive training that will advance my personal or professional growth" at bounding box center [196, 214] width 40 height 40
radio input "false"
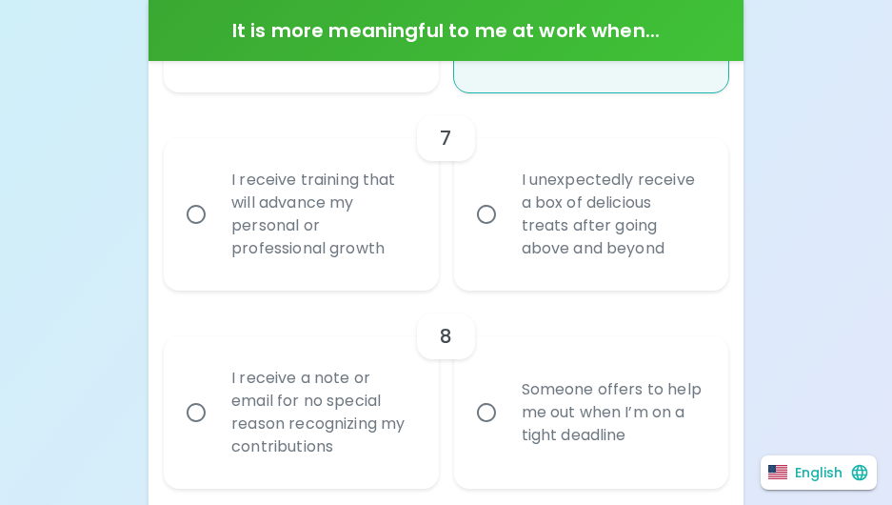
radio input "false"
radio input "true"
radio input "false"
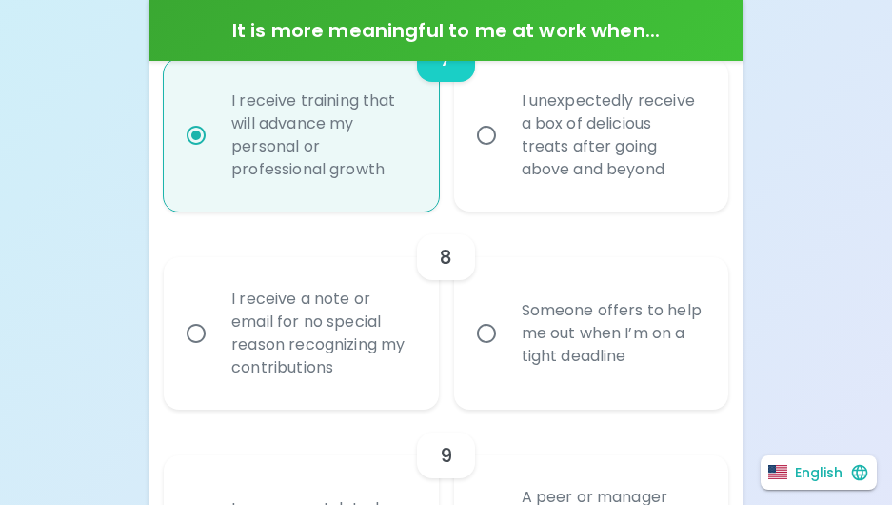
scroll to position [1834, 0]
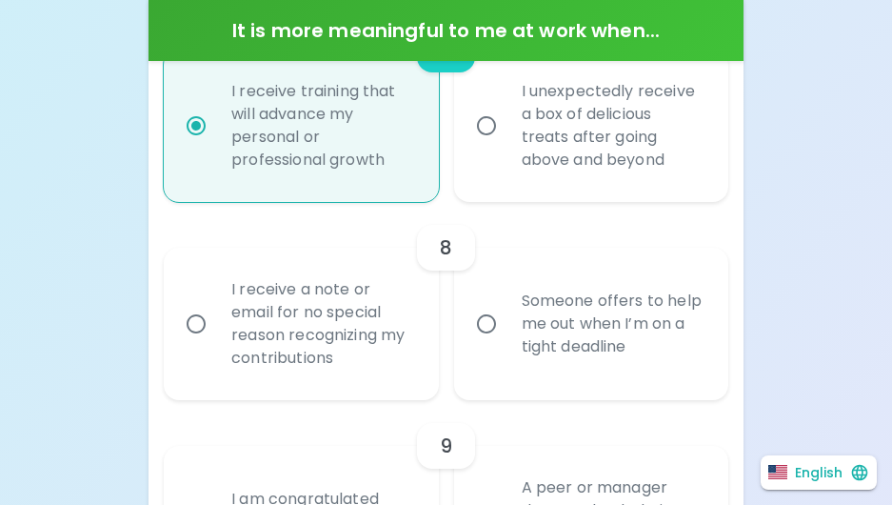
click at [494, 344] on input "Someone offers to help me out when I’m on a tight deadline" at bounding box center [487, 324] width 40 height 40
radio input "false"
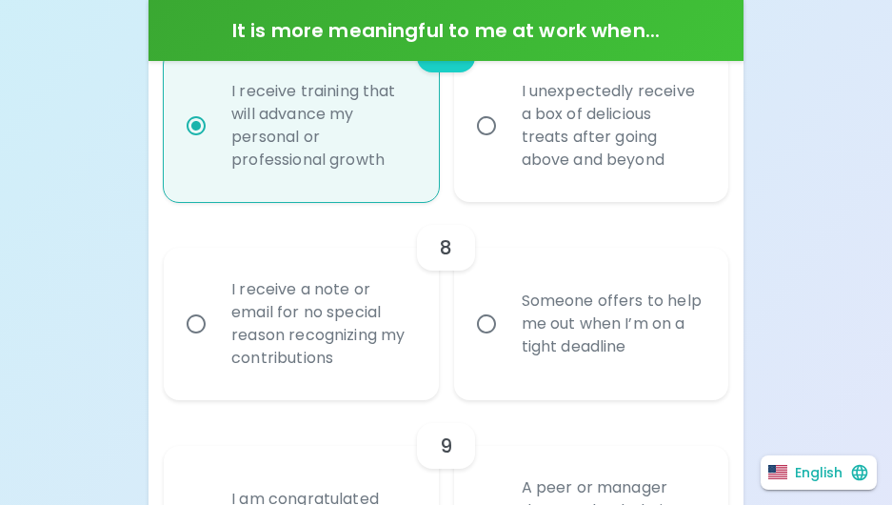
radio input "false"
radio input "true"
radio input "false"
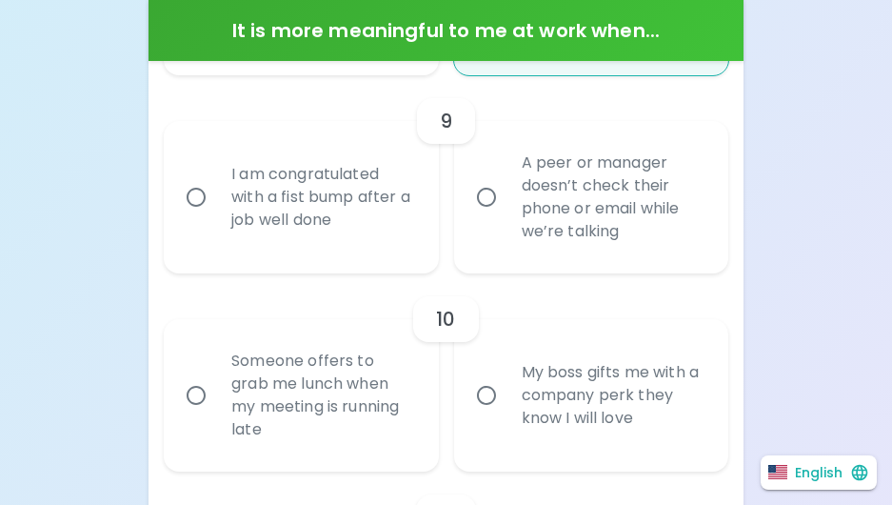
scroll to position [2159, 0]
click at [189, 216] on input "I am congratulated with a fist bump after a job well done" at bounding box center [196, 196] width 40 height 40
radio input "false"
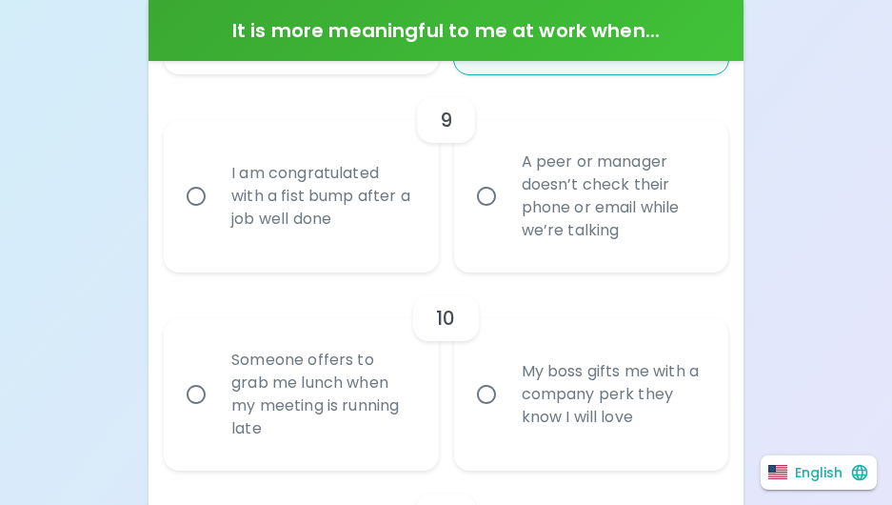
radio input "false"
radio input "true"
radio input "false"
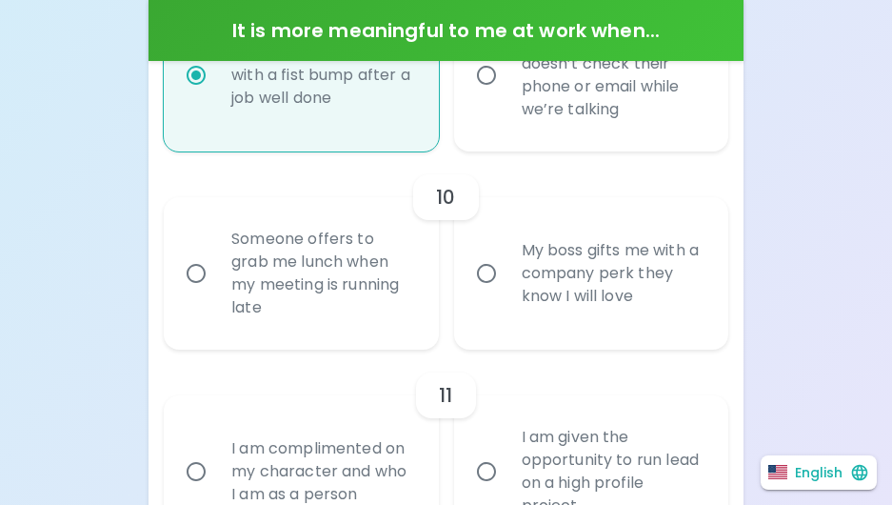
scroll to position [2312, 0]
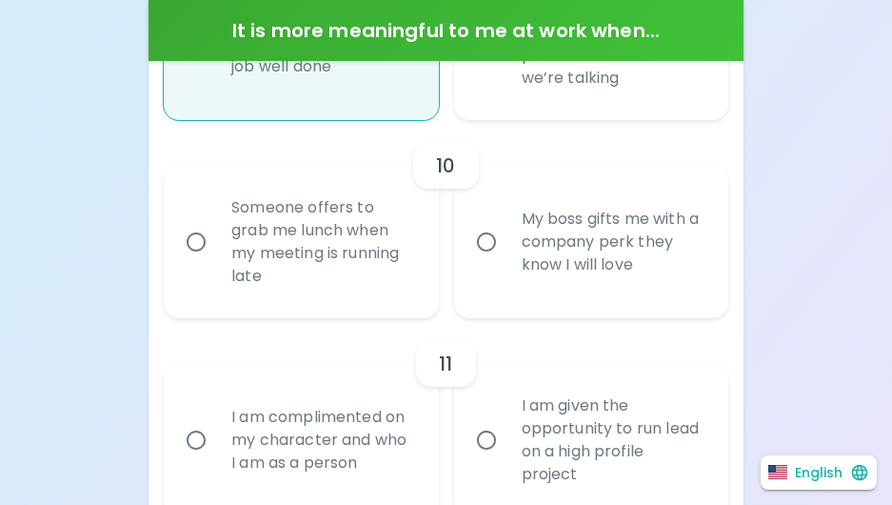
click at [475, 262] on input "My boss gifts me with a company perk they know I will love" at bounding box center [487, 242] width 40 height 40
radio input "false"
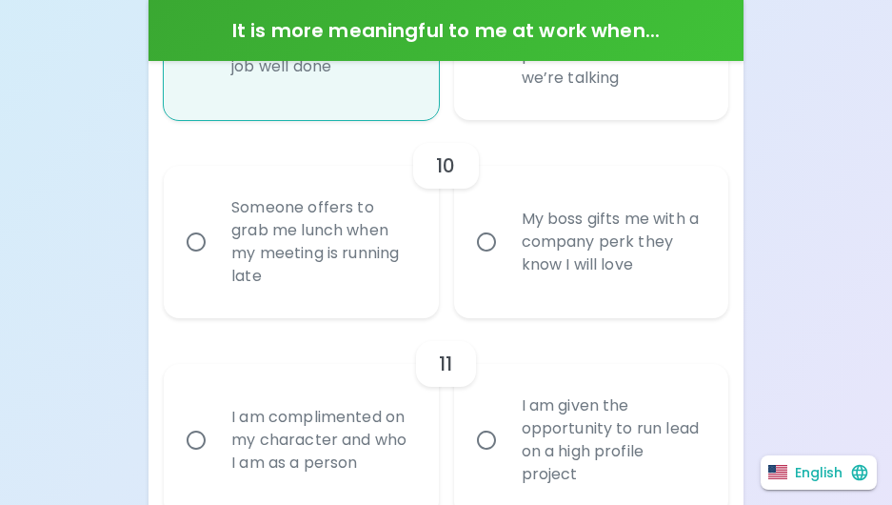
radio input "false"
radio input "true"
radio input "false"
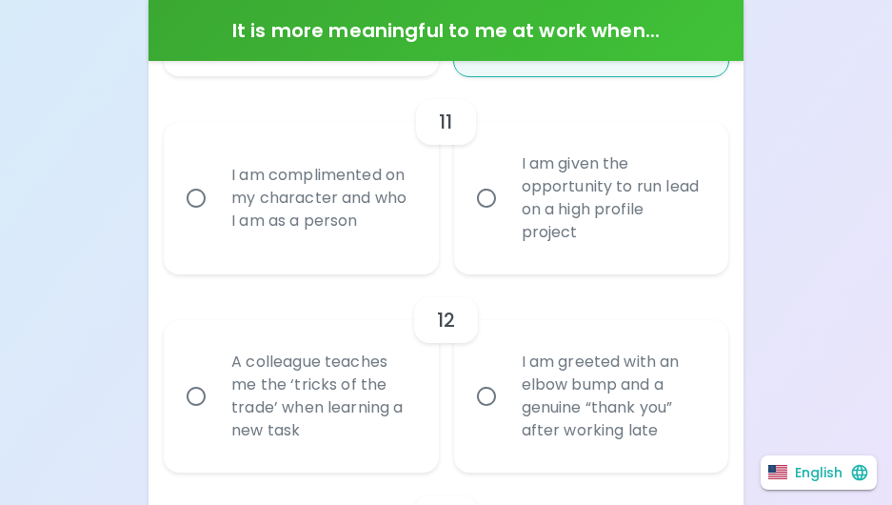
scroll to position [2554, 0]
click at [196, 217] on input "I am complimented on my character and who I am as a person" at bounding box center [196, 197] width 40 height 40
radio input "false"
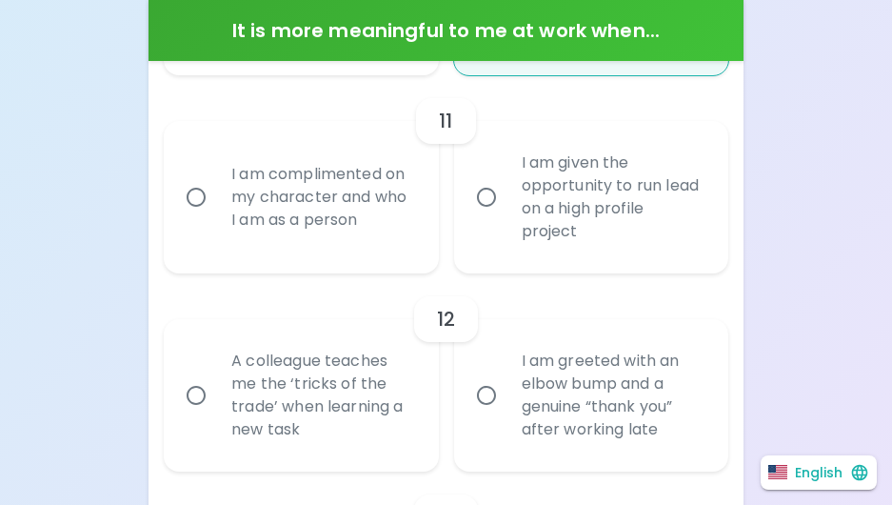
radio input "false"
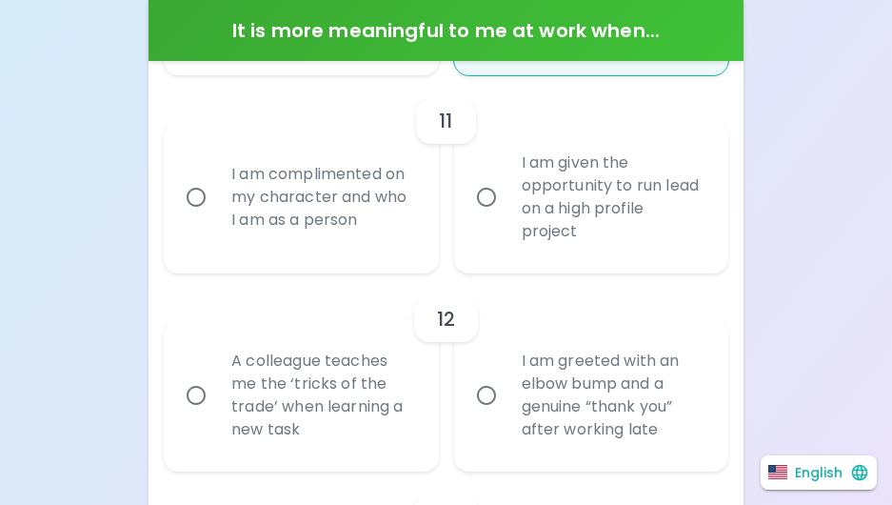
radio input "true"
radio input "false"
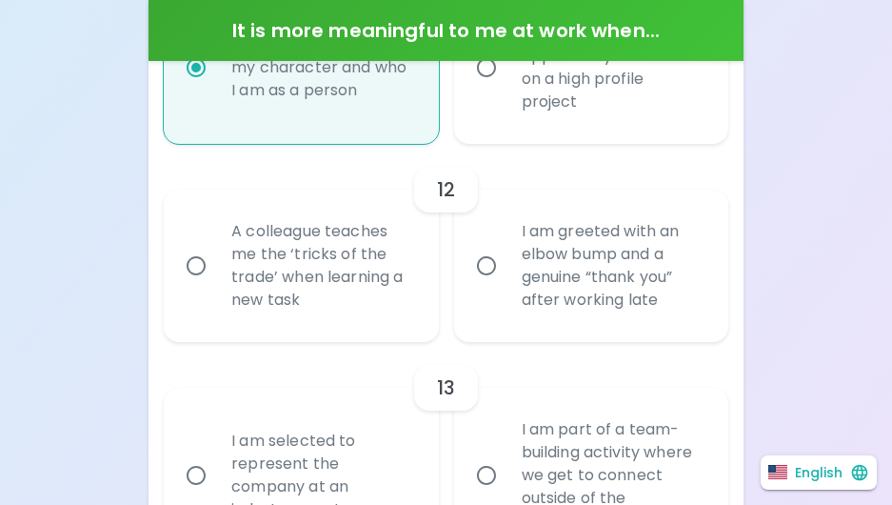
scroll to position [2707, 0]
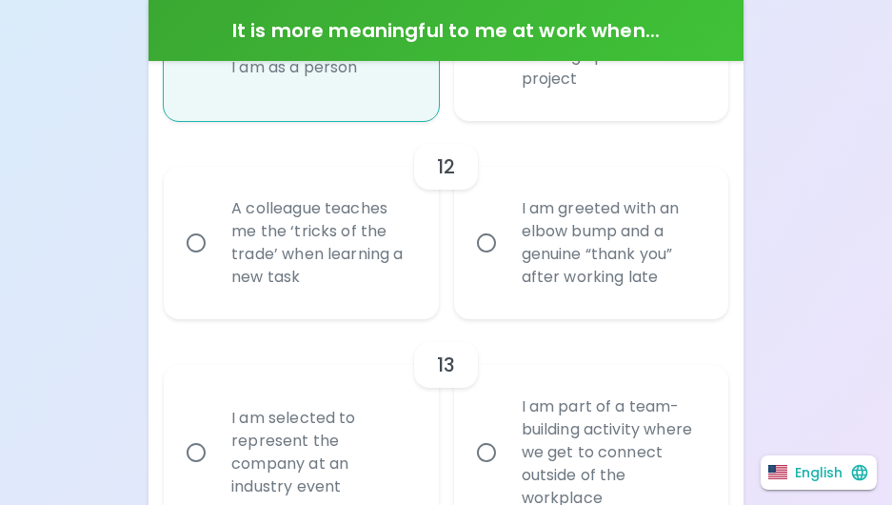
click at [184, 260] on input "A colleague teaches me the ‘tricks of the trade’ when learning a new task" at bounding box center [196, 243] width 40 height 40
radio input "false"
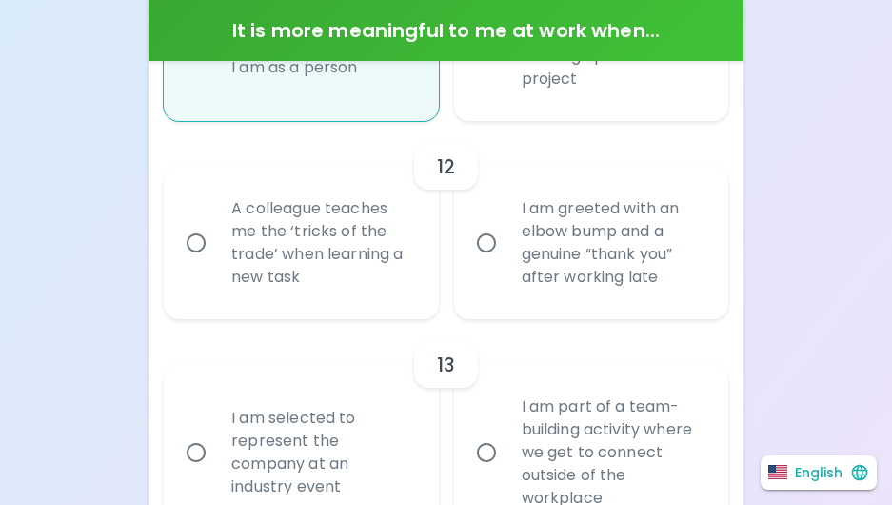
radio input "false"
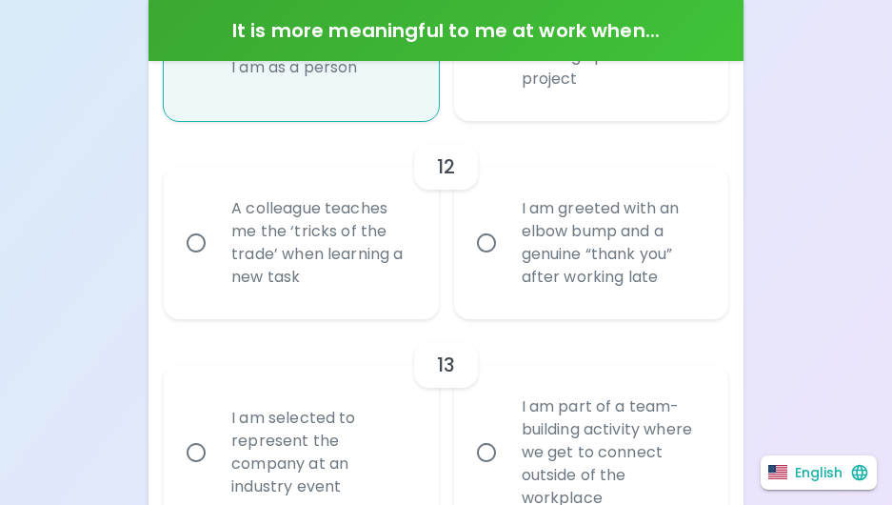
radio input "true"
radio input "false"
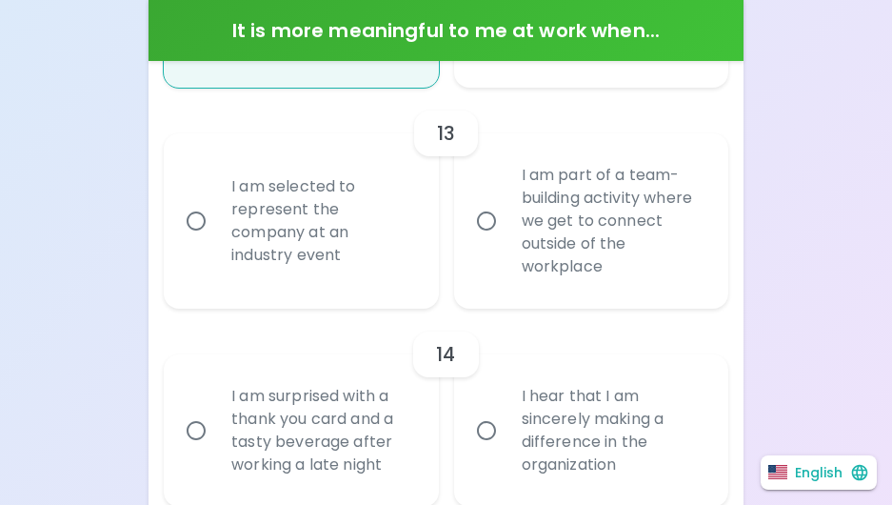
scroll to position [2939, 0]
click at [189, 240] on input "I am selected to represent the company at an industry event" at bounding box center [196, 220] width 40 height 40
radio input "false"
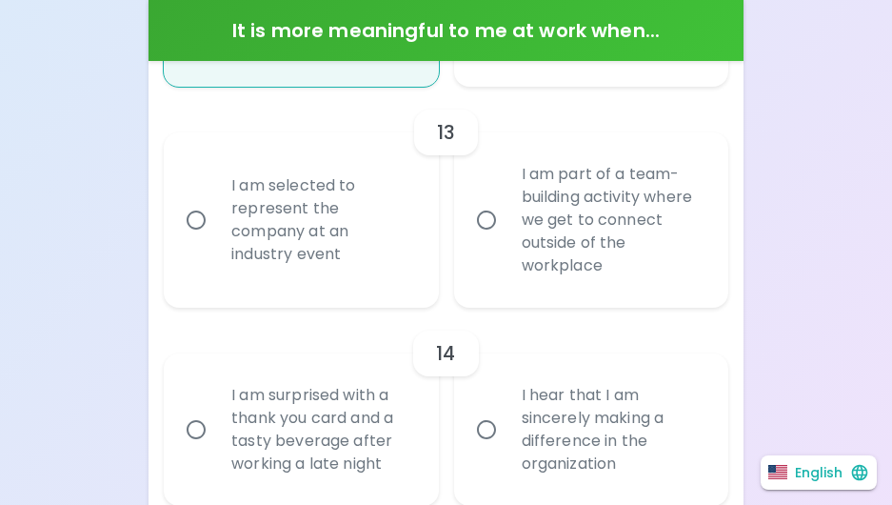
radio input "false"
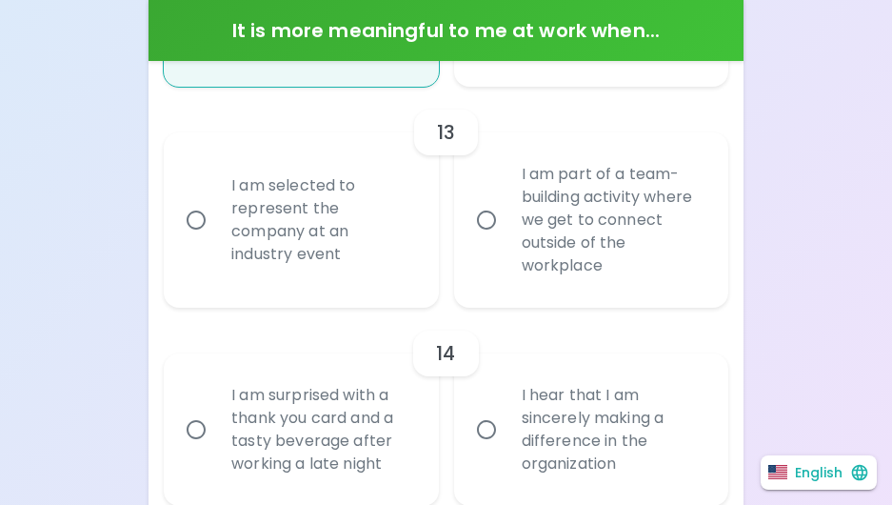
radio input "false"
radio input "true"
radio input "false"
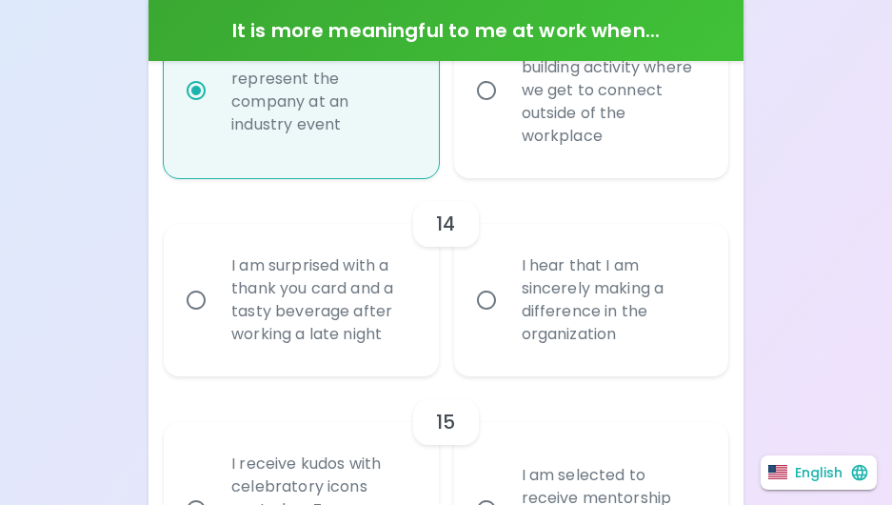
scroll to position [3091, 0]
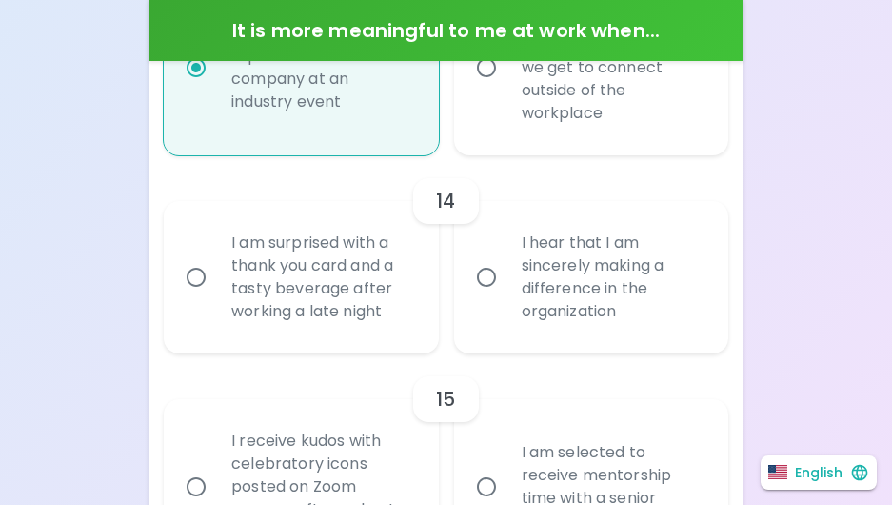
click at [186, 297] on input "I am surprised with a thank you card and a tasty beverage after working a late …" at bounding box center [196, 277] width 40 height 40
radio input "false"
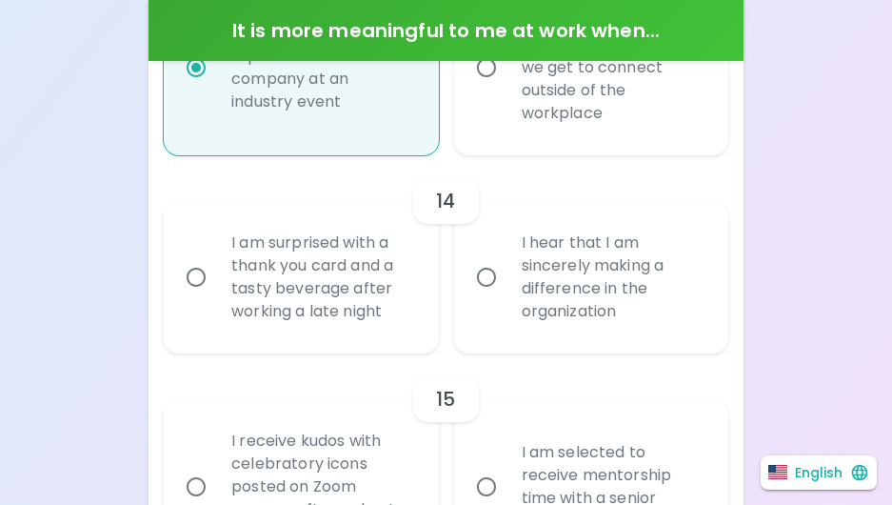
radio input "false"
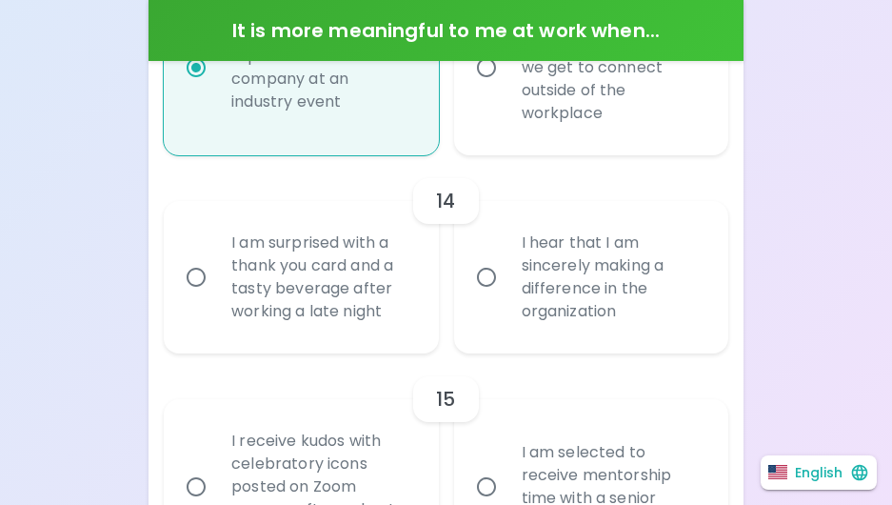
radio input "false"
radio input "true"
radio input "false"
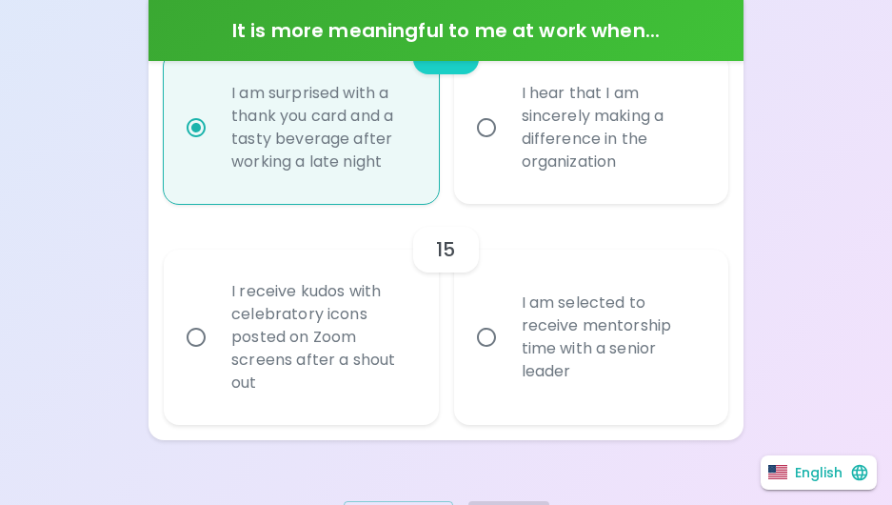
scroll to position [3244, 0]
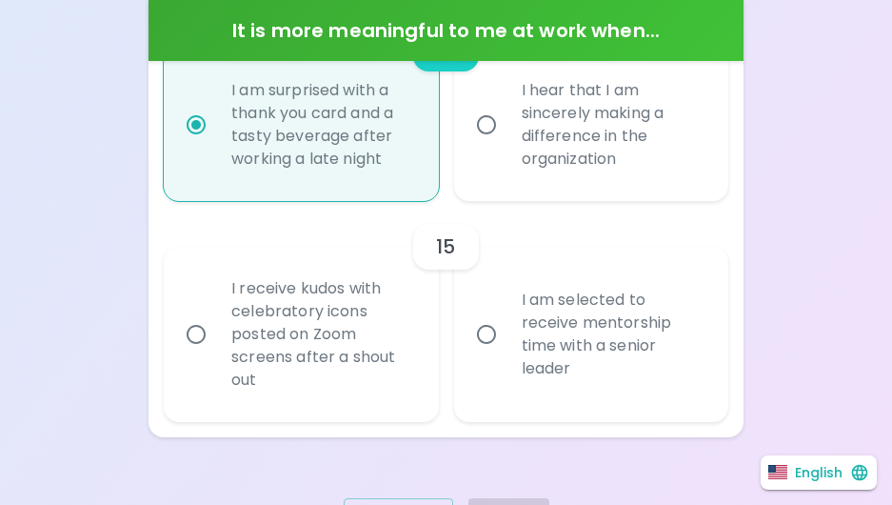
click at [188, 352] on input "I receive kudos with celebratory icons posted on Zoom screens after a shout out" at bounding box center [196, 334] width 40 height 40
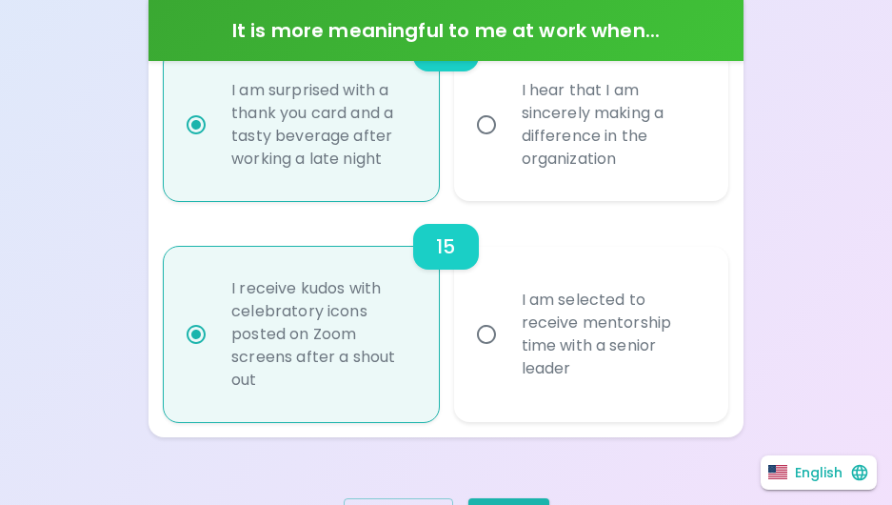
radio input "false"
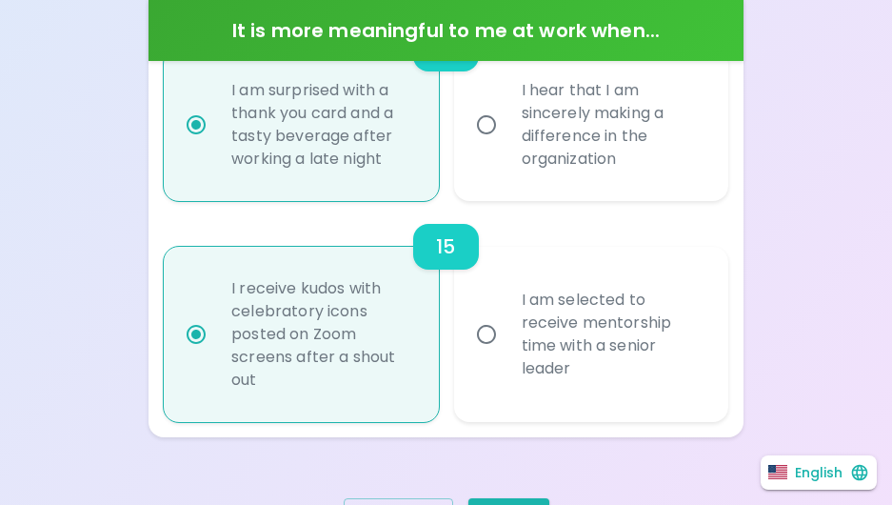
radio input "false"
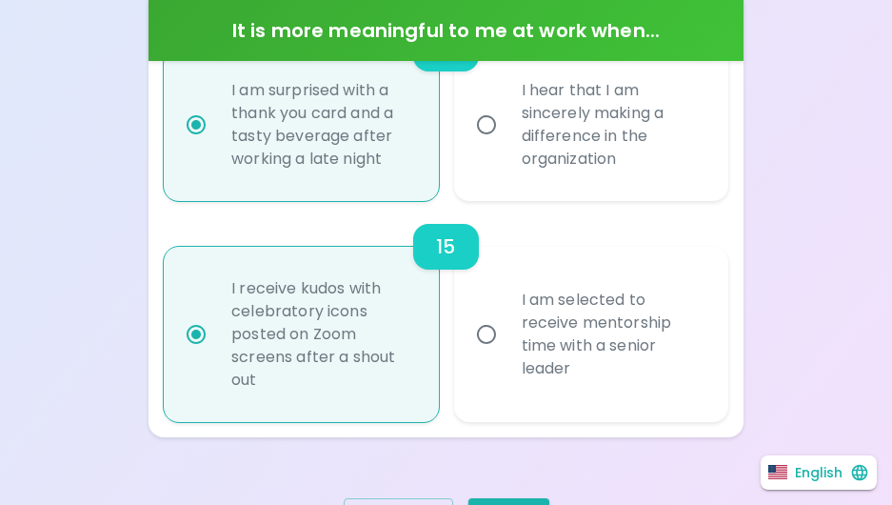
radio input "false"
radio input "true"
radio input "false"
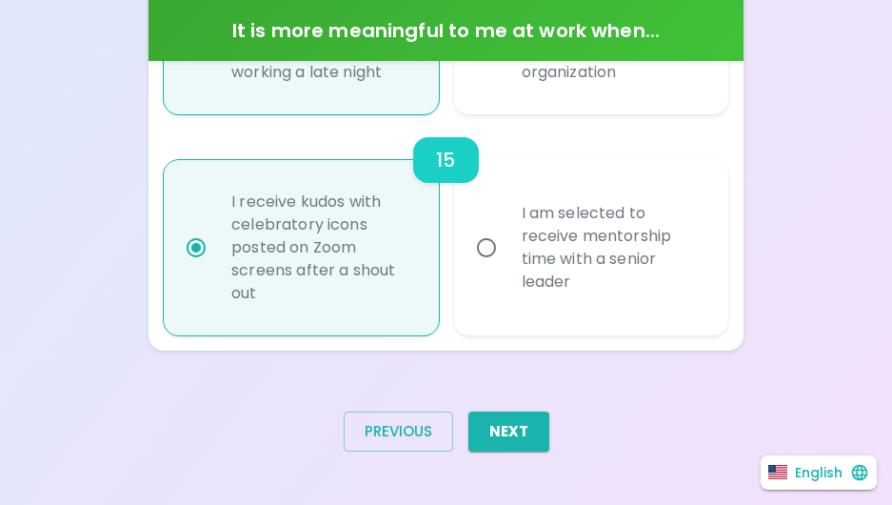
scroll to position [3353, 0]
click at [507, 433] on button "Next" at bounding box center [508, 431] width 81 height 40
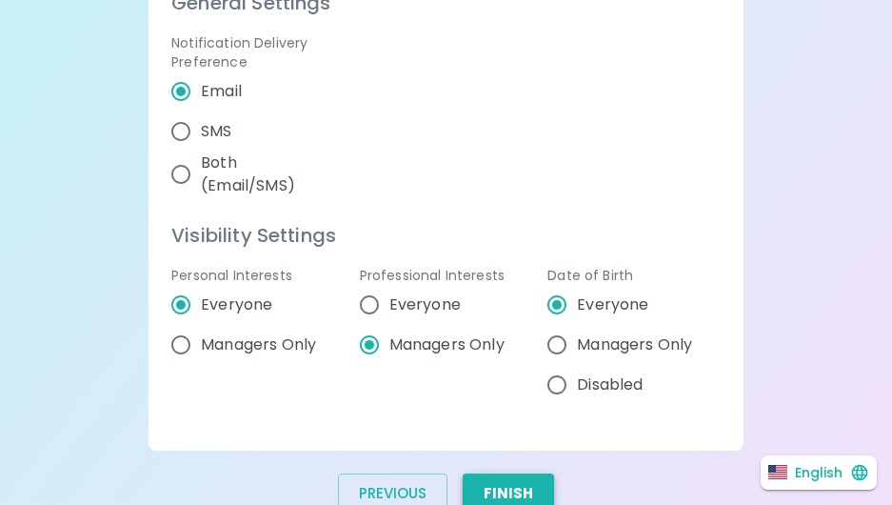
scroll to position [632, 0]
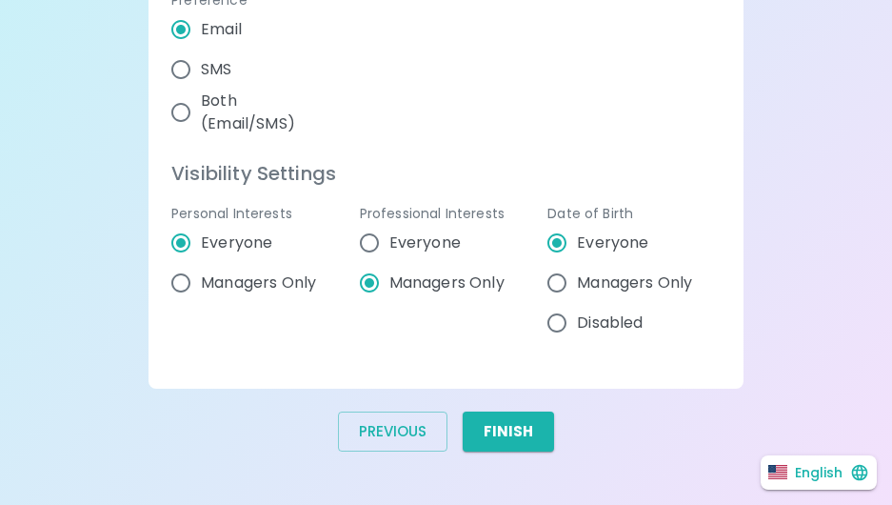
click at [181, 64] on input "SMS" at bounding box center [181, 70] width 40 height 40
radio input "false"
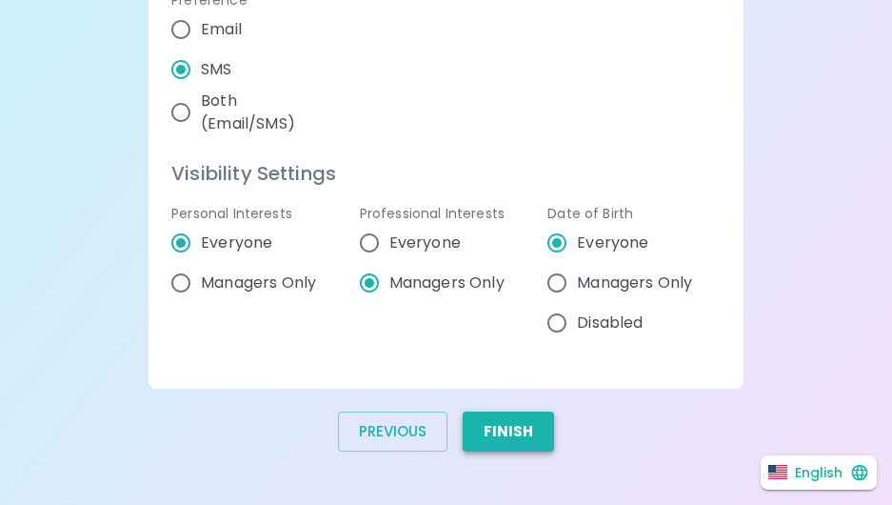
click at [510, 430] on button "Finish" at bounding box center [508, 431] width 91 height 40
radio input "false"
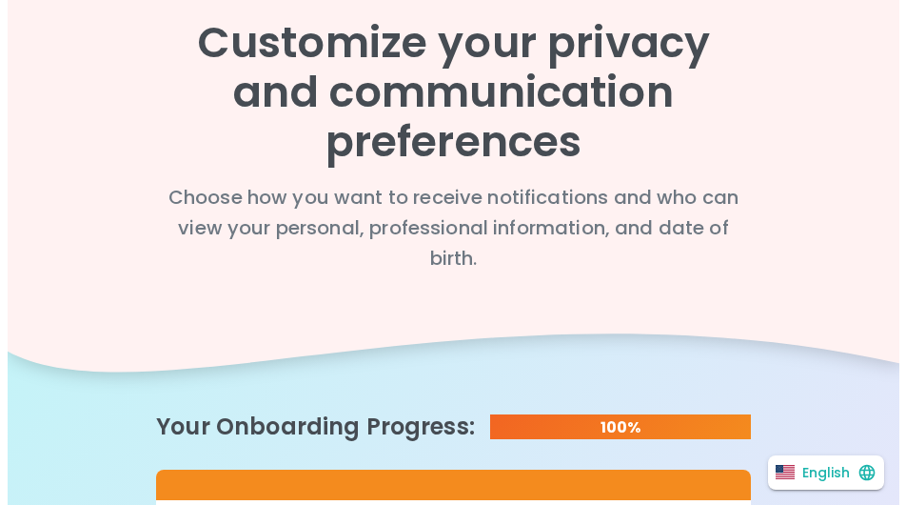
scroll to position [0, 0]
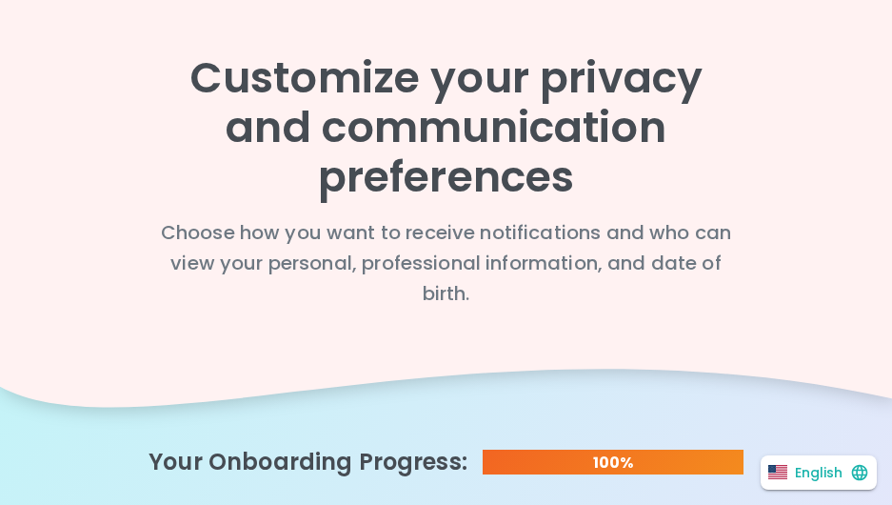
radio input "false"
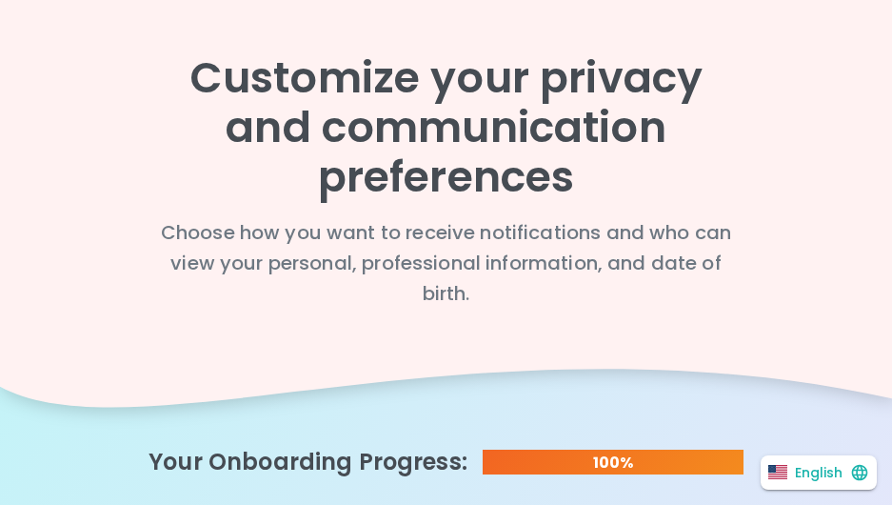
radio input "false"
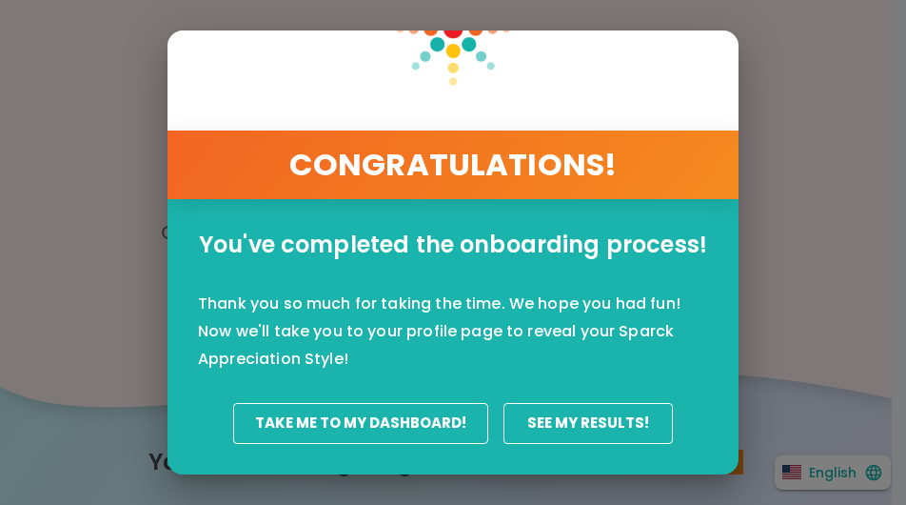
scroll to position [151, 0]
click at [347, 403] on button "Take Me To My Dashboard!" at bounding box center [360, 423] width 255 height 40
